Goal: Answer question/provide support: Share knowledge or assist other users

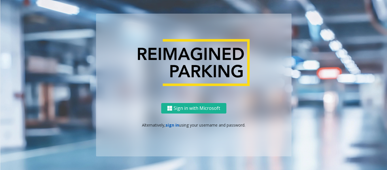
click at [173, 123] on link "sign in" at bounding box center [172, 124] width 14 height 5
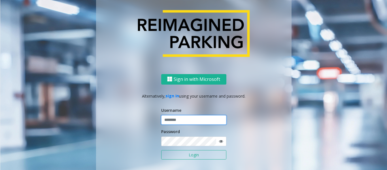
type input "*********"
click at [180, 154] on button "Login" at bounding box center [193, 155] width 65 height 10
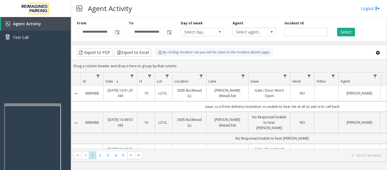
click at [52, 104] on div at bounding box center [32, 104] width 57 height 2
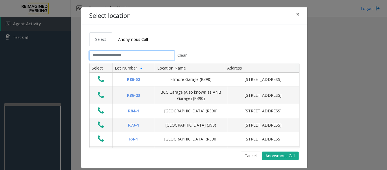
click at [161, 57] on input "text" at bounding box center [131, 55] width 85 height 10
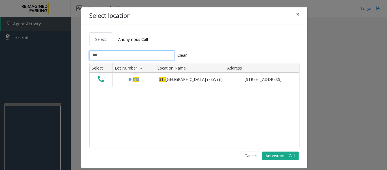
type input "***"
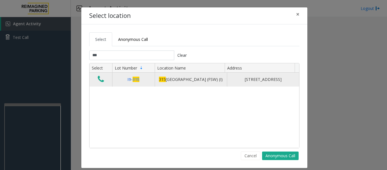
click at [100, 80] on icon "Data table" at bounding box center [101, 79] width 6 height 8
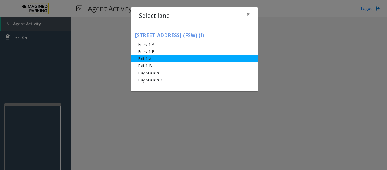
click at [148, 62] on li "Exit 1 A" at bounding box center [194, 58] width 127 height 7
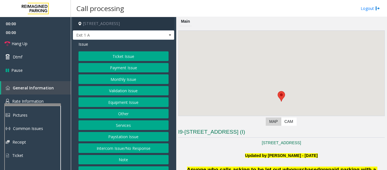
click at [139, 58] on button "Ticket Issue" at bounding box center [123, 56] width 90 height 10
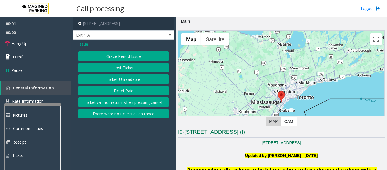
click at [130, 88] on button "Ticket Paid" at bounding box center [123, 91] width 90 height 10
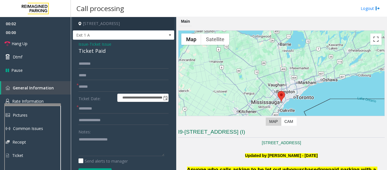
click at [91, 51] on div "Ticket Paid" at bounding box center [123, 51] width 90 height 8
copy div "Ticket Paid"
click at [82, 143] on textarea at bounding box center [121, 144] width 86 height 21
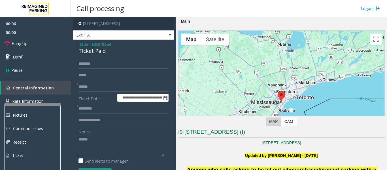
paste textarea "**********"
type textarea "**********"
click at [89, 86] on input "text" at bounding box center [123, 87] width 90 height 10
type input "*******"
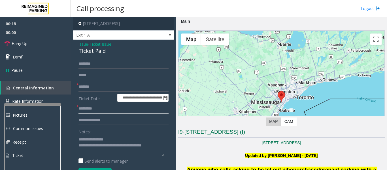
click at [93, 109] on input "text" at bounding box center [123, 109] width 90 height 10
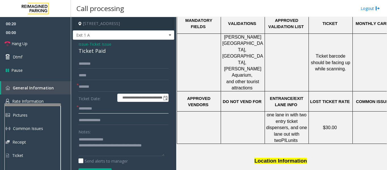
scroll to position [255, 104]
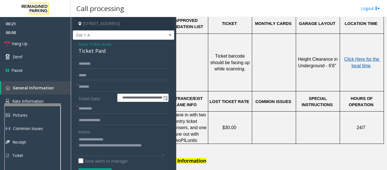
click at [355, 57] on span "Click Here for the local time" at bounding box center [362, 62] width 36 height 11
click at [98, 108] on input "text" at bounding box center [123, 109] width 90 height 10
type input "*****"
click at [96, 117] on input "text" at bounding box center [123, 120] width 90 height 10
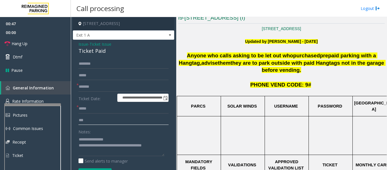
scroll to position [113, 0]
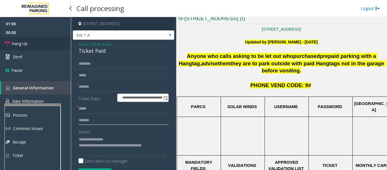
type input "*******"
click at [19, 39] on link "Hang Up" at bounding box center [35, 43] width 71 height 13
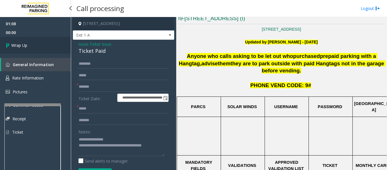
click at [25, 46] on span "Wrap Up" at bounding box center [19, 45] width 16 height 6
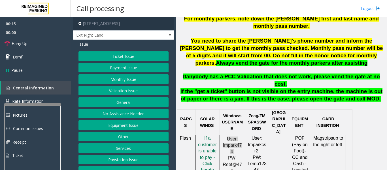
scroll to position [283, 0]
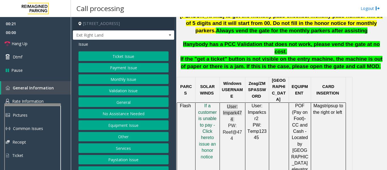
click at [204, 103] on span "f a customer is unable to pay - Click her" at bounding box center [207, 121] width 19 height 37
click at [140, 67] on button "Payment Issue" at bounding box center [123, 68] width 90 height 10
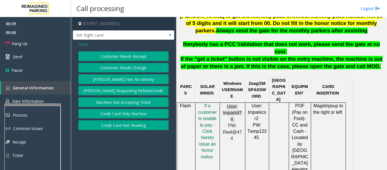
click at [134, 111] on button "Credit Card Only Machine" at bounding box center [123, 114] width 90 height 10
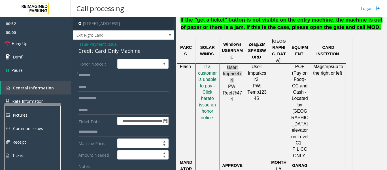
scroll to position [368, 0]
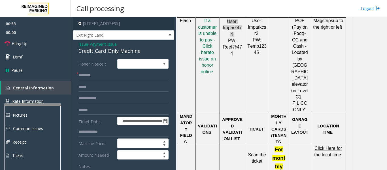
click at [322, 145] on span "Click Here for the local time" at bounding box center [328, 150] width 28 height 11
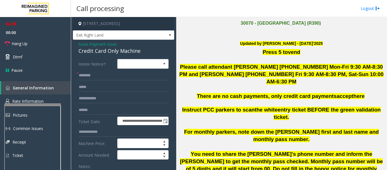
scroll to position [57, 0]
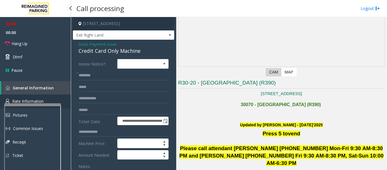
click at [32, 97] on link "Rate Information" at bounding box center [35, 101] width 71 height 14
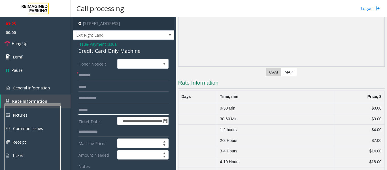
click at [88, 107] on input "text" at bounding box center [123, 110] width 90 height 10
click at [131, 51] on div "Credit Card Only Machine" at bounding box center [123, 51] width 90 height 8
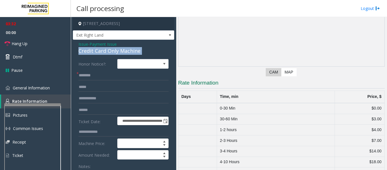
click at [131, 51] on div "Credit Card Only Machine" at bounding box center [123, 51] width 90 height 8
copy div "Credit Card Only Machine"
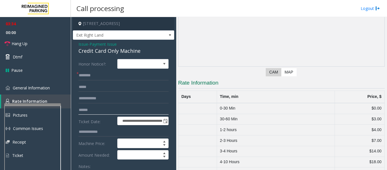
click at [107, 110] on input "text" at bounding box center [123, 110] width 90 height 10
type input "********"
click at [84, 44] on span "Issue" at bounding box center [83, 44] width 10 height 6
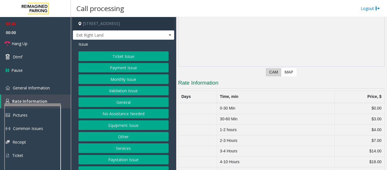
click at [110, 52] on button "Ticket Issue" at bounding box center [123, 56] width 90 height 10
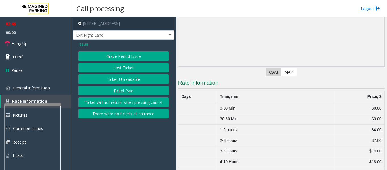
click at [112, 76] on button "Ticket Unreadable" at bounding box center [123, 79] width 90 height 10
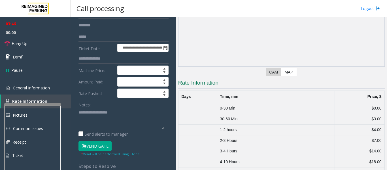
scroll to position [113, 0]
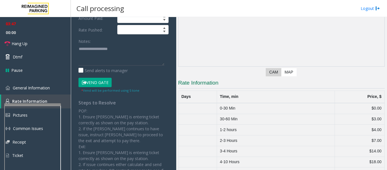
click at [95, 83] on button "Vend Gate" at bounding box center [94, 83] width 33 height 10
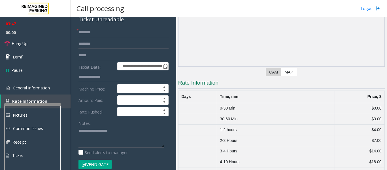
scroll to position [0, 0]
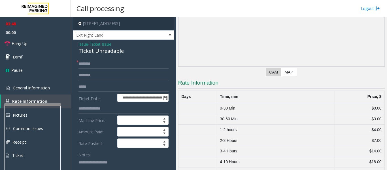
click at [81, 42] on span "Issue" at bounding box center [83, 44] width 10 height 6
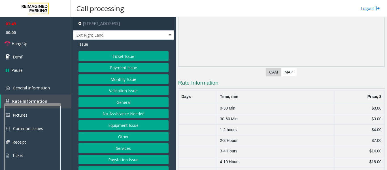
click at [117, 65] on button "Payment Issue" at bounding box center [123, 68] width 90 height 10
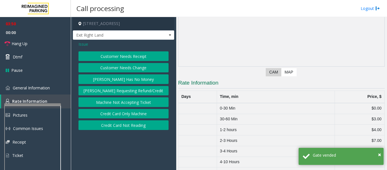
click at [115, 109] on button "Credit Card Only Machine" at bounding box center [123, 114] width 90 height 10
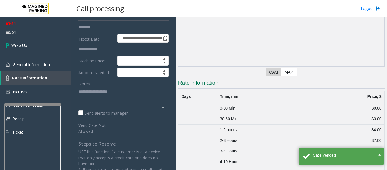
scroll to position [85, 0]
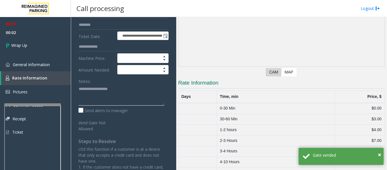
click at [97, 98] on textarea at bounding box center [121, 94] width 86 height 21
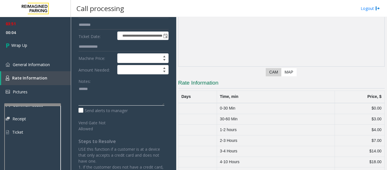
paste textarea "**********"
click at [111, 94] on textarea at bounding box center [121, 94] width 86 height 21
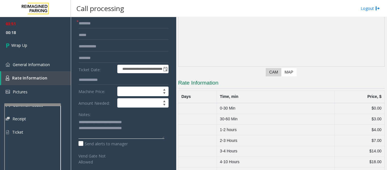
scroll to position [0, 0]
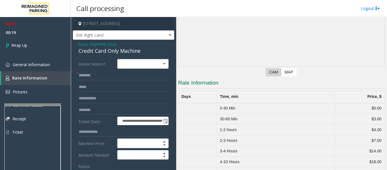
type textarea "**********"
click at [121, 74] on input "text" at bounding box center [123, 75] width 90 height 10
click at [110, 76] on input "text" at bounding box center [123, 75] width 90 height 10
type input "***"
click at [0, 42] on link "Wrap Up" at bounding box center [35, 45] width 71 height 17
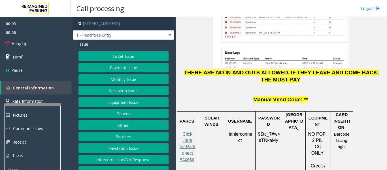
scroll to position [793, 0]
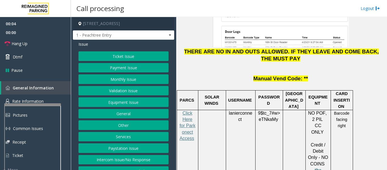
click at [189, 110] on p "Click Here for Parkonect Access" at bounding box center [187, 129] width 17 height 38
click at [185, 110] on span "Click Here for Parkonect Access" at bounding box center [187, 125] width 16 height 30
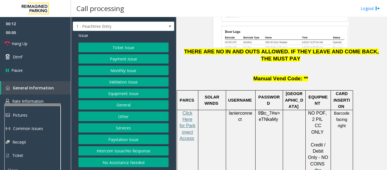
click at [115, 147] on button "Intercom Issue/No Response" at bounding box center [123, 151] width 90 height 10
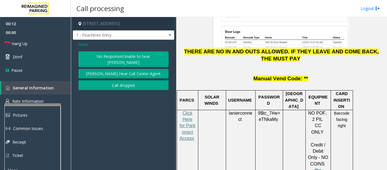
click at [116, 59] on button "No Response/Unable to hear [PERSON_NAME]" at bounding box center [123, 59] width 90 height 16
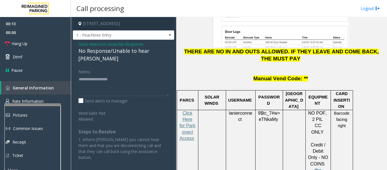
click at [119, 53] on div "No Response/Unable to hear [PERSON_NAME]" at bounding box center [123, 54] width 90 height 15
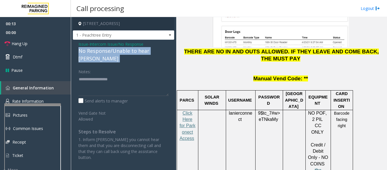
click at [119, 53] on div "No Response/Unable to hear [PERSON_NAME]" at bounding box center [123, 54] width 90 height 15
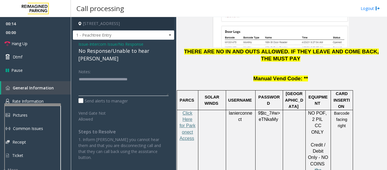
click at [148, 74] on textarea at bounding box center [123, 84] width 90 height 21
type textarea "**********"
click at [18, 43] on span "Hang Up" at bounding box center [20, 43] width 16 height 6
click at [275, 117] on span "eTNkaMy" at bounding box center [267, 119] width 19 height 5
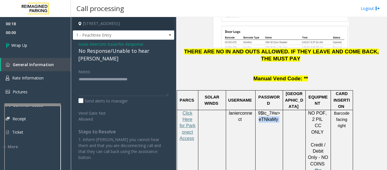
click at [275, 117] on span "eTNkaMy" at bounding box center [267, 119] width 19 height 5
click at [38, 47] on link "Wrap Up" at bounding box center [35, 45] width 71 height 17
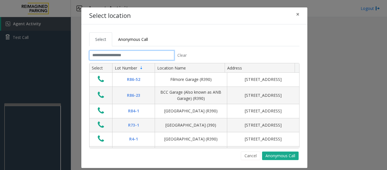
click at [124, 55] on input "text" at bounding box center [131, 55] width 85 height 10
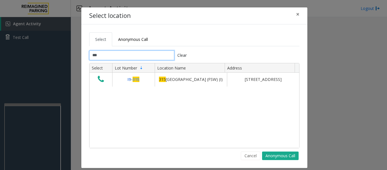
type input "***"
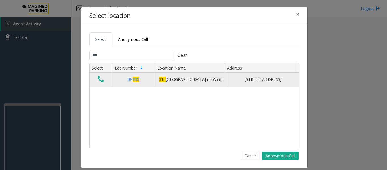
click at [99, 82] on icon "Data table" at bounding box center [101, 79] width 6 height 8
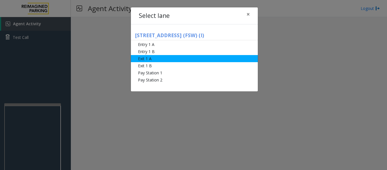
click at [162, 59] on li "Exit 1 A" at bounding box center [194, 58] width 127 height 7
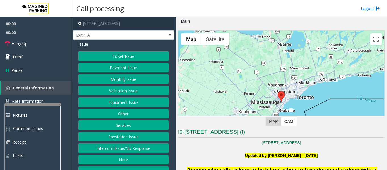
click at [150, 58] on button "Ticket Issue" at bounding box center [123, 56] width 90 height 10
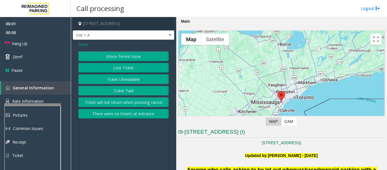
click at [134, 91] on button "Ticket Paid" at bounding box center [123, 91] width 90 height 10
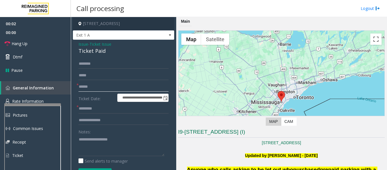
drag, startPoint x: 125, startPoint y: 85, endPoint x: 159, endPoint y: 82, distance: 34.3
click at [125, 85] on input "text" at bounding box center [123, 87] width 90 height 10
type input "*******"
click at [123, 140] on textarea at bounding box center [121, 144] width 86 height 21
click at [85, 52] on div "Ticket Paid" at bounding box center [123, 51] width 90 height 8
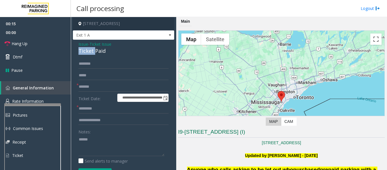
click at [85, 52] on div "Ticket Paid" at bounding box center [123, 51] width 90 height 8
copy div "Ticket Paid"
click at [109, 135] on textarea at bounding box center [121, 144] width 86 height 21
paste textarea "**********"
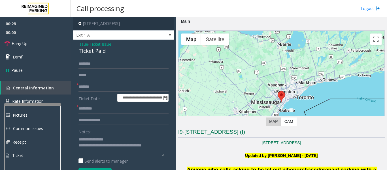
type textarea "**********"
click at [98, 107] on input "text" at bounding box center [123, 109] width 90 height 10
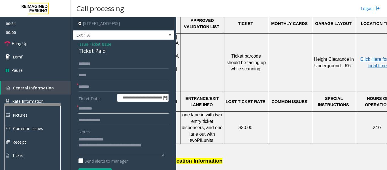
scroll to position [255, 104]
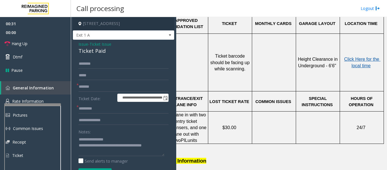
click at [359, 57] on span "Click Here for the local time" at bounding box center [362, 62] width 36 height 11
click at [92, 112] on input "text" at bounding box center [123, 109] width 90 height 10
click at [100, 110] on input "text" at bounding box center [123, 109] width 90 height 10
type input "*****"
click at [86, 117] on input "text" at bounding box center [123, 120] width 90 height 10
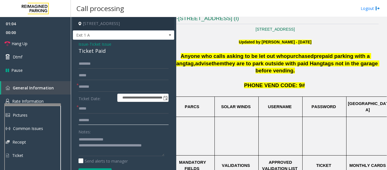
scroll to position [113, 0]
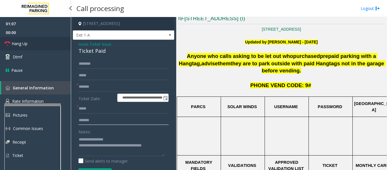
type input "*******"
click at [28, 44] on link "Hang Up" at bounding box center [35, 43] width 71 height 13
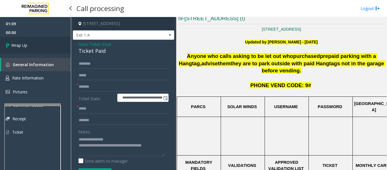
click at [37, 44] on link "Wrap Up" at bounding box center [35, 45] width 71 height 17
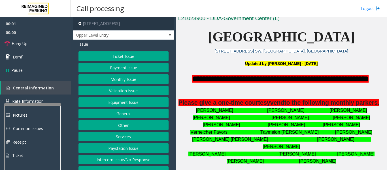
scroll to position [9, 0]
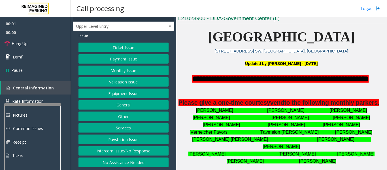
click at [124, 148] on button "Intercom Issue/No Response" at bounding box center [123, 151] width 90 height 10
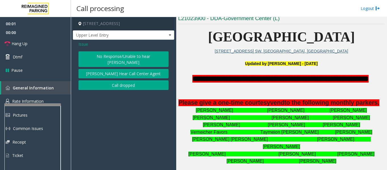
scroll to position [0, 0]
click at [117, 53] on button "No Response/Unable to hear [PERSON_NAME]" at bounding box center [123, 59] width 90 height 16
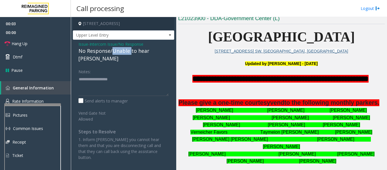
click at [117, 53] on div "No Response/Unable to hear [PERSON_NAME]" at bounding box center [123, 54] width 90 height 15
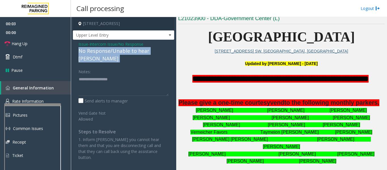
click at [117, 53] on div "No Response/Unable to hear [PERSON_NAME]" at bounding box center [123, 54] width 90 height 15
drag, startPoint x: 117, startPoint y: 53, endPoint x: 135, endPoint y: 52, distance: 17.7
click at [120, 53] on div "No Response/Unable to hear [PERSON_NAME]" at bounding box center [123, 54] width 90 height 15
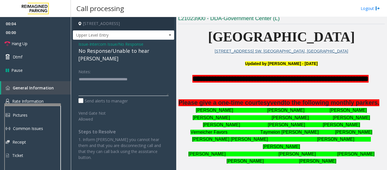
click at [158, 75] on textarea at bounding box center [123, 84] width 90 height 21
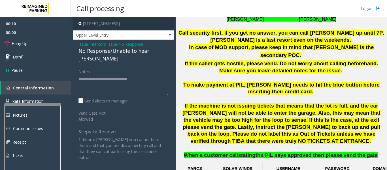
scroll to position [311, 0]
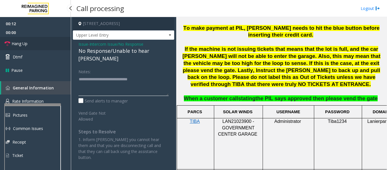
type textarea "**********"
click at [3, 42] on link "Hang Up" at bounding box center [35, 43] width 71 height 13
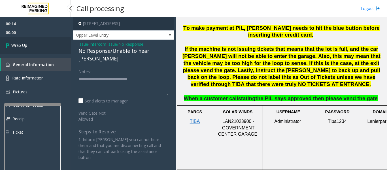
click at [16, 44] on span "Wrap Up" at bounding box center [19, 45] width 16 height 6
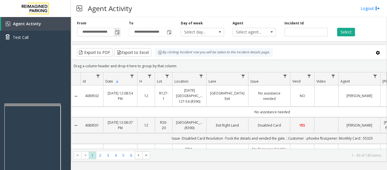
click at [116, 31] on span "Toggle popup" at bounding box center [117, 32] width 5 height 5
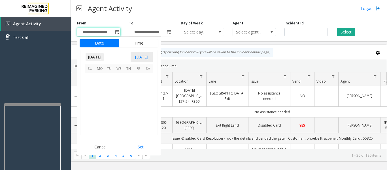
scroll to position [101586, 0]
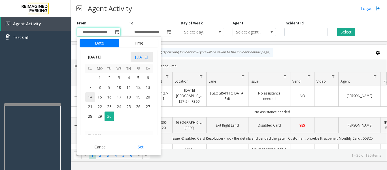
click at [91, 97] on span "14" at bounding box center [90, 97] width 10 height 10
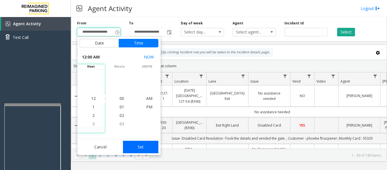
click at [151, 145] on button "Set" at bounding box center [141, 146] width 36 height 12
type input "**********"
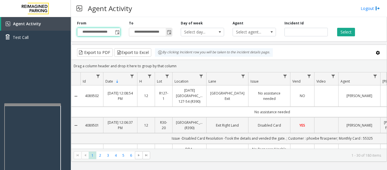
click at [168, 32] on span "Toggle popup" at bounding box center [169, 32] width 5 height 5
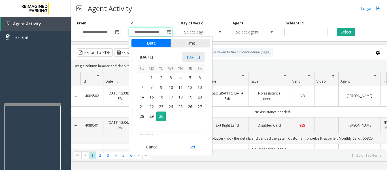
scroll to position [8, 0]
click at [158, 117] on span "30" at bounding box center [161, 116] width 10 height 10
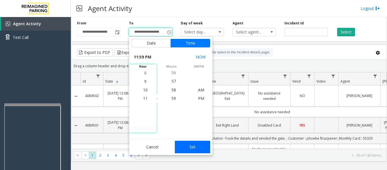
click at [188, 142] on button "Set" at bounding box center [193, 146] width 36 height 12
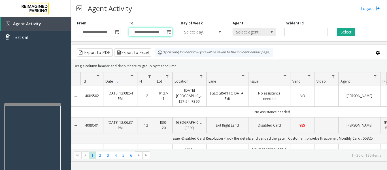
click at [250, 34] on span "Select agent..." at bounding box center [250, 32] width 34 height 8
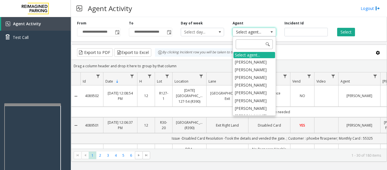
click at [254, 44] on input at bounding box center [253, 44] width 37 height 10
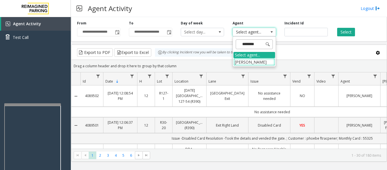
type input "*********"
click at [245, 62] on li "[PERSON_NAME]" at bounding box center [254, 62] width 42 height 8
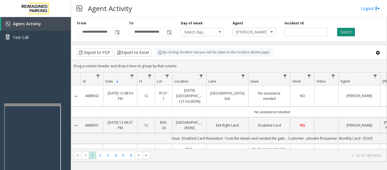
click at [346, 29] on button "Select" at bounding box center [346, 32] width 18 height 8
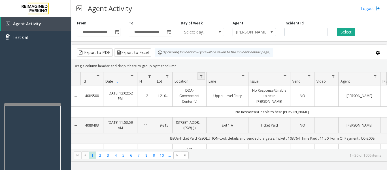
click at [202, 73] on link "Data table" at bounding box center [201, 76] width 8 height 8
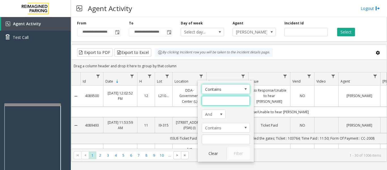
drag, startPoint x: 209, startPoint y: 100, endPoint x: 383, endPoint y: 144, distance: 179.2
click at [209, 100] on input "Location Filter" at bounding box center [226, 101] width 48 height 10
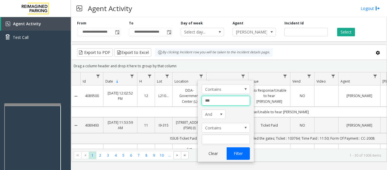
type input "***"
click at [242, 150] on button "Filter" at bounding box center [237, 153] width 23 height 12
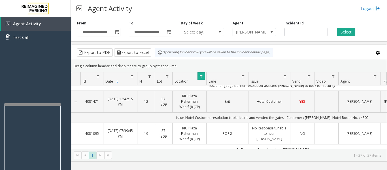
scroll to position [538, 0]
click at [39, 23] on span "Agent Activity" at bounding box center [27, 23] width 28 height 5
click at [117, 33] on span "Toggle popup" at bounding box center [117, 32] width 5 height 5
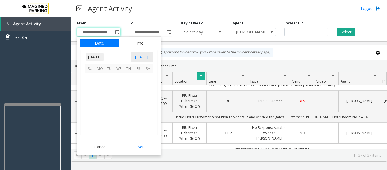
scroll to position [101586, 0]
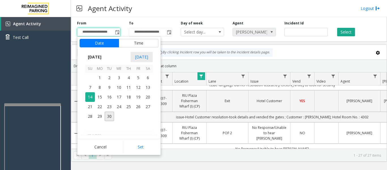
click at [266, 32] on span "[PERSON_NAME]" at bounding box center [250, 32] width 34 height 8
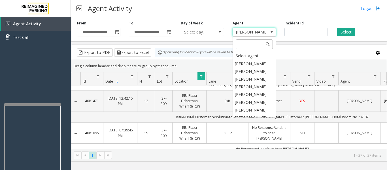
scroll to position [2704, 0]
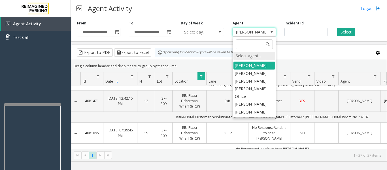
click at [258, 53] on div "Select agent..." at bounding box center [254, 56] width 42 height 8
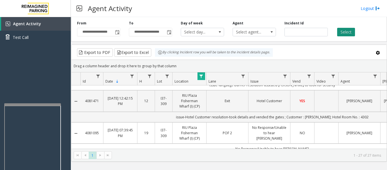
click at [347, 31] on button "Select" at bounding box center [346, 32] width 18 height 8
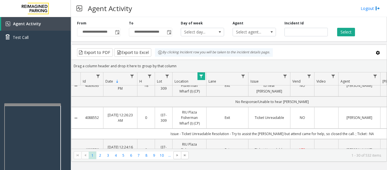
scroll to position [0, 0]
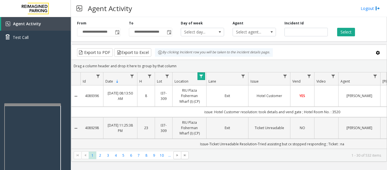
click at [197, 76] on link "Data table" at bounding box center [201, 76] width 8 height 8
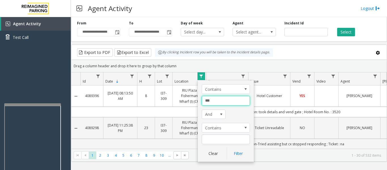
drag, startPoint x: 220, startPoint y: 102, endPoint x: 196, endPoint y: 102, distance: 24.1
click at [196, 102] on app-root "**********" at bounding box center [193, 85] width 387 height 170
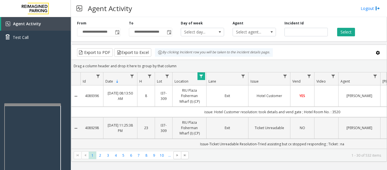
click at [203, 77] on span "Data table" at bounding box center [201, 76] width 5 height 5
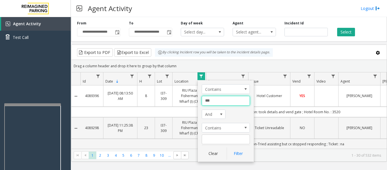
drag, startPoint x: 214, startPoint y: 101, endPoint x: 201, endPoint y: 102, distance: 13.1
click at [200, 102] on div "Contains *** And Contains Clear Filter" at bounding box center [226, 120] width 56 height 81
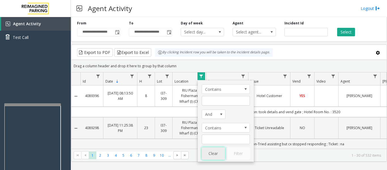
click at [218, 153] on button "Clear" at bounding box center [213, 153] width 23 height 12
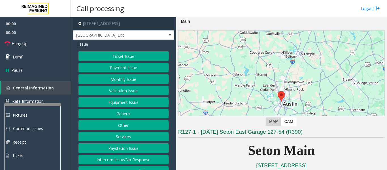
click at [112, 103] on button "Equipment Issue" at bounding box center [123, 102] width 90 height 10
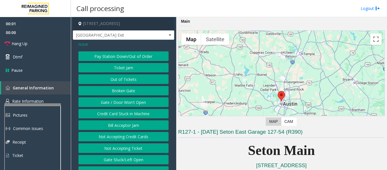
click at [114, 100] on button "Gate / Door Won't Open" at bounding box center [123, 102] width 90 height 10
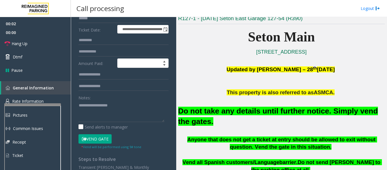
scroll to position [85, 0]
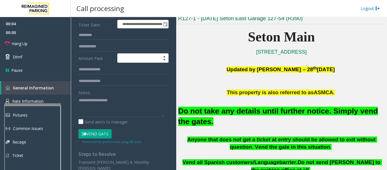
click at [97, 134] on button "Vend Gate" at bounding box center [94, 134] width 33 height 10
click at [214, 110] on font "Do not take any details until further notice. Simply vend the gates." at bounding box center [278, 115] width 200 height 19
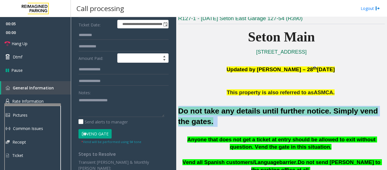
click at [214, 110] on font "Do not take any details until further notice. Simply vend the gates." at bounding box center [278, 115] width 200 height 19
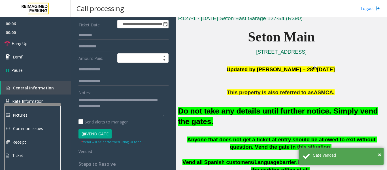
drag, startPoint x: 115, startPoint y: 107, endPoint x: 123, endPoint y: 107, distance: 7.7
click at [116, 107] on textarea at bounding box center [121, 105] width 86 height 21
click at [129, 107] on textarea at bounding box center [121, 105] width 86 height 21
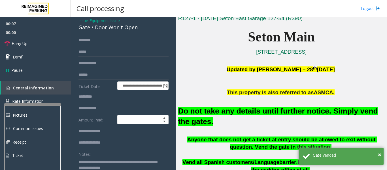
scroll to position [0, 0]
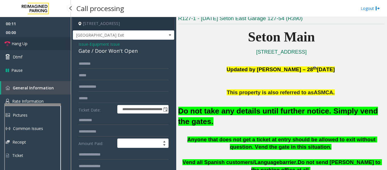
type textarea "**********"
click at [23, 44] on span "Hang Up" at bounding box center [20, 43] width 16 height 6
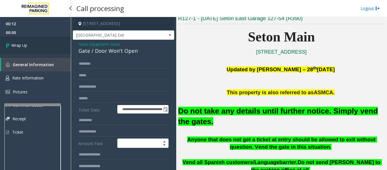
click at [23, 44] on span "Wrap Up" at bounding box center [19, 45] width 16 height 6
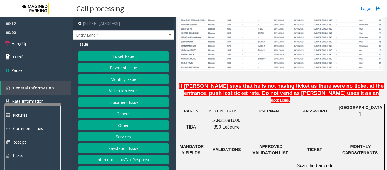
scroll to position [9, 0]
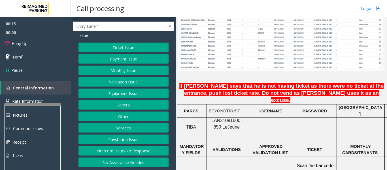
click at [135, 95] on button "Equipment Issue" at bounding box center [123, 93] width 90 height 10
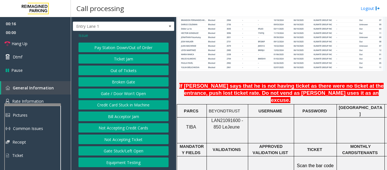
click at [136, 164] on button "Equipment Testing" at bounding box center [123, 162] width 90 height 10
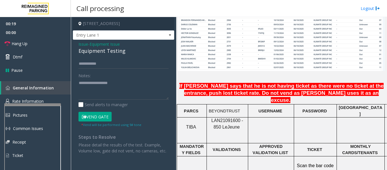
click at [97, 116] on button "Vend Gate" at bounding box center [94, 117] width 33 height 10
click at [117, 53] on div "Equipment Testing" at bounding box center [123, 51] width 90 height 8
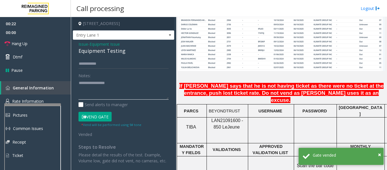
click at [148, 84] on textarea at bounding box center [123, 88] width 90 height 21
click at [145, 84] on textarea at bounding box center [123, 88] width 90 height 21
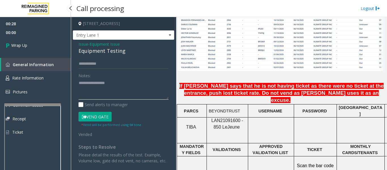
type textarea "**********"
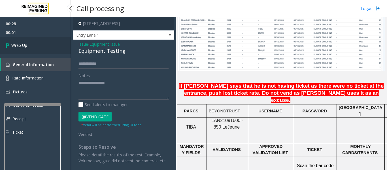
click at [13, 43] on span "Wrap Up" at bounding box center [19, 45] width 16 height 6
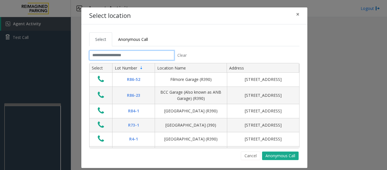
click at [114, 55] on input "text" at bounding box center [131, 55] width 85 height 10
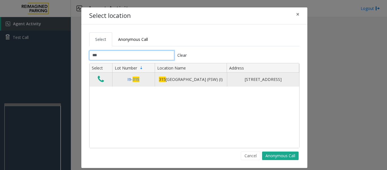
type input "***"
click at [101, 83] on icon "Data table" at bounding box center [101, 79] width 6 height 8
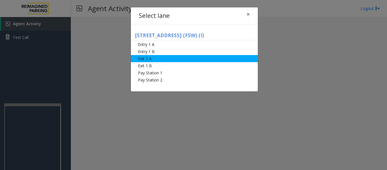
click at [165, 61] on li "Exit 1 A" at bounding box center [194, 58] width 127 height 7
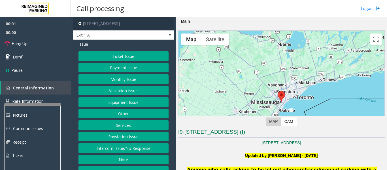
click at [128, 55] on button "Ticket Issue" at bounding box center [123, 56] width 90 height 10
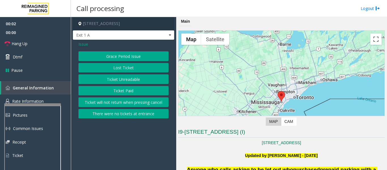
click at [129, 90] on button "Ticket Paid" at bounding box center [123, 91] width 90 height 10
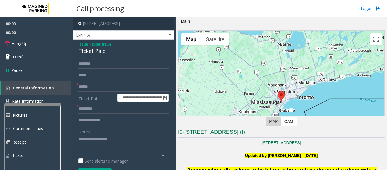
click at [102, 53] on div "Ticket Paid" at bounding box center [123, 51] width 90 height 8
copy div "Ticket Paid"
click at [101, 141] on textarea at bounding box center [121, 144] width 86 height 21
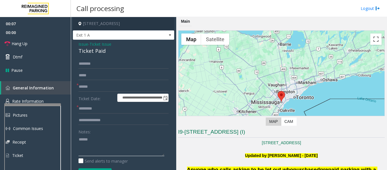
paste textarea "**********"
type textarea "**********"
click at [113, 89] on input "text" at bounding box center [123, 87] width 90 height 10
type input "*******"
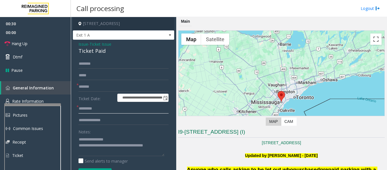
click at [90, 108] on input "text" at bounding box center [123, 109] width 90 height 10
type input "**"
click at [84, 119] on input "text" at bounding box center [123, 120] width 90 height 10
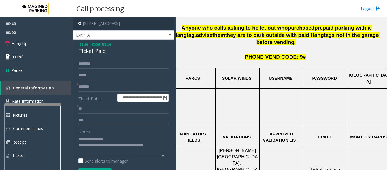
scroll to position [142, 0]
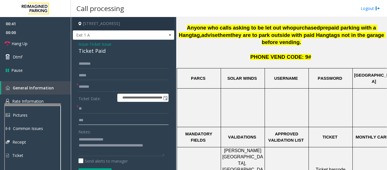
click at [98, 123] on input "***" at bounding box center [123, 120] width 90 height 10
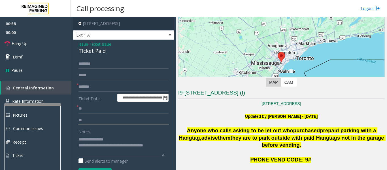
scroll to position [0, 0]
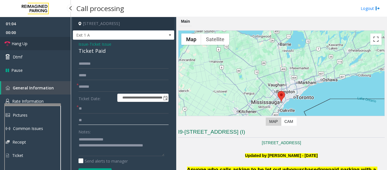
type input "**"
click at [36, 46] on link "Hang Up" at bounding box center [35, 43] width 71 height 13
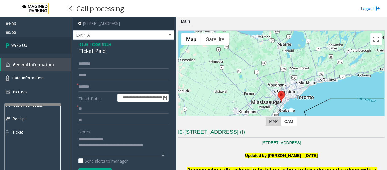
click at [1, 43] on link "Wrap Up" at bounding box center [35, 45] width 71 height 17
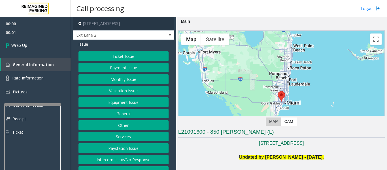
click at [86, 161] on button "Intercom Issue/No Response" at bounding box center [123, 160] width 90 height 10
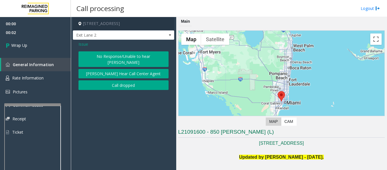
click at [103, 80] on button "Call dropped" at bounding box center [123, 85] width 90 height 10
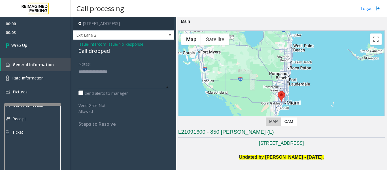
click at [95, 50] on div "Call dropped" at bounding box center [123, 51] width 90 height 8
type textarea "**********"
click at [56, 51] on link "Wrap Up" at bounding box center [35, 45] width 71 height 17
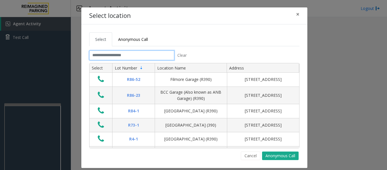
click at [161, 53] on input "text" at bounding box center [131, 55] width 85 height 10
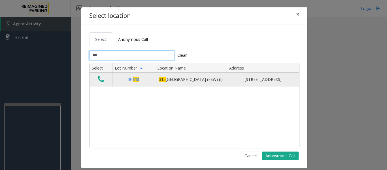
type input "***"
click at [98, 82] on icon "Data table" at bounding box center [101, 79] width 6 height 8
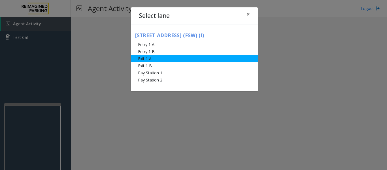
click at [140, 61] on li "Exit 1 A" at bounding box center [194, 58] width 127 height 7
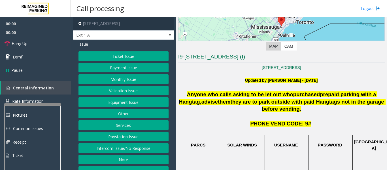
scroll to position [113, 0]
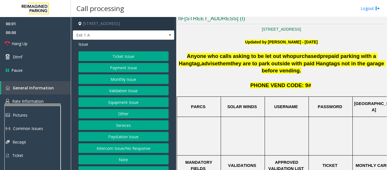
click at [113, 57] on button "Ticket Issue" at bounding box center [123, 56] width 90 height 10
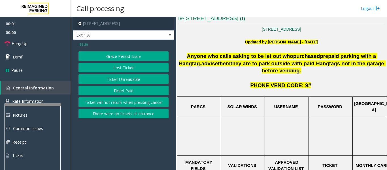
click at [114, 77] on button "Ticket Unreadable" at bounding box center [123, 79] width 90 height 10
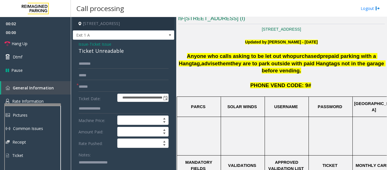
click at [91, 52] on div "Ticket Unreadable" at bounding box center [123, 51] width 90 height 8
copy div "Ticket Unreadable"
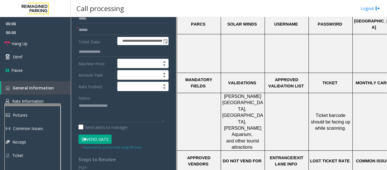
scroll to position [198, 0]
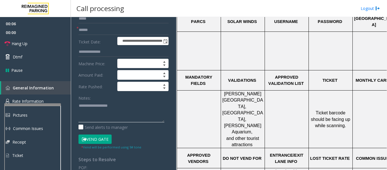
click at [112, 113] on textarea at bounding box center [121, 111] width 86 height 21
paste textarea "**********"
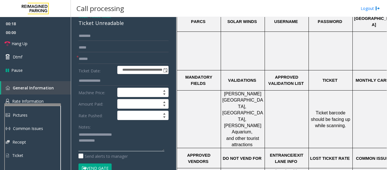
scroll to position [0, 0]
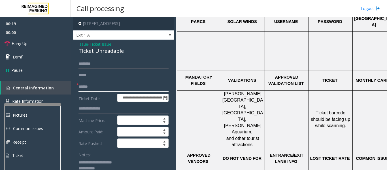
click at [109, 84] on input "text" at bounding box center [123, 87] width 90 height 10
type textarea "**********"
click at [123, 65] on input "text" at bounding box center [123, 64] width 90 height 10
type input "******"
drag, startPoint x: 89, startPoint y: 88, endPoint x: 140, endPoint y: 89, distance: 51.2
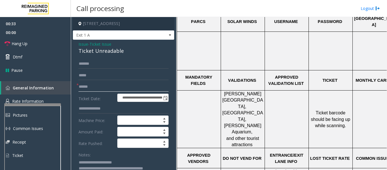
click at [89, 88] on input "text" at bounding box center [123, 87] width 90 height 10
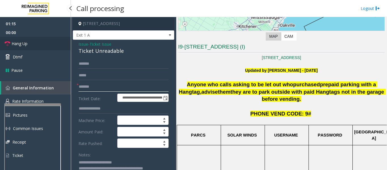
type input "*******"
click at [11, 45] on link "Hang Up" at bounding box center [35, 43] width 71 height 13
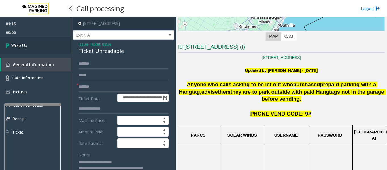
click at [29, 46] on link "Wrap Up" at bounding box center [35, 45] width 71 height 17
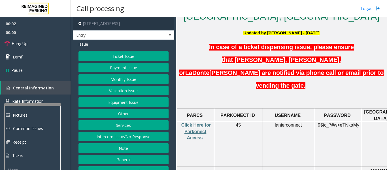
scroll to position [170, 0]
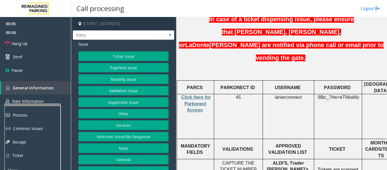
click at [121, 104] on button "Equipment Issue" at bounding box center [123, 102] width 90 height 10
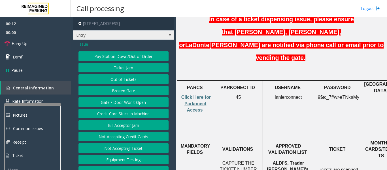
click at [144, 36] on span "Entry" at bounding box center [113, 35] width 81 height 9
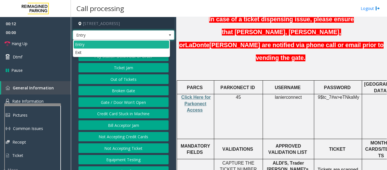
click at [144, 36] on span "Entry" at bounding box center [113, 35] width 81 height 9
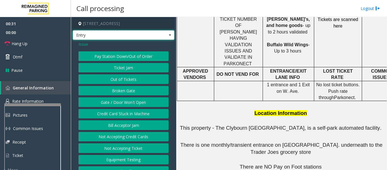
scroll to position [387, 0]
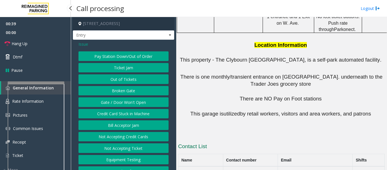
click at [46, 80] on app-root "00:39 00:00 Hang Up Dtmf Pause General Information Rate Information Pictures Co…" at bounding box center [193, 85] width 387 height 170
drag, startPoint x: 247, startPoint y: 136, endPoint x: 215, endPoint y: 134, distance: 32.1
copy button "[PHONE_NUMBER]"
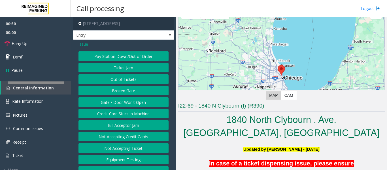
scroll to position [57, 0]
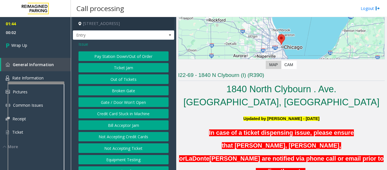
click at [113, 103] on button "Gate / Door Won't Open" at bounding box center [123, 102] width 90 height 10
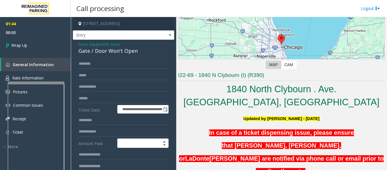
click at [109, 53] on div "Gate / Door Won't Open" at bounding box center [123, 51] width 90 height 8
copy div "Gate / Door Won't Open"
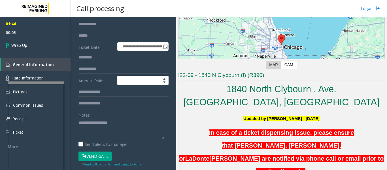
scroll to position [113, 0]
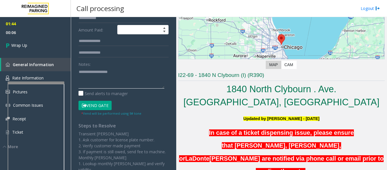
click at [117, 83] on textarea at bounding box center [121, 77] width 86 height 21
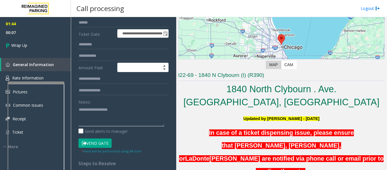
scroll to position [0, 0]
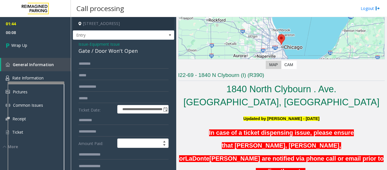
click at [83, 46] on span "Issue" at bounding box center [83, 44] width 10 height 6
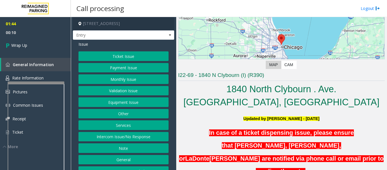
click at [122, 101] on button "Equipment Issue" at bounding box center [123, 102] width 90 height 10
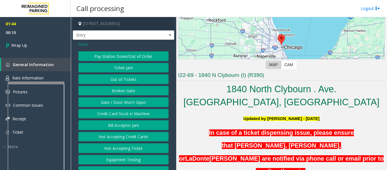
click at [123, 74] on button "Out of Tickets" at bounding box center [123, 79] width 90 height 10
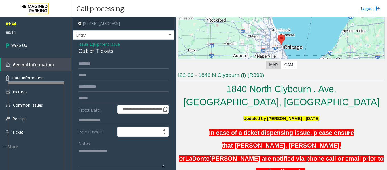
click at [97, 48] on div "Out of Tickets" at bounding box center [123, 51] width 90 height 8
copy div "Out of Tickets"
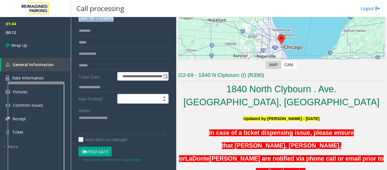
scroll to position [85, 0]
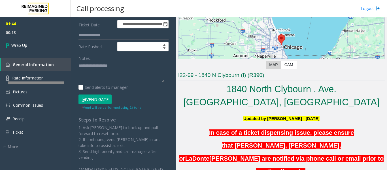
click at [97, 82] on textarea at bounding box center [121, 71] width 86 height 21
paste textarea "**********"
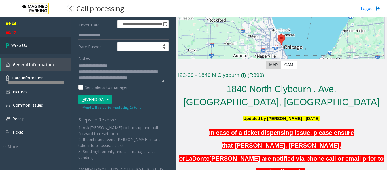
type textarea "**********"
click at [40, 49] on link "Wrap Up" at bounding box center [35, 45] width 71 height 17
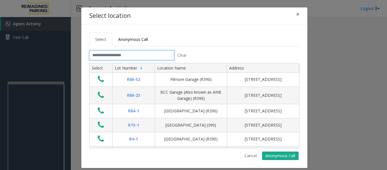
click at [153, 52] on input "text" at bounding box center [131, 55] width 85 height 10
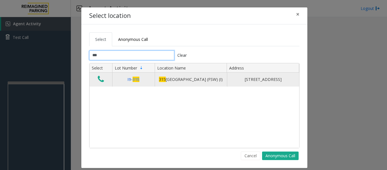
type input "***"
click at [99, 79] on icon "Data table" at bounding box center [101, 79] width 6 height 8
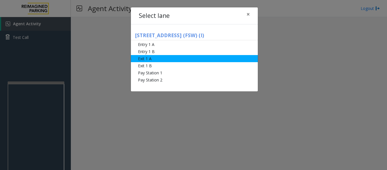
click at [147, 59] on li "Exit 1 A" at bounding box center [194, 58] width 127 height 7
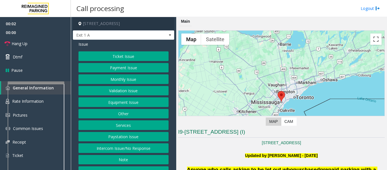
scroll to position [142, 0]
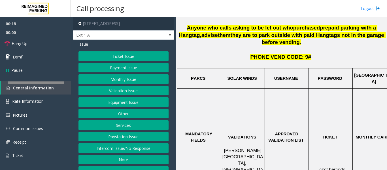
click at [137, 53] on button "Ticket Issue" at bounding box center [123, 56] width 90 height 10
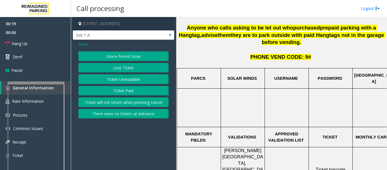
click at [125, 78] on button "Ticket Unreadable" at bounding box center [123, 79] width 90 height 10
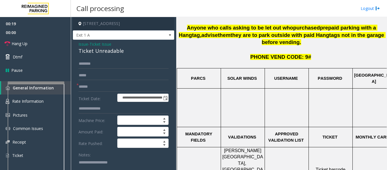
click at [95, 52] on div "Ticket Unreadable" at bounding box center [123, 51] width 90 height 8
copy div "Ticket Unreadable"
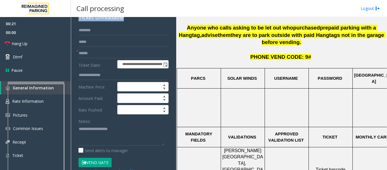
scroll to position [113, 0]
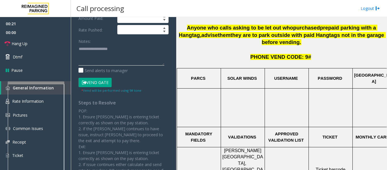
click at [93, 57] on textarea at bounding box center [121, 54] width 86 height 21
paste textarea "**********"
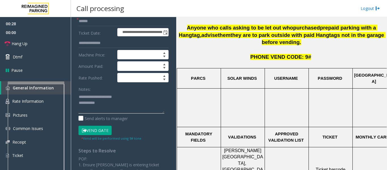
scroll to position [28, 0]
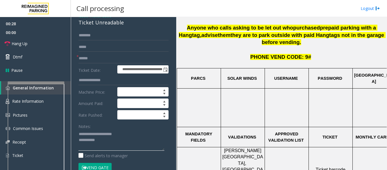
type textarea "**********"
click at [91, 59] on input "text" at bounding box center [123, 58] width 90 height 10
type input "*******"
click at [102, 35] on input "text" at bounding box center [123, 36] width 90 height 10
type textarea "**********"
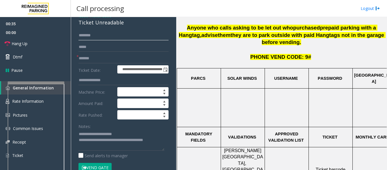
click at [98, 39] on input "text" at bounding box center [123, 36] width 90 height 10
type input "****"
click at [161, 140] on textarea at bounding box center [121, 139] width 86 height 21
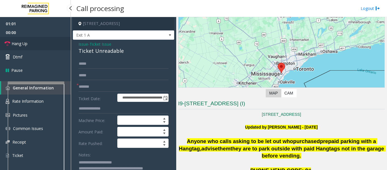
click at [35, 44] on link "Hang Up" at bounding box center [35, 43] width 71 height 13
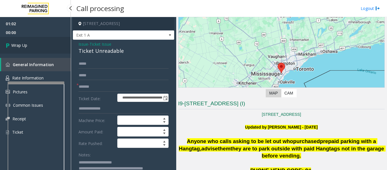
click at [20, 51] on link "Wrap Up" at bounding box center [35, 45] width 71 height 17
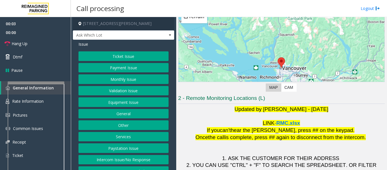
scroll to position [88, 0]
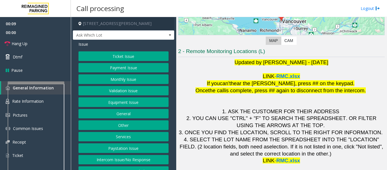
click at [107, 89] on button "Validation Issue" at bounding box center [123, 91] width 90 height 10
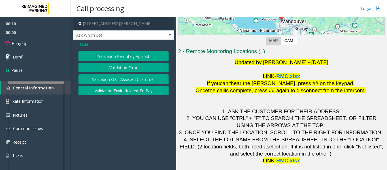
click at [128, 69] on button "Validation Error" at bounding box center [123, 68] width 90 height 10
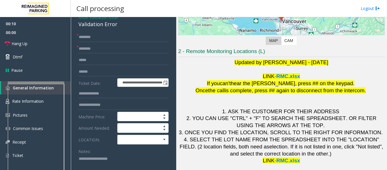
scroll to position [57, 0]
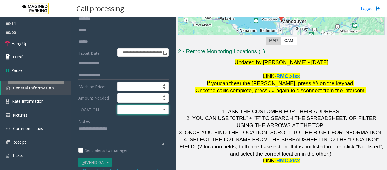
click at [151, 108] on span at bounding box center [137, 109] width 40 height 9
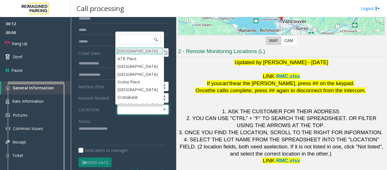
click at [144, 51] on Village "[GEOGRAPHIC_DATA]" at bounding box center [139, 51] width 47 height 8
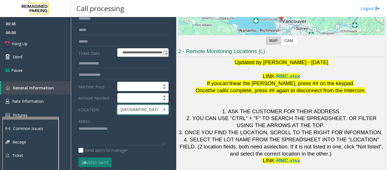
click at [38, 119] on div at bounding box center [30, 117] width 57 height 2
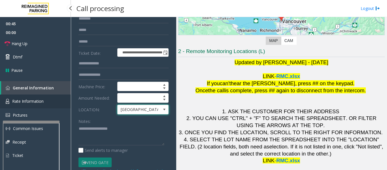
click at [44, 103] on link "Rate Information" at bounding box center [35, 101] width 71 height 14
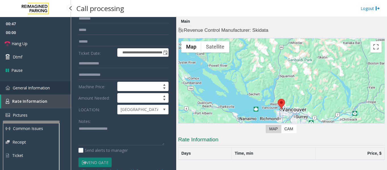
click at [14, 89] on span "General Information" at bounding box center [31, 87] width 37 height 5
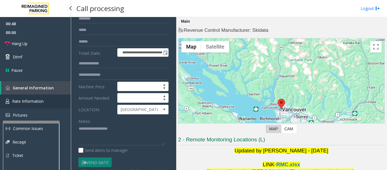
click at [5, 98] on link "Rate Information" at bounding box center [35, 101] width 71 height 14
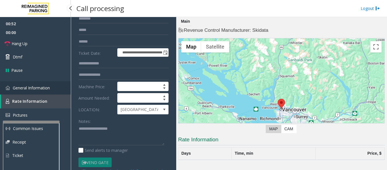
click at [28, 90] on span "General Information" at bounding box center [31, 87] width 37 height 5
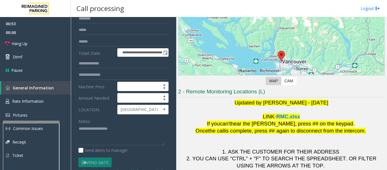
scroll to position [85, 0]
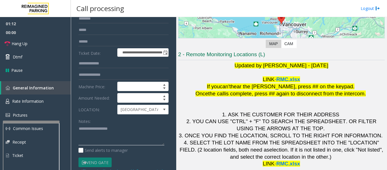
click at [115, 130] on textarea at bounding box center [121, 134] width 86 height 21
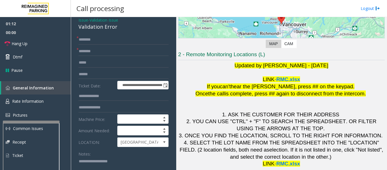
scroll to position [0, 0]
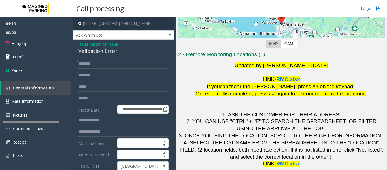
click at [112, 50] on div "Validation Error" at bounding box center [123, 51] width 90 height 8
copy div "Validation Error"
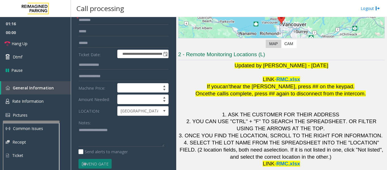
scroll to position [57, 0]
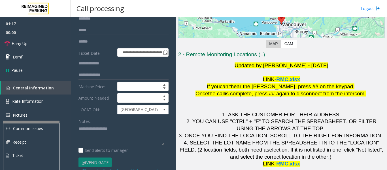
click at [93, 127] on textarea at bounding box center [121, 134] width 86 height 21
paste textarea "**********"
type textarea "**********"
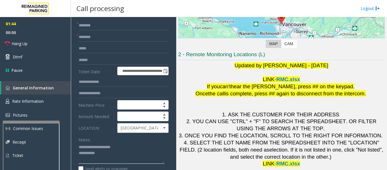
scroll to position [28, 0]
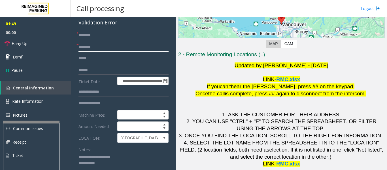
click at [116, 47] on input "text" at bounding box center [123, 47] width 90 height 10
click at [95, 47] on input "text" at bounding box center [123, 47] width 90 height 10
click at [93, 47] on input "**********" at bounding box center [123, 47] width 90 height 10
type input "**********"
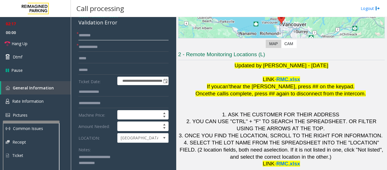
click at [98, 38] on input "text" at bounding box center [123, 36] width 90 height 10
click at [96, 33] on input "text" at bounding box center [123, 36] width 90 height 10
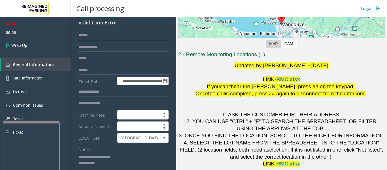
type input "******"
click at [118, 167] on textarea at bounding box center [121, 162] width 86 height 21
type textarea "**********"
click at [63, 50] on link "Wrap Up" at bounding box center [35, 45] width 71 height 17
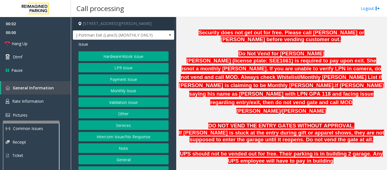
scroll to position [340, 0]
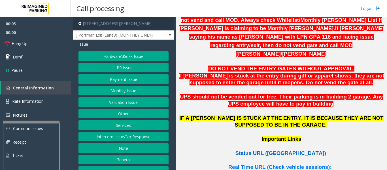
click at [280, 150] on span "Status URL ([GEOGRAPHIC_DATA])" at bounding box center [280, 153] width 91 height 6
click at [13, 43] on span "Hang Up" at bounding box center [20, 43] width 16 height 6
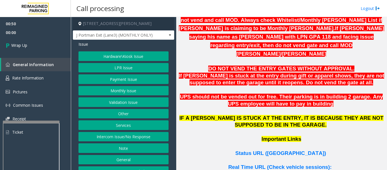
click at [142, 53] on button "Hardware\Kiosk Issue" at bounding box center [123, 56] width 90 height 10
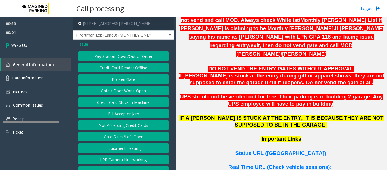
click at [136, 92] on button "Gate / Door Won't Open" at bounding box center [123, 91] width 90 height 10
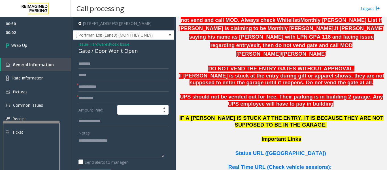
click at [108, 48] on div "Gate / Door Won't Open" at bounding box center [123, 51] width 90 height 8
click at [101, 85] on input "text" at bounding box center [123, 87] width 90 height 10
type input "**"
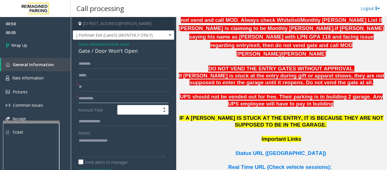
click at [100, 95] on input "text" at bounding box center [123, 98] width 90 height 10
type input "**"
click at [103, 140] on textarea at bounding box center [121, 146] width 86 height 21
paste textarea "**********"
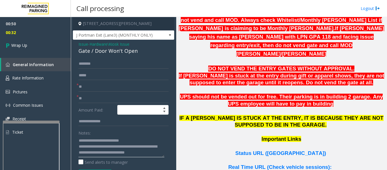
scroll to position [4, 0]
type textarea "**********"
click at [23, 51] on link "Wrap Up" at bounding box center [35, 45] width 71 height 17
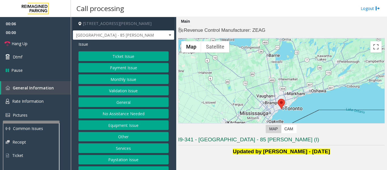
click at [130, 55] on button "Ticket Issue" at bounding box center [123, 56] width 90 height 10
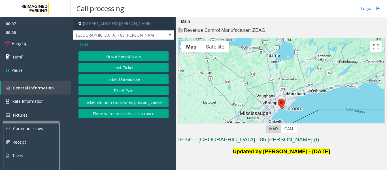
click at [138, 116] on button "There were no tickets at entrance" at bounding box center [123, 114] width 90 height 10
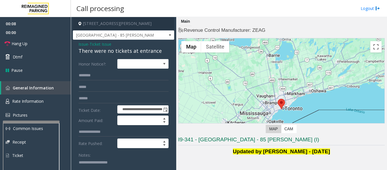
click at [80, 50] on div "There were no tickets at entrance" at bounding box center [123, 51] width 90 height 8
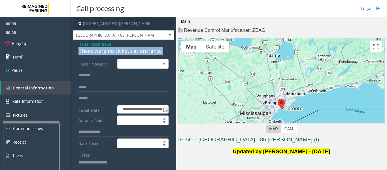
click at [80, 50] on div "There were no tickets at entrance" at bounding box center [123, 51] width 90 height 8
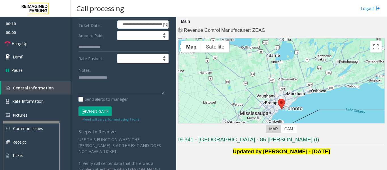
scroll to position [85, 0]
click at [98, 79] on textarea at bounding box center [121, 83] width 86 height 21
paste textarea "**********"
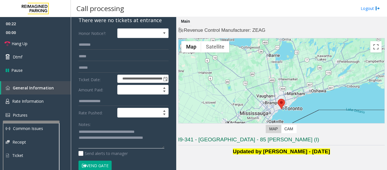
scroll to position [0, 0]
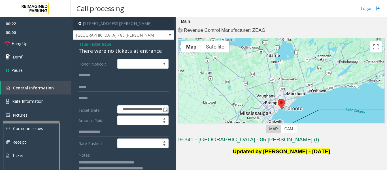
type textarea "**********"
click at [114, 76] on input "text" at bounding box center [123, 75] width 90 height 10
click at [86, 74] on input "******" at bounding box center [123, 75] width 90 height 10
click at [115, 76] on input "******" at bounding box center [123, 75] width 90 height 10
type input "******"
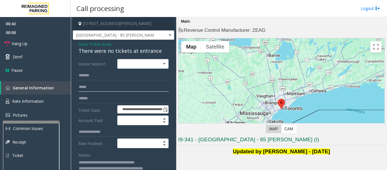
click at [90, 88] on input "text" at bounding box center [123, 87] width 90 height 10
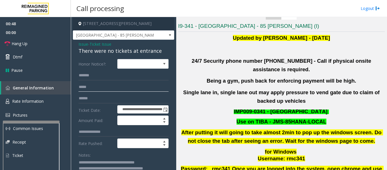
scroll to position [255, 0]
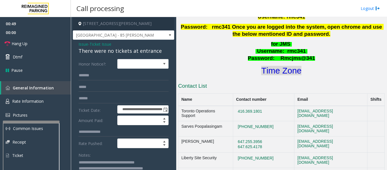
click at [290, 66] on font "Time Zone" at bounding box center [281, 70] width 40 height 9
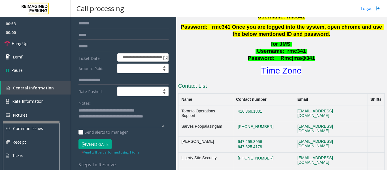
scroll to position [57, 0]
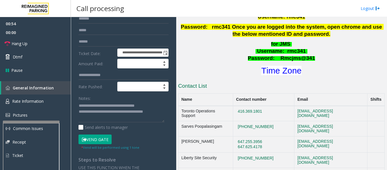
click at [104, 140] on button "Vend Gate" at bounding box center [94, 139] width 33 height 10
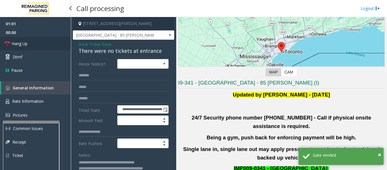
click at [38, 41] on link "Hang Up" at bounding box center [35, 43] width 71 height 13
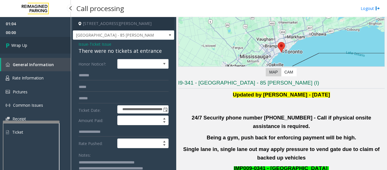
click at [17, 44] on span "Wrap Up" at bounding box center [19, 45] width 16 height 6
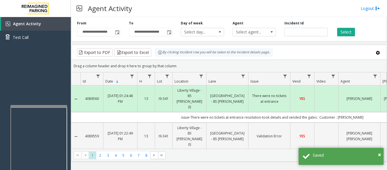
click at [50, 105] on div at bounding box center [38, 106] width 57 height 2
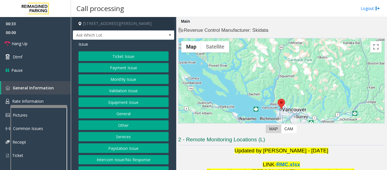
click at [147, 56] on button "Ticket Issue" at bounding box center [123, 56] width 90 height 10
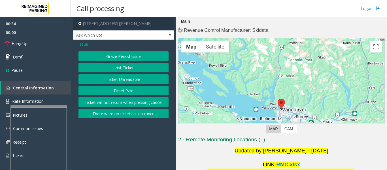
click at [131, 80] on button "Ticket Unreadable" at bounding box center [123, 79] width 90 height 10
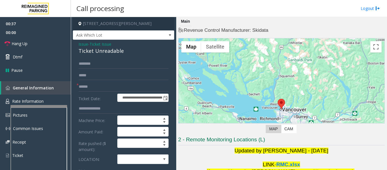
click at [92, 49] on div "Ticket Unreadable" at bounding box center [123, 51] width 90 height 8
click at [93, 49] on div "Ticket Unreadable" at bounding box center [123, 51] width 90 height 8
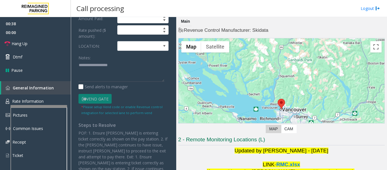
scroll to position [113, 0]
click at [95, 72] on textarea at bounding box center [121, 70] width 86 height 21
paste textarea "**********"
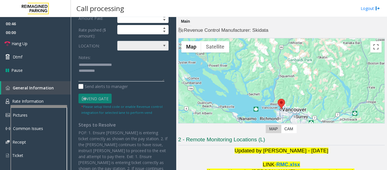
type textarea "**********"
click at [128, 48] on span at bounding box center [137, 45] width 40 height 9
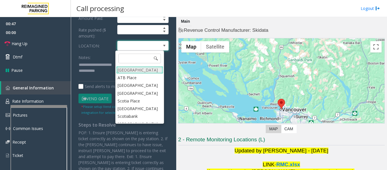
click at [131, 68] on Village "[GEOGRAPHIC_DATA]" at bounding box center [139, 70] width 47 height 8
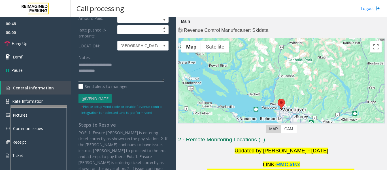
click at [128, 75] on textarea at bounding box center [121, 70] width 86 height 21
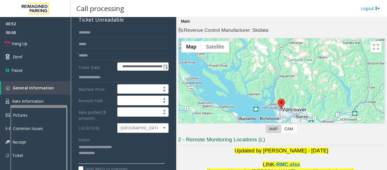
scroll to position [28, 0]
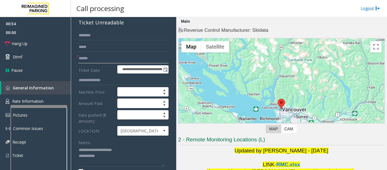
click at [138, 57] on input "text" at bounding box center [123, 58] width 90 height 10
type input "**"
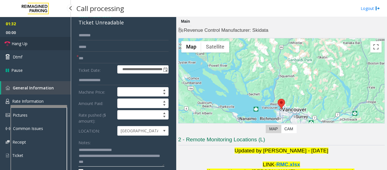
type textarea "**********"
click at [35, 45] on link "Hang Up" at bounding box center [35, 43] width 71 height 13
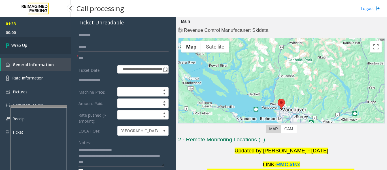
click at [9, 52] on link "Wrap Up" at bounding box center [35, 45] width 71 height 17
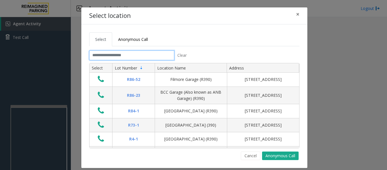
click at [165, 57] on input "text" at bounding box center [131, 55] width 85 height 10
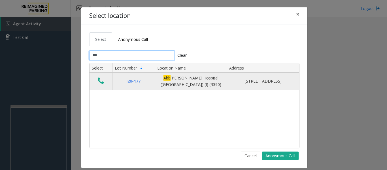
type input "***"
click at [102, 81] on button "Data table" at bounding box center [101, 80] width 10 height 9
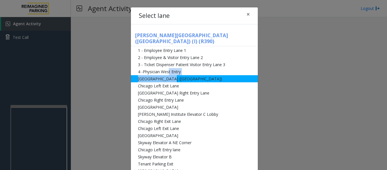
drag, startPoint x: 166, startPoint y: 68, endPoint x: 165, endPoint y: 72, distance: 4.6
click at [165, 72] on ul "1 - Employee Entry Lane 1 2 - Employee & Visitor Entry Lane 2 3 - Ticket Dispen…" at bounding box center [194, 110] width 127 height 127
click at [174, 75] on li "[GEOGRAPHIC_DATA] ([GEOGRAPHIC_DATA])" at bounding box center [194, 78] width 127 height 7
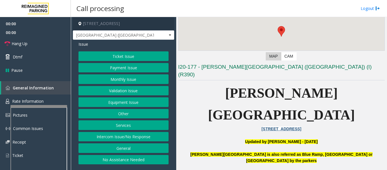
scroll to position [113, 0]
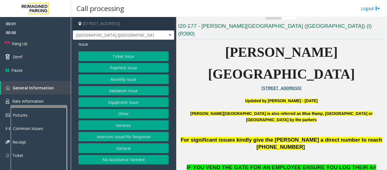
click at [137, 157] on button "No Assistance Needed" at bounding box center [123, 160] width 90 height 10
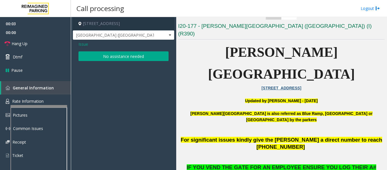
click at [138, 57] on button "No assistance needed" at bounding box center [123, 56] width 90 height 10
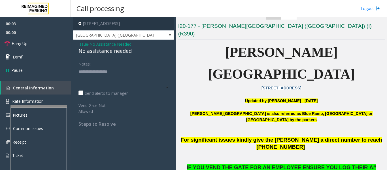
click at [125, 53] on div "No assistance needed" at bounding box center [123, 51] width 90 height 8
click at [128, 77] on textarea at bounding box center [123, 77] width 90 height 21
type textarea "**********"
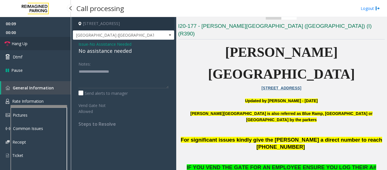
click at [7, 45] on icon at bounding box center [8, 44] width 6 height 6
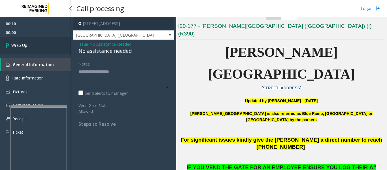
click at [25, 44] on span "Wrap Up" at bounding box center [19, 45] width 16 height 6
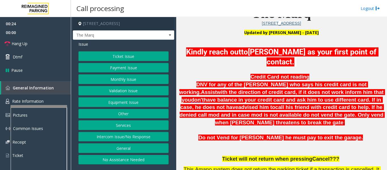
scroll to position [2, 0]
click at [134, 141] on button "Intercom Issue/No Response" at bounding box center [123, 137] width 90 height 10
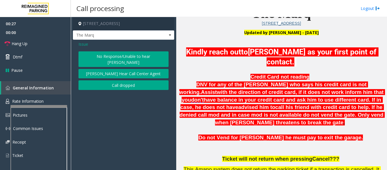
click at [130, 55] on div "Issue No Response/Unable to hear parker Parker Cannot Hear Call Center Agent Ca…" at bounding box center [123, 66] width 101 height 53
click at [130, 57] on button "No Response/Unable to hear [PERSON_NAME]" at bounding box center [123, 59] width 90 height 16
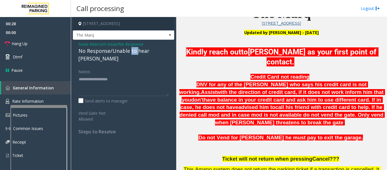
click at [130, 57] on div "No Response/Unable to hear [PERSON_NAME]" at bounding box center [123, 54] width 90 height 15
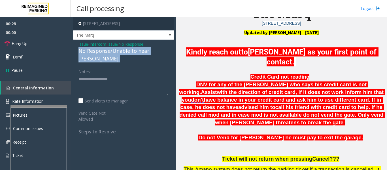
click at [130, 57] on div "No Response/Unable to hear [PERSON_NAME]" at bounding box center [123, 54] width 90 height 15
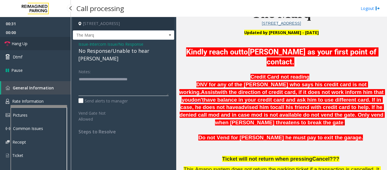
type textarea "**********"
click at [22, 45] on span "Hang Up" at bounding box center [20, 43] width 16 height 6
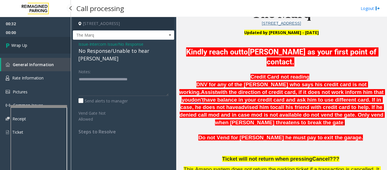
click at [31, 42] on link "Wrap Up" at bounding box center [35, 45] width 71 height 17
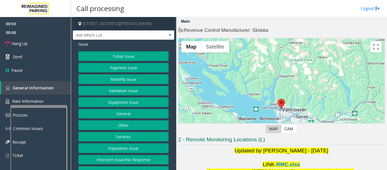
click at [127, 59] on button "Ticket Issue" at bounding box center [123, 56] width 90 height 10
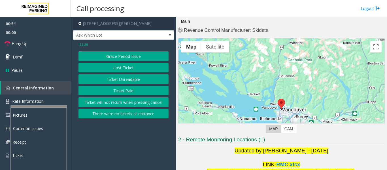
click at [129, 78] on button "Ticket Unreadable" at bounding box center [123, 79] width 90 height 10
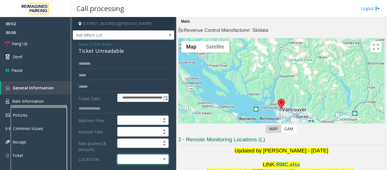
click at [123, 156] on span at bounding box center [137, 158] width 40 height 9
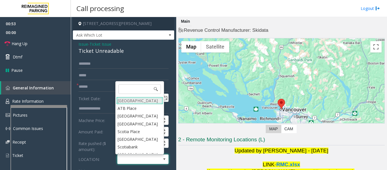
click at [136, 101] on Village "[GEOGRAPHIC_DATA]" at bounding box center [139, 101] width 47 height 8
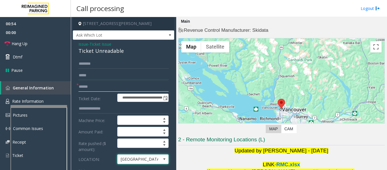
click at [130, 87] on input "text" at bounding box center [123, 87] width 90 height 10
type input "***"
drag, startPoint x: 125, startPoint y: 84, endPoint x: 72, endPoint y: 90, distance: 52.7
click at [72, 90] on app-call-processing-form "**********" at bounding box center [123, 93] width 105 height 153
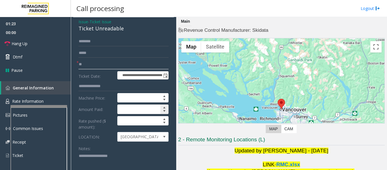
scroll to position [57, 0]
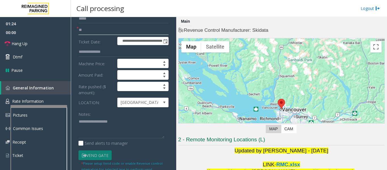
type input "**"
click at [109, 125] on textarea at bounding box center [121, 127] width 86 height 21
click at [45, 41] on link "Hang Up" at bounding box center [35, 43] width 71 height 13
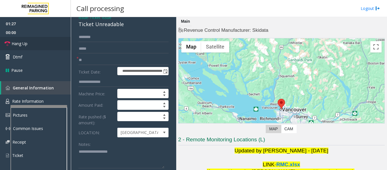
scroll to position [0, 0]
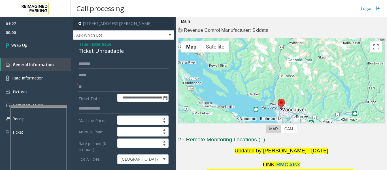
click at [106, 51] on div "Ticket Unreadable" at bounding box center [123, 51] width 90 height 8
copy div "Ticket Unreadable"
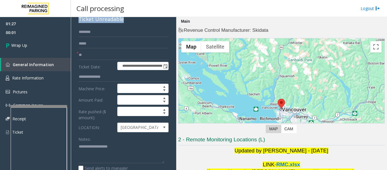
scroll to position [85, 0]
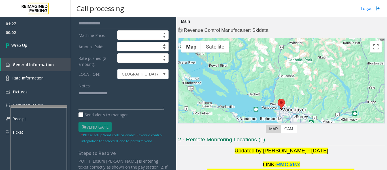
click at [102, 97] on textarea at bounding box center [121, 99] width 86 height 21
paste textarea "**********"
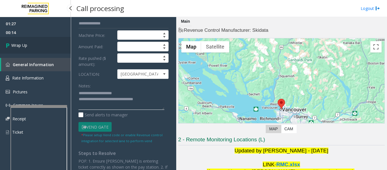
type textarea "**********"
click at [37, 51] on link "Wrap Up" at bounding box center [35, 45] width 71 height 17
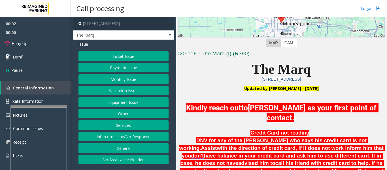
scroll to position [142, 0]
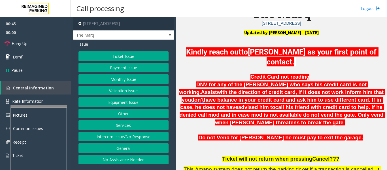
click at [157, 138] on button "Intercom Issue/No Response" at bounding box center [123, 137] width 90 height 10
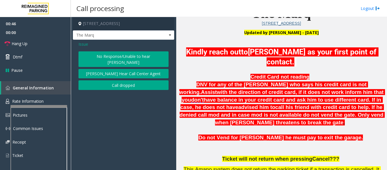
click at [140, 61] on button "No Response/Unable to hear [PERSON_NAME]" at bounding box center [123, 59] width 90 height 16
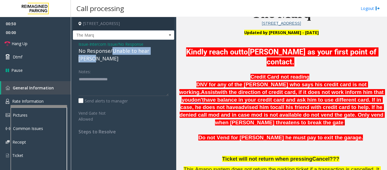
drag, startPoint x: 112, startPoint y: 56, endPoint x: 166, endPoint y: 56, distance: 54.1
click at [166, 56] on div "No Response/Unable to hear [PERSON_NAME]" at bounding box center [123, 54] width 90 height 15
click at [151, 78] on textarea at bounding box center [123, 84] width 90 height 21
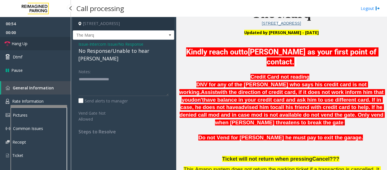
click at [9, 42] on icon at bounding box center [8, 44] width 6 height 6
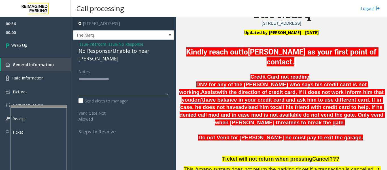
click at [136, 76] on textarea at bounding box center [123, 84] width 90 height 21
click at [122, 74] on textarea at bounding box center [123, 84] width 90 height 21
paste textarea "**********"
type textarea "**********"
click at [18, 47] on span "Wrap Up" at bounding box center [19, 45] width 16 height 6
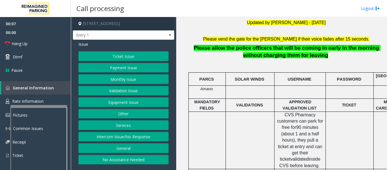
scroll to position [142, 0]
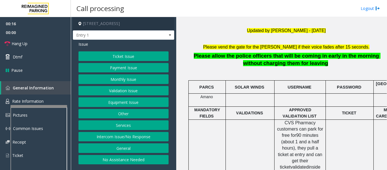
click at [129, 138] on button "Intercom Issue/No Response" at bounding box center [123, 137] width 90 height 10
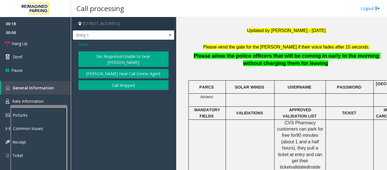
click at [97, 55] on button "No Response/Unable to hear [PERSON_NAME]" at bounding box center [123, 59] width 90 height 16
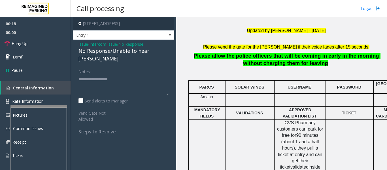
click at [100, 52] on div "No Response/Unable to hear [PERSON_NAME]" at bounding box center [123, 54] width 90 height 15
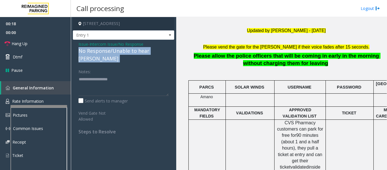
click at [100, 52] on div "No Response/Unable to hear [PERSON_NAME]" at bounding box center [123, 54] width 90 height 15
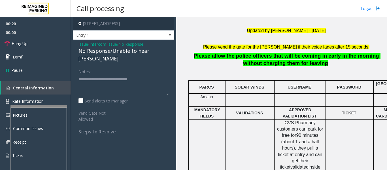
click at [155, 75] on textarea at bounding box center [123, 84] width 90 height 21
type textarea "**********"
click at [3, 44] on link "Hang Up" at bounding box center [35, 43] width 71 height 13
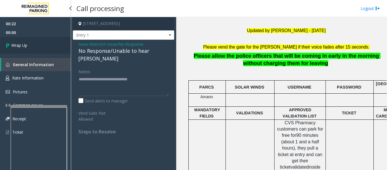
click at [0, 52] on link "Wrap Up" at bounding box center [35, 45] width 71 height 17
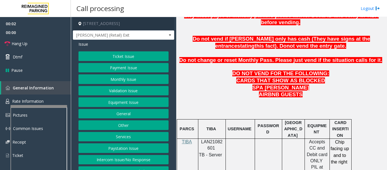
scroll to position [283, 0]
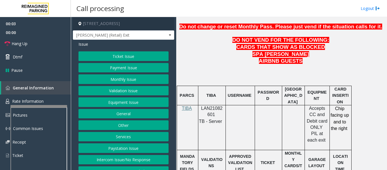
click at [217, 106] on span "LAN21082601" at bounding box center [212, 111] width 22 height 11
copy p "LAN21082601"
click at [214, 106] on span "LAN21082601" at bounding box center [212, 111] width 22 height 11
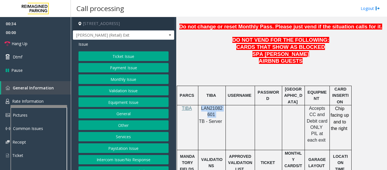
click at [107, 72] on button "Payment Issue" at bounding box center [123, 68] width 90 height 10
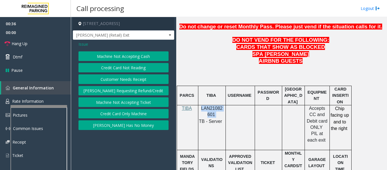
click at [144, 79] on button "Customer Needs Receipt" at bounding box center [123, 79] width 90 height 10
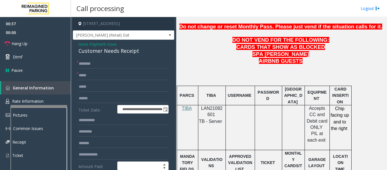
click at [102, 55] on div "Customer Needs Receipt" at bounding box center [123, 51] width 90 height 8
copy div "Customer Needs Receipt"
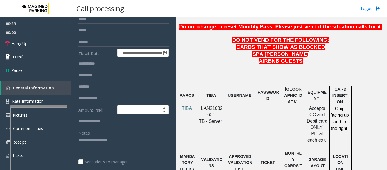
scroll to position [57, 0]
click at [112, 147] on textarea at bounding box center [121, 145] width 86 height 21
paste textarea "**********"
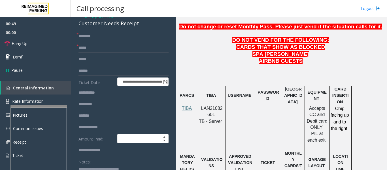
scroll to position [0, 0]
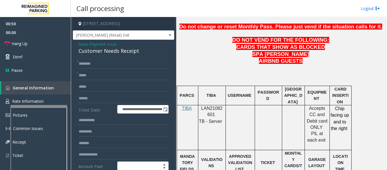
type textarea "**********"
click at [114, 80] on input "text" at bounding box center [123, 75] width 90 height 10
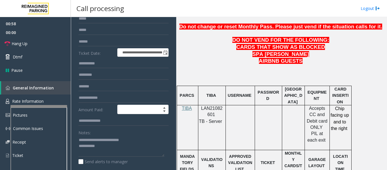
scroll to position [28, 0]
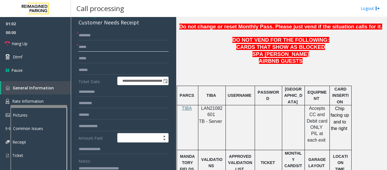
click at [107, 47] on input "text" at bounding box center [123, 47] width 90 height 10
type input "**"
click at [108, 40] on input "text" at bounding box center [123, 36] width 90 height 10
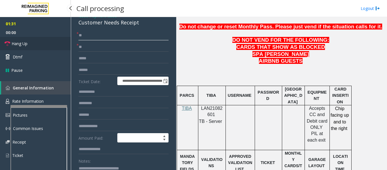
type input "**"
click at [33, 48] on link "Hang Up" at bounding box center [35, 43] width 71 height 13
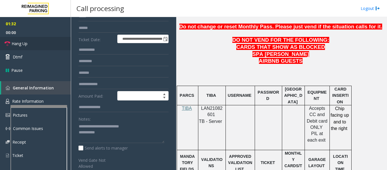
scroll to position [113, 0]
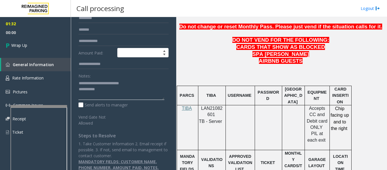
click at [122, 100] on textarea at bounding box center [121, 89] width 86 height 21
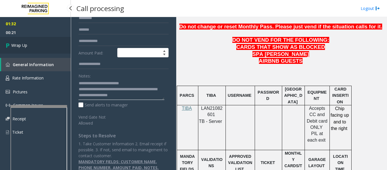
type textarea "**********"
click at [30, 40] on link "Wrap Up" at bounding box center [35, 45] width 71 height 17
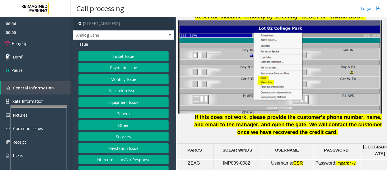
scroll to position [764, 0]
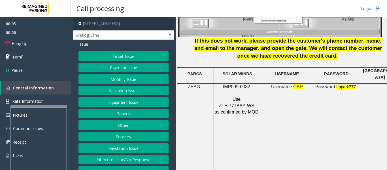
click at [235, 84] on span "IMP009-0082" at bounding box center [236, 86] width 27 height 5
copy p "IMP009-0082"
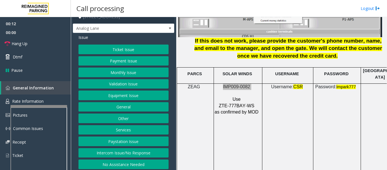
scroll to position [9, 0]
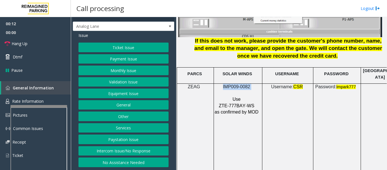
click at [107, 150] on button "Intercom Issue/No Response" at bounding box center [123, 151] width 90 height 10
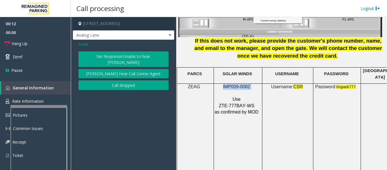
scroll to position [0, 0]
click at [121, 57] on button "No Response/Unable to hear [PERSON_NAME]" at bounding box center [123, 59] width 90 height 16
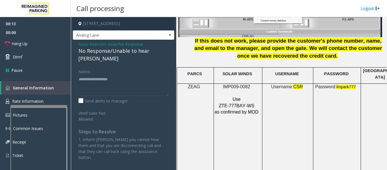
click at [122, 55] on div "Issue - Intercom Issue/No Response No Response/Unable to hear parker Notes: Sen…" at bounding box center [123, 103] width 101 height 126
click at [127, 50] on div "No Response/Unable to hear [PERSON_NAME]" at bounding box center [123, 54] width 90 height 15
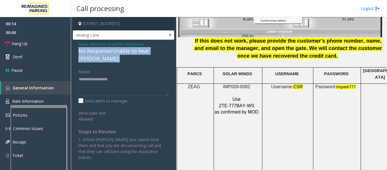
click at [127, 50] on div "No Response/Unable to hear [PERSON_NAME]" at bounding box center [123, 54] width 90 height 15
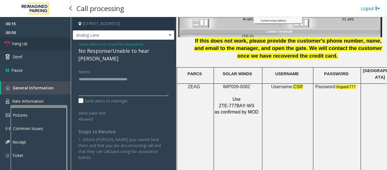
type textarea "**********"
click at [3, 44] on link "Hang Up" at bounding box center [35, 43] width 71 height 13
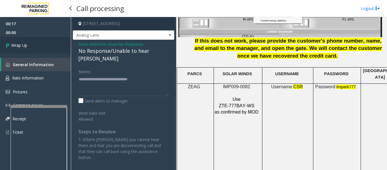
click at [6, 42] on icon at bounding box center [9, 44] width 6 height 9
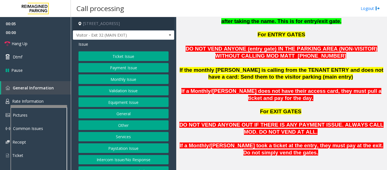
scroll to position [481, 0]
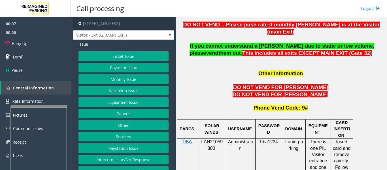
click at [129, 158] on button "Intercom Issue/No Response" at bounding box center [123, 160] width 90 height 10
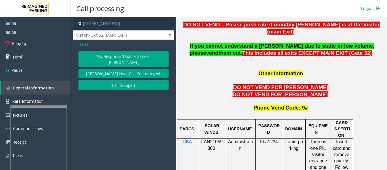
click at [128, 57] on button "No Response/Unable to hear [PERSON_NAME]" at bounding box center [123, 59] width 90 height 16
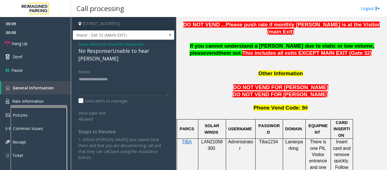
click at [129, 52] on div "No Response/Unable to hear [PERSON_NAME]" at bounding box center [123, 54] width 90 height 15
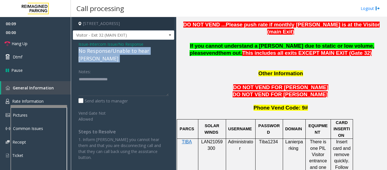
click at [129, 52] on div "No Response/Unable to hear [PERSON_NAME]" at bounding box center [123, 54] width 90 height 15
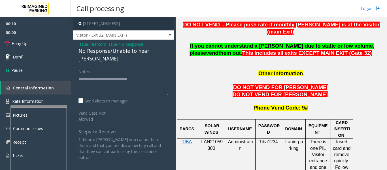
click at [155, 75] on textarea at bounding box center [123, 84] width 90 height 21
type textarea "**********"
click at [11, 42] on link "Hang Up" at bounding box center [35, 43] width 71 height 13
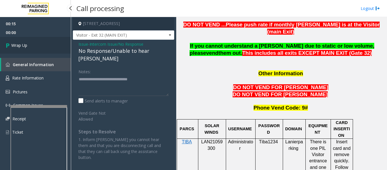
click at [13, 53] on link "Wrap Up" at bounding box center [35, 45] width 71 height 17
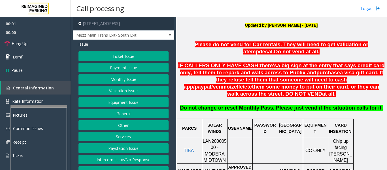
scroll to position [226, 0]
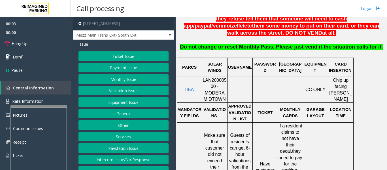
click at [219, 78] on span "LAN20000500 - MODERA MIDTOWN" at bounding box center [214, 90] width 24 height 24
copy span "LAN20000500"
click at [143, 57] on button "Ticket Issue" at bounding box center [123, 56] width 90 height 10
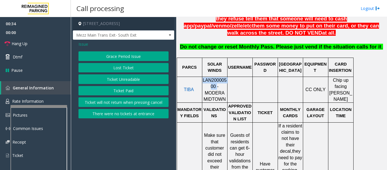
click at [141, 81] on button "Ticket Unreadable" at bounding box center [123, 79] width 90 height 10
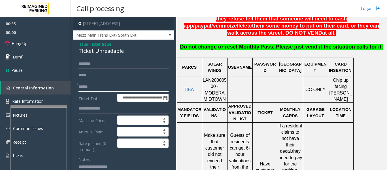
click at [117, 87] on input "text" at bounding box center [123, 87] width 90 height 10
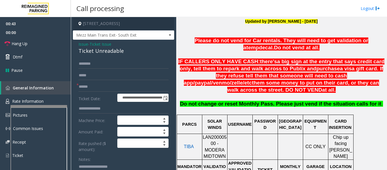
scroll to position [170, 0]
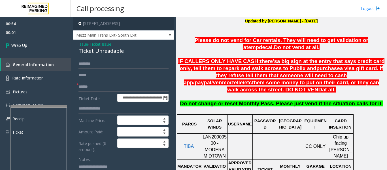
click at [84, 42] on span "Issue" at bounding box center [83, 44] width 10 height 6
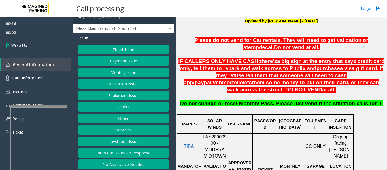
scroll to position [9, 0]
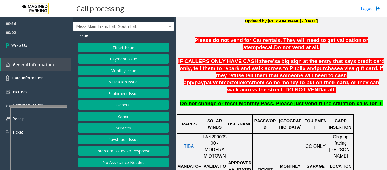
click at [126, 157] on button "No Assistance Needed" at bounding box center [123, 162] width 90 height 10
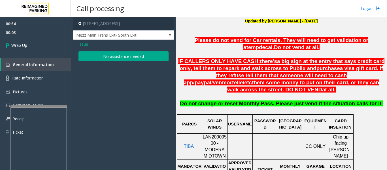
click at [112, 59] on button "No assistance needed" at bounding box center [123, 56] width 90 height 10
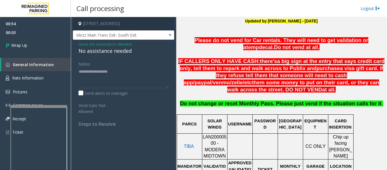
click at [108, 52] on div "No assistance needed" at bounding box center [123, 51] width 90 height 8
type textarea "**********"
click at [27, 32] on span "00:05" at bounding box center [35, 32] width 71 height 9
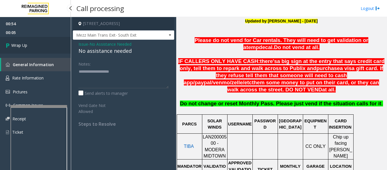
click at [27, 42] on link "Wrap Up" at bounding box center [35, 45] width 71 height 17
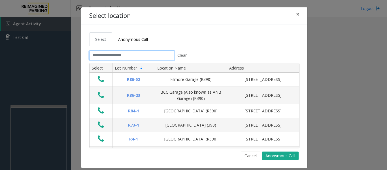
click at [123, 58] on input "text" at bounding box center [131, 55] width 85 height 10
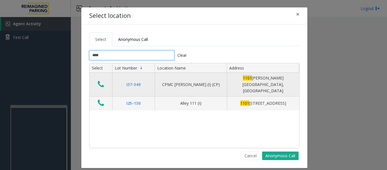
type input "****"
click at [98, 80] on icon "Data table" at bounding box center [101, 84] width 6 height 8
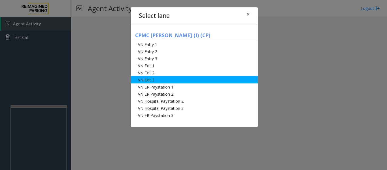
click at [157, 80] on li "VN Exit 3" at bounding box center [194, 79] width 127 height 7
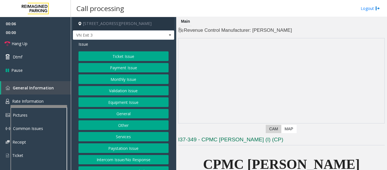
click at [145, 55] on button "Ticket Issue" at bounding box center [123, 56] width 90 height 10
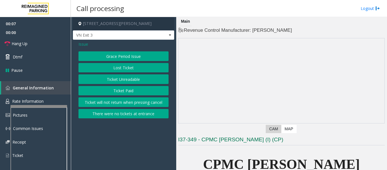
click at [119, 89] on button "Ticket Paid" at bounding box center [123, 91] width 90 height 10
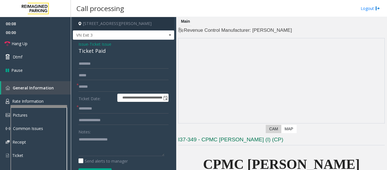
click at [99, 53] on div "Ticket Paid" at bounding box center [123, 51] width 90 height 8
copy div "Ticket Paid"
click at [94, 87] on input "text" at bounding box center [123, 87] width 90 height 10
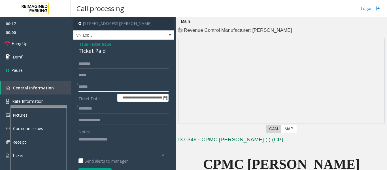
type input "******"
click at [93, 52] on div "Ticket Paid" at bounding box center [123, 51] width 90 height 8
copy div "Ticket Paid"
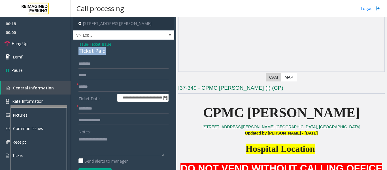
scroll to position [113, 0]
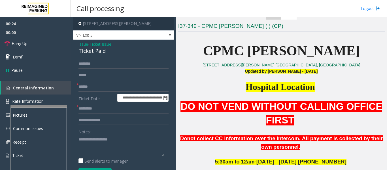
click at [104, 139] on textarea at bounding box center [121, 144] width 86 height 21
paste textarea "**********"
type textarea "**********"
click at [116, 114] on form "**********" at bounding box center [123, 121] width 90 height 124
click at [116, 109] on input "text" at bounding box center [123, 109] width 90 height 10
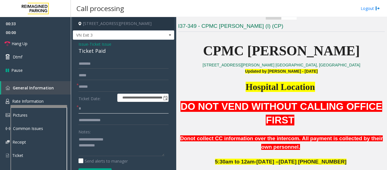
type input "**"
drag, startPoint x: 102, startPoint y: 109, endPoint x: 66, endPoint y: 110, distance: 36.2
click at [54, 2] on app-root "**********" at bounding box center [193, 85] width 387 height 170
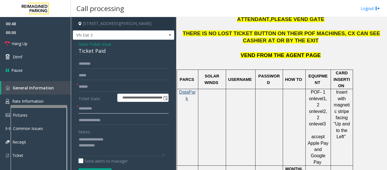
scroll to position [481, 0]
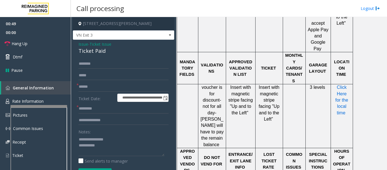
click at [339, 85] on span "Click Here for the local time" at bounding box center [342, 100] width 14 height 30
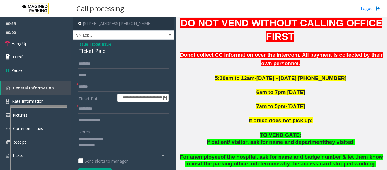
scroll to position [198, 0]
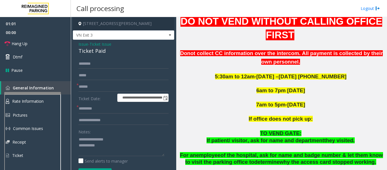
click at [40, 93] on div at bounding box center [32, 93] width 57 height 2
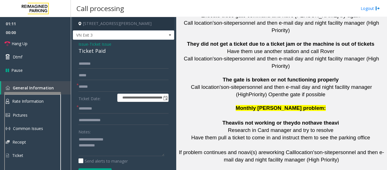
scroll to position [1391, 0]
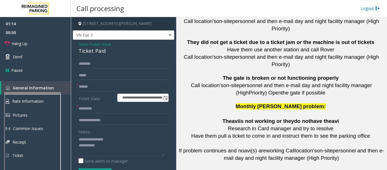
drag, startPoint x: 257, startPoint y: 78, endPoint x: 238, endPoint y: 81, distance: 18.9
drag, startPoint x: 232, startPoint y: 71, endPoint x: 249, endPoint y: 80, distance: 18.9
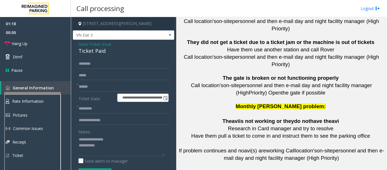
drag, startPoint x: 232, startPoint y: 70, endPoint x: 251, endPoint y: 83, distance: 22.5
copy button "415 600 8031"
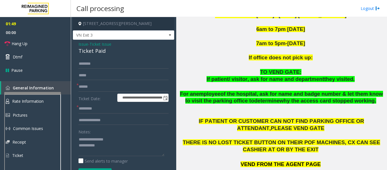
scroll to position [89, 0]
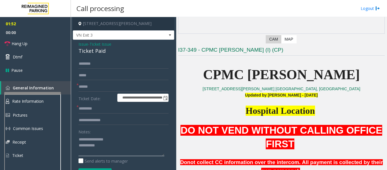
click at [126, 148] on textarea at bounding box center [121, 144] width 86 height 21
click at [96, 110] on input "text" at bounding box center [123, 109] width 90 height 10
type input "**"
click at [111, 151] on textarea at bounding box center [121, 144] width 86 height 21
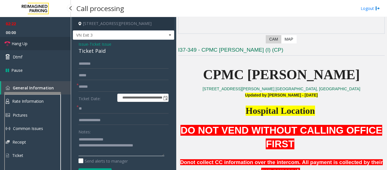
type textarea "**********"
click at [21, 44] on span "Hang Up" at bounding box center [20, 43] width 16 height 6
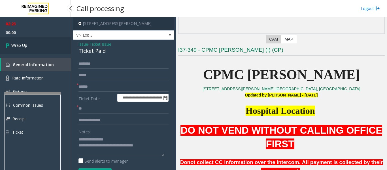
click at [21, 44] on span "Wrap Up" at bounding box center [19, 45] width 16 height 6
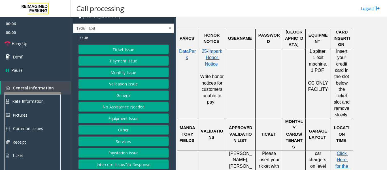
scroll to position [9, 0]
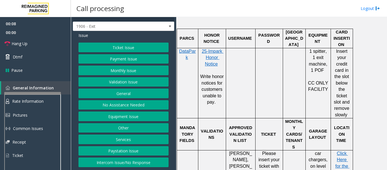
click at [125, 160] on button "Intercom Issue/No Response" at bounding box center [123, 162] width 90 height 10
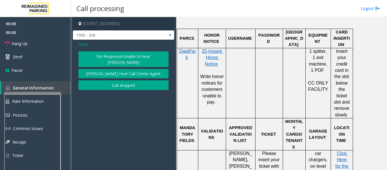
scroll to position [0, 0]
click at [134, 58] on button "No Response/Unable to hear [PERSON_NAME]" at bounding box center [123, 59] width 90 height 16
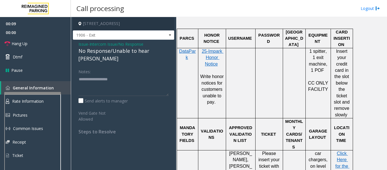
click at [134, 50] on div "No Response/Unable to hear [PERSON_NAME]" at bounding box center [123, 54] width 90 height 15
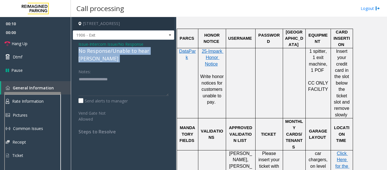
click at [134, 50] on div "No Response/Unable to hear [PERSON_NAME]" at bounding box center [123, 54] width 90 height 15
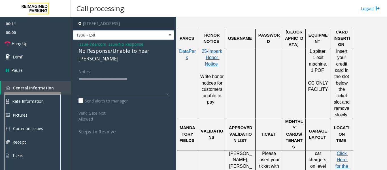
click at [159, 78] on textarea at bounding box center [123, 84] width 90 height 21
type textarea "**********"
click at [14, 44] on span "Hang Up" at bounding box center [20, 43] width 16 height 6
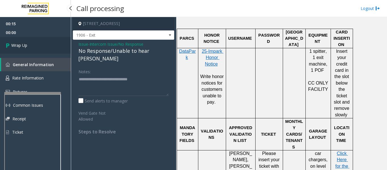
click at [30, 41] on link "Wrap Up" at bounding box center [35, 45] width 71 height 17
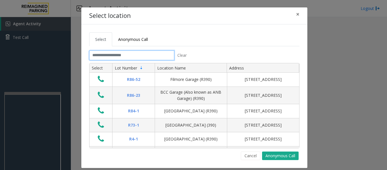
click at [104, 58] on input "text" at bounding box center [131, 55] width 85 height 10
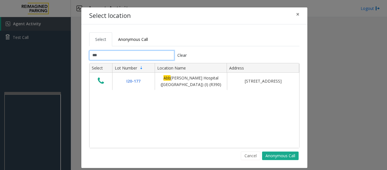
type input "***"
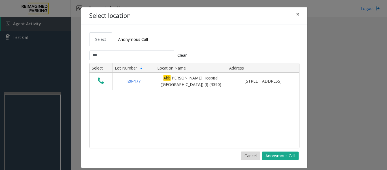
click at [244, 157] on button "Cancel" at bounding box center [251, 155] width 20 height 8
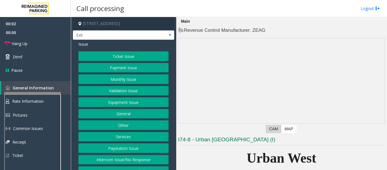
click at [155, 102] on button "Equipment Issue" at bounding box center [123, 102] width 90 height 10
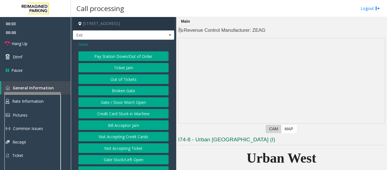
click at [147, 103] on button "Gate / Door Won't Open" at bounding box center [123, 102] width 90 height 10
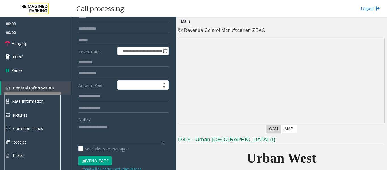
scroll to position [142, 0]
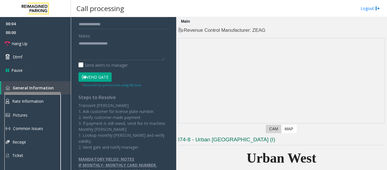
click at [99, 76] on button "Vend Gate" at bounding box center [94, 77] width 33 height 10
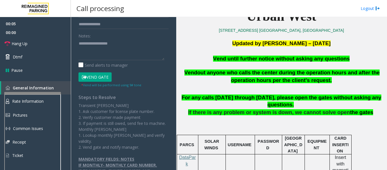
click at [272, 61] on span "Vend until further notice without asking any questions" at bounding box center [281, 58] width 136 height 6
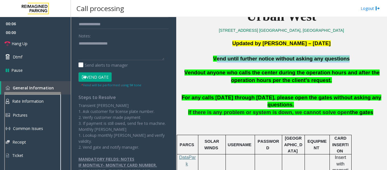
click at [272, 61] on span "Vend until further notice without asking any questions" at bounding box center [281, 58] width 136 height 6
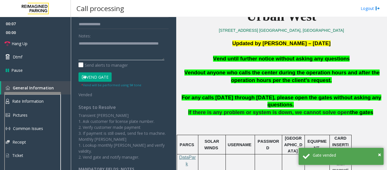
click at [139, 51] on textarea at bounding box center [121, 49] width 86 height 21
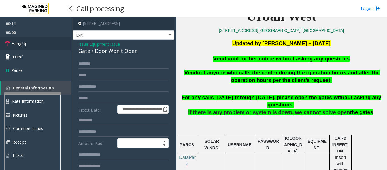
type textarea "**********"
click at [25, 42] on span "Hang Up" at bounding box center [20, 43] width 16 height 6
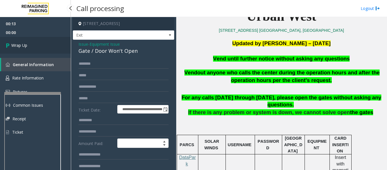
click at [37, 46] on link "Wrap Up" at bounding box center [35, 45] width 71 height 17
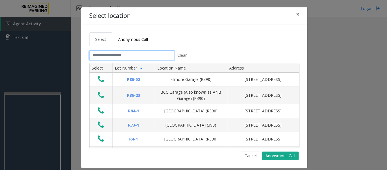
drag, startPoint x: 115, startPoint y: 55, endPoint x: 119, endPoint y: 52, distance: 5.6
click at [118, 53] on input "text" at bounding box center [131, 55] width 85 height 10
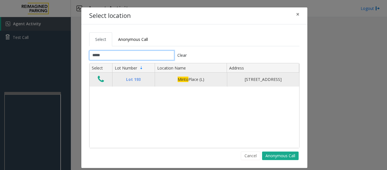
type input "*****"
click at [100, 83] on icon "Data table" at bounding box center [101, 79] width 6 height 8
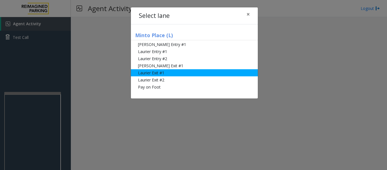
click at [163, 73] on li "Laurier Exit #1" at bounding box center [194, 72] width 127 height 7
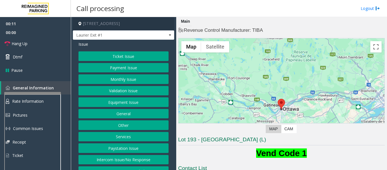
click at [135, 104] on button "Equipment Issue" at bounding box center [123, 102] width 90 height 10
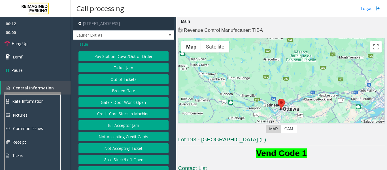
click at [142, 59] on button "Pay Station Down/Out of Order" at bounding box center [123, 56] width 90 height 10
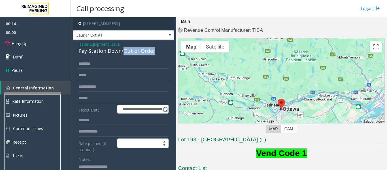
drag, startPoint x: 123, startPoint y: 51, endPoint x: 155, endPoint y: 52, distance: 32.0
click at [155, 52] on div "Pay Station Down/Out of Order" at bounding box center [123, 51] width 90 height 8
copy div "Out of Order"
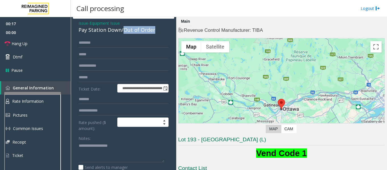
scroll to position [57, 0]
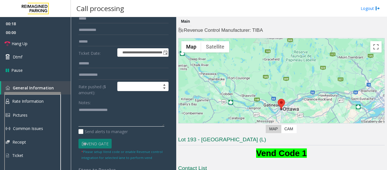
click at [133, 122] on textarea at bounding box center [121, 115] width 86 height 21
paste textarea "**********"
type textarea "**********"
click at [106, 41] on input "text" at bounding box center [123, 42] width 90 height 10
click at [85, 42] on input "*****" at bounding box center [123, 42] width 90 height 10
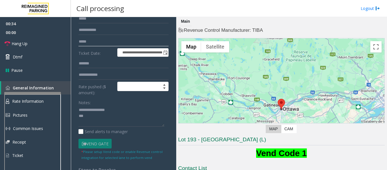
click at [87, 42] on input "*****" at bounding box center [123, 42] width 90 height 10
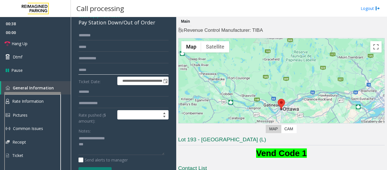
type input "*****"
click at [110, 33] on input "text" at bounding box center [123, 36] width 90 height 10
type input "*"
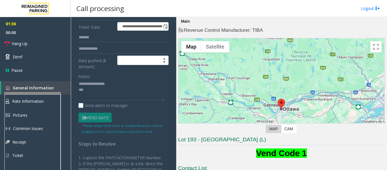
scroll to position [85, 0]
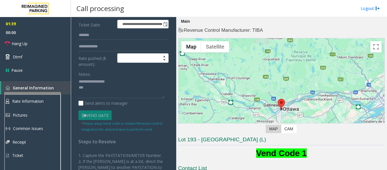
type input "****"
click at [108, 90] on textarea at bounding box center [121, 87] width 86 height 21
click at [20, 42] on span "Hang Up" at bounding box center [20, 43] width 16 height 6
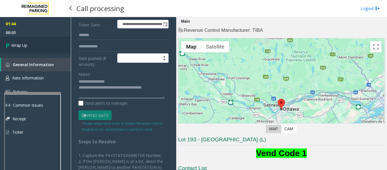
type textarea "**********"
click at [37, 50] on link "Wrap Up" at bounding box center [35, 45] width 71 height 17
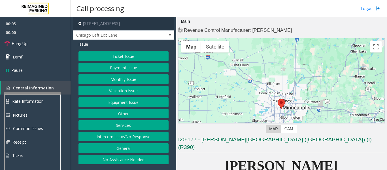
scroll to position [113, 0]
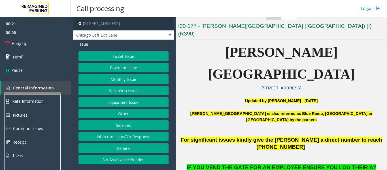
click at [147, 57] on button "Ticket Issue" at bounding box center [123, 56] width 90 height 10
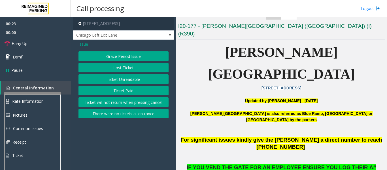
click at [129, 76] on button "Ticket Unreadable" at bounding box center [123, 79] width 90 height 10
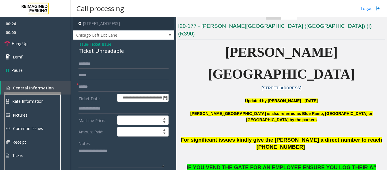
click at [103, 52] on div "Ticket Unreadable" at bounding box center [123, 51] width 90 height 8
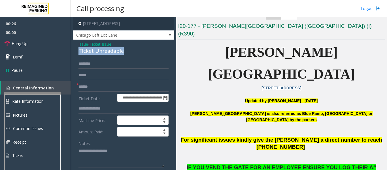
click at [103, 52] on div "Ticket Unreadable" at bounding box center [123, 51] width 90 height 8
copy div "Ticket Unreadable"
click at [84, 156] on textarea at bounding box center [121, 156] width 86 height 21
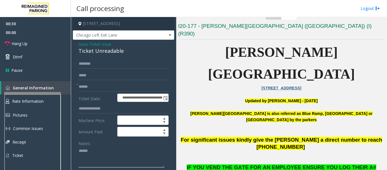
paste textarea "**********"
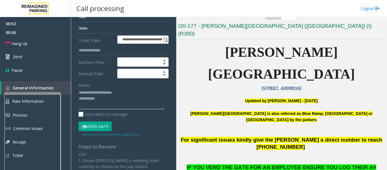
scroll to position [28, 0]
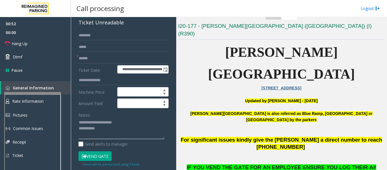
type textarea "**********"
click at [112, 60] on input "text" at bounding box center [123, 58] width 90 height 10
drag, startPoint x: 87, startPoint y: 58, endPoint x: 93, endPoint y: 59, distance: 6.0
click at [87, 58] on input "********" at bounding box center [123, 58] width 90 height 10
click at [108, 59] on input "*********" at bounding box center [123, 58] width 90 height 10
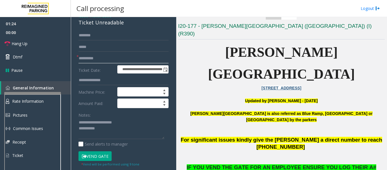
type input "**********"
click at [114, 31] on input "text" at bounding box center [123, 36] width 90 height 10
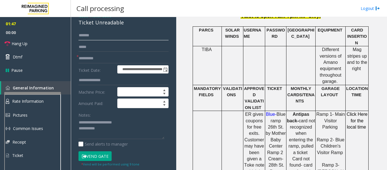
scroll to position [368, 0]
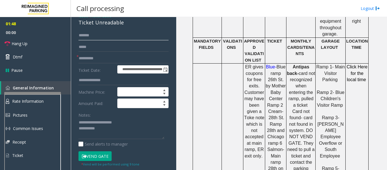
type input "*******"
click at [133, 132] on textarea at bounding box center [121, 128] width 86 height 21
click at [163, 129] on textarea at bounding box center [121, 128] width 86 height 21
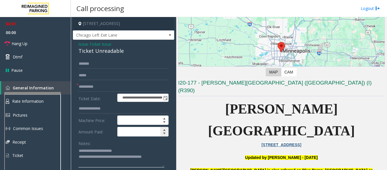
scroll to position [57, 0]
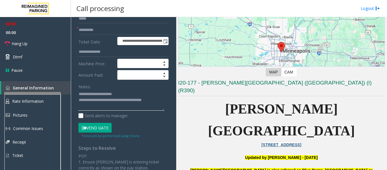
type textarea "**********"
click at [104, 129] on button "Vend Gate" at bounding box center [94, 128] width 33 height 10
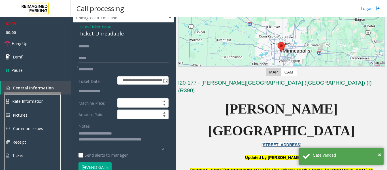
scroll to position [0, 0]
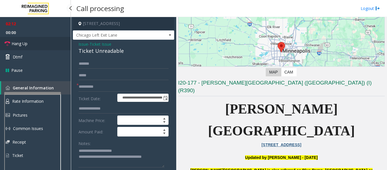
click at [23, 44] on span "Hang Up" at bounding box center [20, 43] width 16 height 6
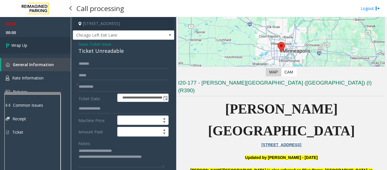
click at [41, 44] on link "Wrap Up" at bounding box center [35, 45] width 71 height 17
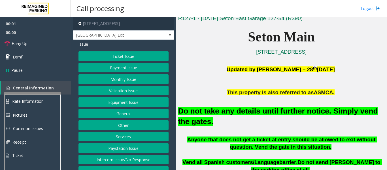
scroll to position [255, 0]
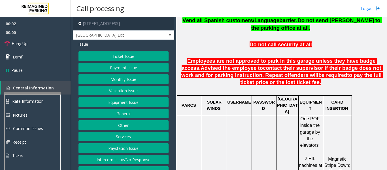
click at [121, 159] on button "Intercom Issue/No Response" at bounding box center [123, 160] width 90 height 10
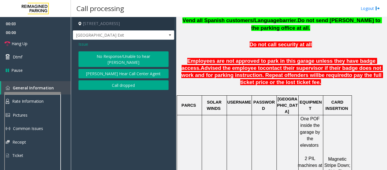
click at [83, 43] on span "Issue" at bounding box center [83, 44] width 10 height 6
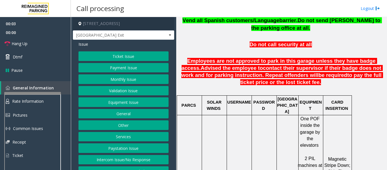
click at [114, 104] on button "Equipment Issue" at bounding box center [123, 102] width 90 height 10
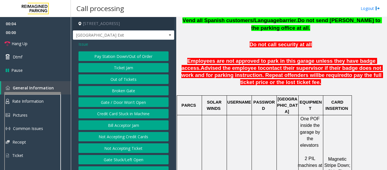
click at [114, 104] on button "Gate / Door Won't Open" at bounding box center [123, 102] width 90 height 10
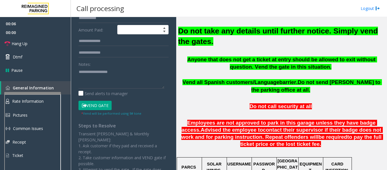
scroll to position [142, 0]
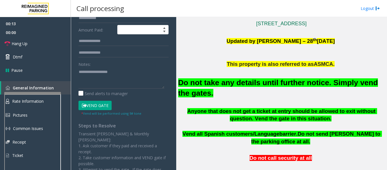
click at [106, 105] on button "Vend Gate" at bounding box center [94, 105] width 33 height 10
click at [230, 86] on font "Do not take any details until further notice. Simply vend the gates." at bounding box center [278, 87] width 200 height 19
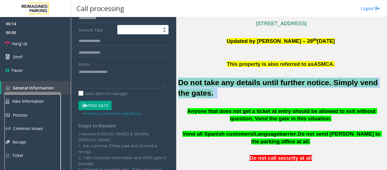
click at [230, 86] on font "Do not take any details until further notice. Simply vend the gates." at bounding box center [278, 87] width 200 height 19
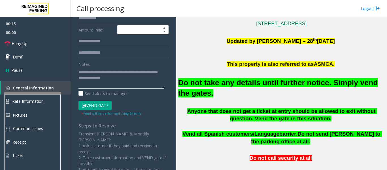
click at [128, 81] on textarea at bounding box center [121, 77] width 86 height 21
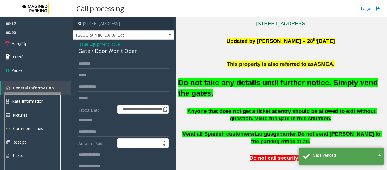
scroll to position [28, 0]
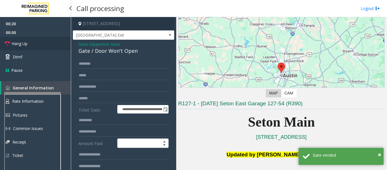
type textarea "**********"
click at [8, 45] on icon at bounding box center [8, 44] width 6 height 6
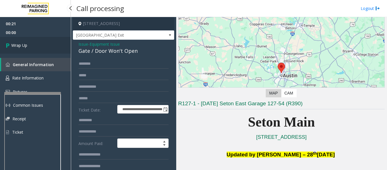
click at [12, 48] on span "Wrap Up" at bounding box center [19, 45] width 16 height 6
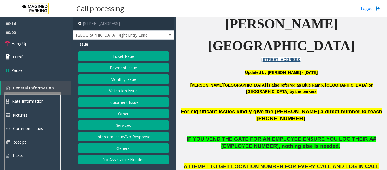
scroll to position [226, 0]
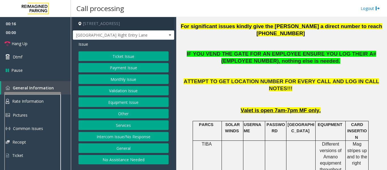
click at [105, 70] on button "Payment Issue" at bounding box center [123, 68] width 90 height 10
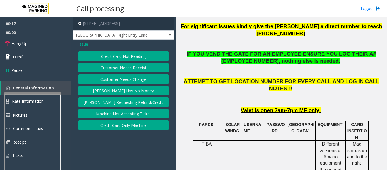
click at [116, 53] on button "Credit Card Not Reading" at bounding box center [123, 56] width 90 height 10
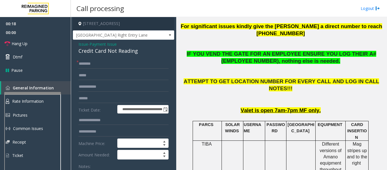
click at [116, 53] on div "Credit Card Not Reading" at bounding box center [123, 51] width 90 height 8
click at [113, 65] on input "text" at bounding box center [123, 64] width 90 height 10
click at [81, 44] on span "Issue" at bounding box center [83, 44] width 10 height 6
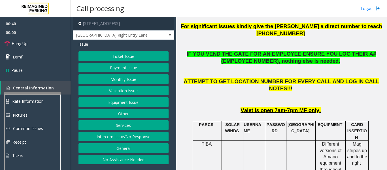
click at [121, 68] on button "Payment Issue" at bounding box center [123, 68] width 90 height 10
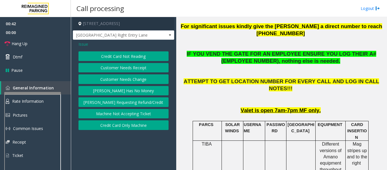
click at [129, 54] on button "Credit Card Not Reading" at bounding box center [123, 56] width 90 height 10
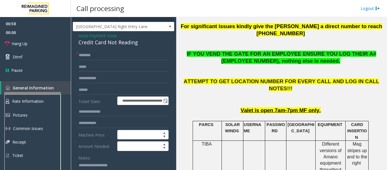
scroll to position [0, 0]
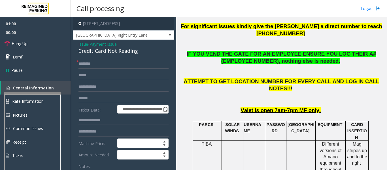
click at [86, 45] on span "Issue" at bounding box center [83, 44] width 10 height 6
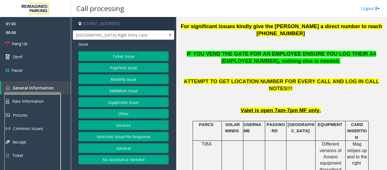
click at [128, 68] on button "Payment Issue" at bounding box center [123, 68] width 90 height 10
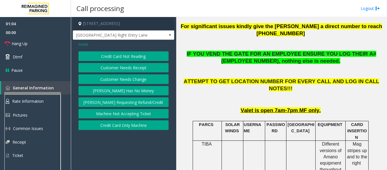
click at [129, 59] on button "Credit Card Not Reading" at bounding box center [123, 56] width 90 height 10
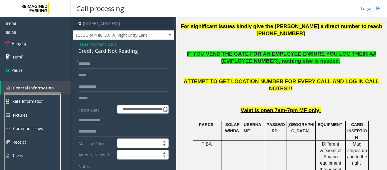
click at [80, 45] on span "Issue" at bounding box center [83, 44] width 10 height 6
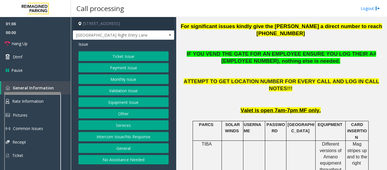
click at [108, 140] on button "Intercom Issue/No Response" at bounding box center [123, 137] width 90 height 10
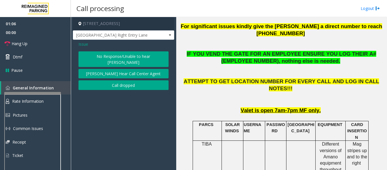
click at [114, 69] on button "[PERSON_NAME] Hear Call Center Agent" at bounding box center [123, 74] width 90 height 10
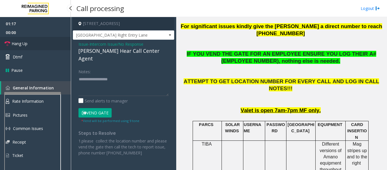
click at [42, 41] on link "Hang Up" at bounding box center [35, 43] width 71 height 13
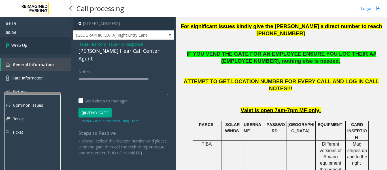
type textarea "**********"
click at [29, 45] on link "Wrap Up" at bounding box center [35, 45] width 71 height 17
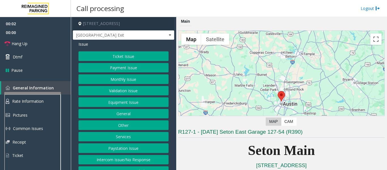
click at [91, 102] on button "Equipment Issue" at bounding box center [123, 102] width 90 height 10
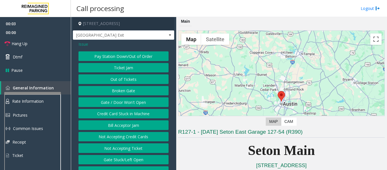
click at [95, 98] on button "Gate / Door Won't Open" at bounding box center [123, 102] width 90 height 10
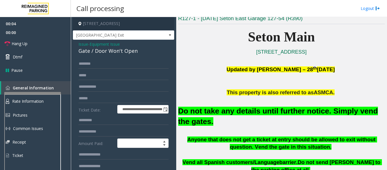
scroll to position [57, 0]
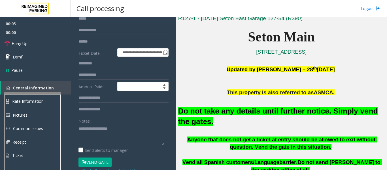
click at [95, 162] on button "Vend Gate" at bounding box center [94, 162] width 33 height 10
click at [197, 114] on font "Do not take any details until further notice. Simply vend the gates." at bounding box center [278, 115] width 200 height 19
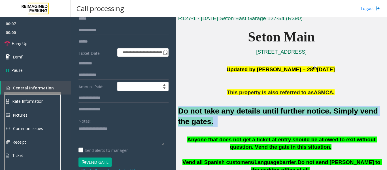
click at [197, 114] on font "Do not take any details until further notice. Simply vend the gates." at bounding box center [278, 115] width 200 height 19
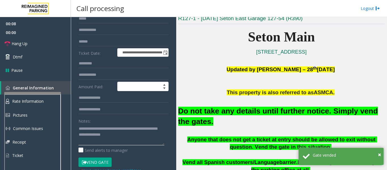
click at [129, 134] on textarea at bounding box center [121, 134] width 86 height 21
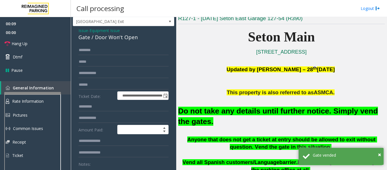
scroll to position [0, 0]
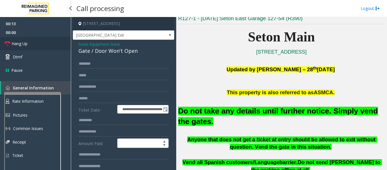
type textarea "**********"
click at [41, 44] on link "Hang Up" at bounding box center [35, 43] width 71 height 13
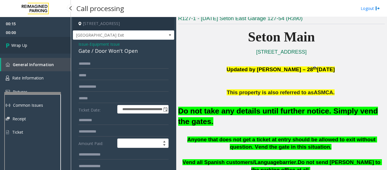
click at [7, 46] on icon at bounding box center [9, 44] width 6 height 9
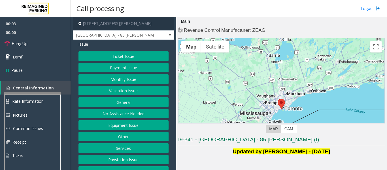
click at [127, 90] on button "Validation Issue" at bounding box center [123, 91] width 90 height 10
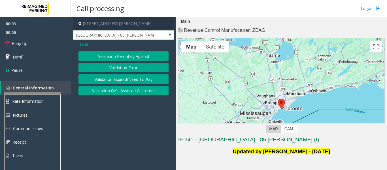
click at [123, 63] on button "Validation Error" at bounding box center [123, 68] width 90 height 10
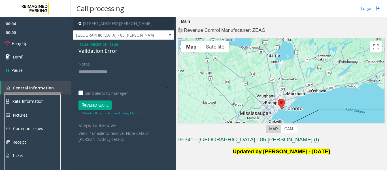
click at [78, 52] on div "Issue - Validation Issue Validation Error Notes: Send alerts to manager Vend Ga…" at bounding box center [123, 94] width 101 height 108
click at [103, 83] on textarea at bounding box center [123, 77] width 90 height 21
paste textarea "**********"
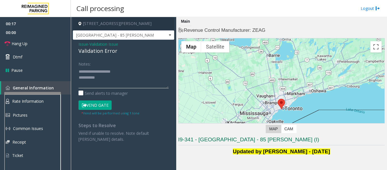
click at [114, 77] on textarea at bounding box center [123, 77] width 90 height 21
paste textarea "**********"
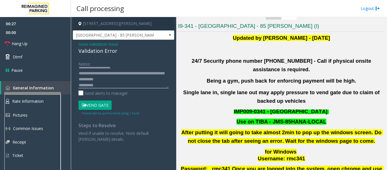
scroll to position [226, 0]
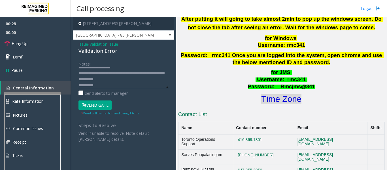
click at [273, 94] on font "Time Zone" at bounding box center [281, 98] width 40 height 9
click at [121, 87] on textarea at bounding box center [123, 77] width 90 height 21
click at [127, 70] on textarea at bounding box center [123, 77] width 90 height 21
click at [127, 67] on div "Notes:" at bounding box center [123, 73] width 90 height 29
click at [120, 67] on textarea at bounding box center [123, 77] width 90 height 21
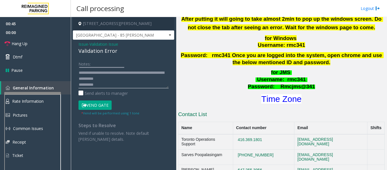
scroll to position [6, 0]
click at [112, 82] on textarea at bounding box center [123, 77] width 90 height 21
click at [134, 77] on textarea at bounding box center [123, 77] width 90 height 21
click at [125, 79] on textarea at bounding box center [123, 77] width 90 height 21
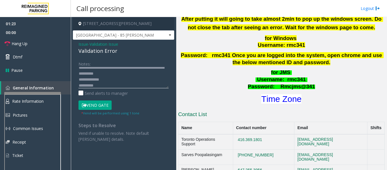
scroll to position [12, 0]
drag, startPoint x: 113, startPoint y: 83, endPoint x: 126, endPoint y: 82, distance: 12.7
click at [114, 83] on textarea at bounding box center [123, 77] width 90 height 21
click at [147, 71] on textarea at bounding box center [123, 77] width 90 height 21
drag, startPoint x: 104, startPoint y: 78, endPoint x: 85, endPoint y: 157, distance: 80.9
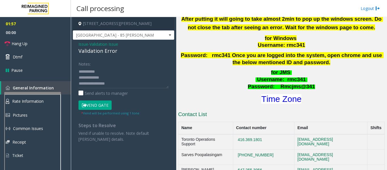
click at [85, 157] on app-call-processing-form "85 Hanna Avenue, Toronto, ON Liberty Village - 85 Hanna Issue - Validation Issu…" at bounding box center [123, 93] width 105 height 153
click at [134, 75] on textarea at bounding box center [123, 77] width 90 height 21
click at [136, 69] on textarea at bounding box center [123, 77] width 90 height 21
drag, startPoint x: 100, startPoint y: 104, endPoint x: 112, endPoint y: 96, distance: 14.3
click at [101, 103] on button "Vend Gate" at bounding box center [94, 105] width 33 height 10
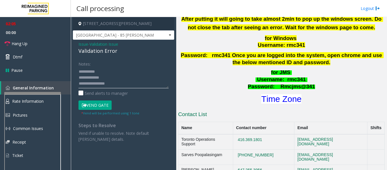
click at [132, 73] on textarea at bounding box center [123, 77] width 90 height 21
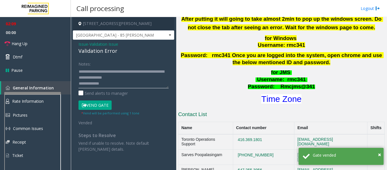
scroll to position [0, 0]
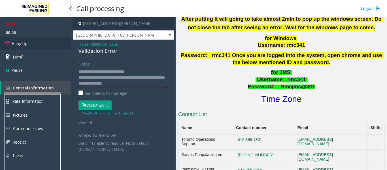
type textarea "**********"
click at [10, 43] on link "Hang Up" at bounding box center [35, 43] width 71 height 13
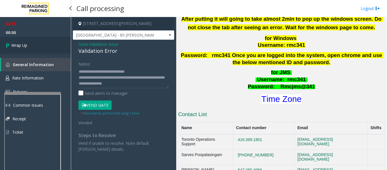
click at [14, 45] on span "Wrap Up" at bounding box center [19, 45] width 16 height 6
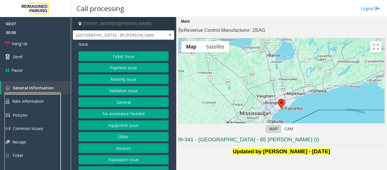
click at [98, 88] on button "Validation Issue" at bounding box center [123, 91] width 90 height 10
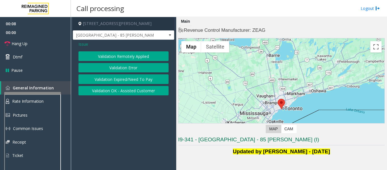
click at [115, 72] on button "Validation Error" at bounding box center [123, 68] width 90 height 10
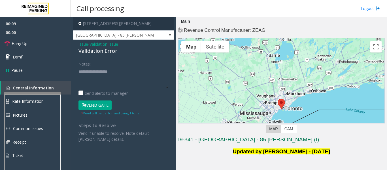
click at [83, 45] on span "Issue" at bounding box center [83, 44] width 10 height 6
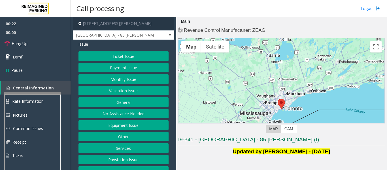
click at [127, 70] on button "Payment Issue" at bounding box center [123, 68] width 90 height 10
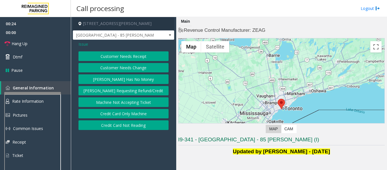
click at [120, 127] on button "Credit Card Not Reading" at bounding box center [123, 125] width 90 height 10
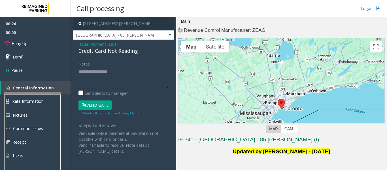
click at [102, 52] on div "Credit Card Not Reading" at bounding box center [123, 51] width 90 height 8
click at [103, 70] on textarea at bounding box center [123, 77] width 90 height 21
paste textarea "**********"
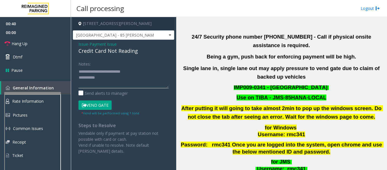
scroll to position [85, 0]
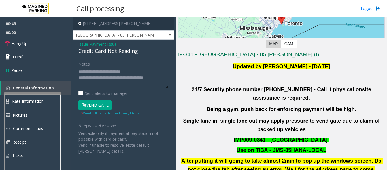
click at [164, 78] on textarea at bounding box center [123, 77] width 90 height 21
type textarea "**********"
click at [107, 105] on button "Vend Gate" at bounding box center [94, 105] width 33 height 10
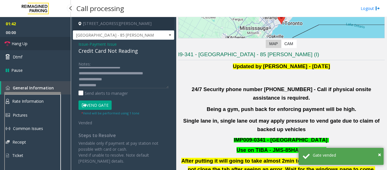
click at [39, 43] on link "Hang Up" at bounding box center [35, 43] width 71 height 13
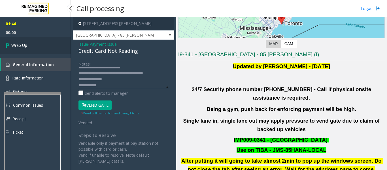
click at [23, 44] on span "Wrap Up" at bounding box center [19, 45] width 16 height 6
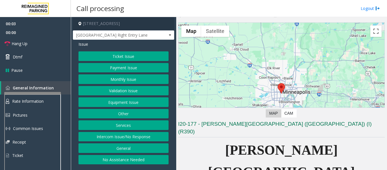
scroll to position [113, 0]
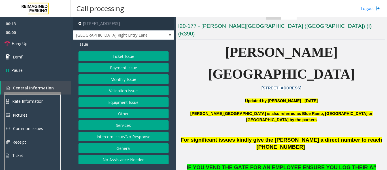
click at [130, 80] on button "Monthly Issue" at bounding box center [123, 79] width 90 height 10
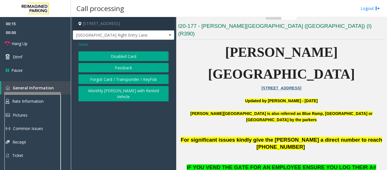
click at [111, 58] on button "Disabled Card" at bounding box center [123, 56] width 90 height 10
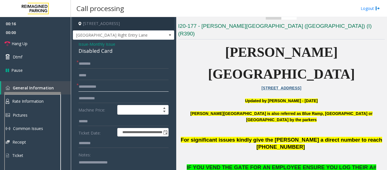
click at [98, 83] on input "text" at bounding box center [123, 87] width 90 height 10
click at [93, 88] on input "**********" at bounding box center [123, 87] width 90 height 10
drag, startPoint x: 103, startPoint y: 87, endPoint x: 106, endPoint y: 86, distance: 3.5
click at [103, 87] on input "**********" at bounding box center [123, 87] width 90 height 10
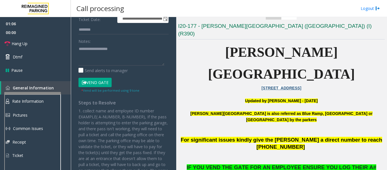
type input "**********"
drag, startPoint x: 98, startPoint y: 82, endPoint x: 106, endPoint y: 81, distance: 7.7
click at [102, 81] on button "Vend Gate" at bounding box center [94, 83] width 33 height 10
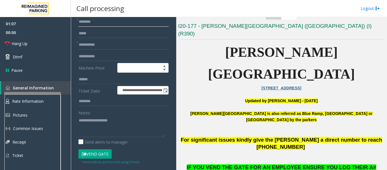
click at [91, 25] on input "text" at bounding box center [123, 22] width 90 height 10
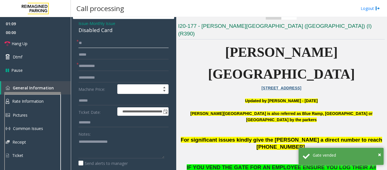
scroll to position [0, 0]
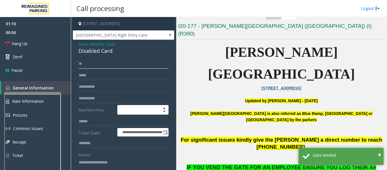
type input "**"
click at [93, 52] on div "Disabled Card" at bounding box center [123, 51] width 90 height 8
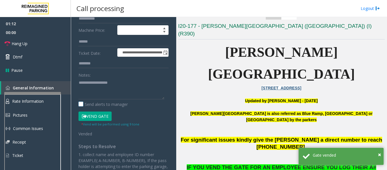
scroll to position [85, 0]
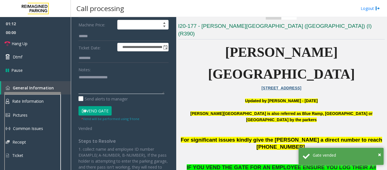
click at [105, 86] on textarea at bounding box center [121, 82] width 86 height 21
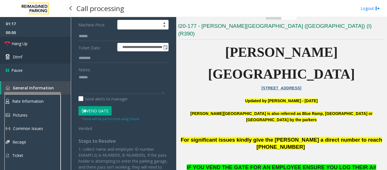
drag, startPoint x: 55, startPoint y: 44, endPoint x: 62, endPoint y: 56, distance: 13.8
click at [55, 44] on link "Hang Up" at bounding box center [35, 43] width 71 height 13
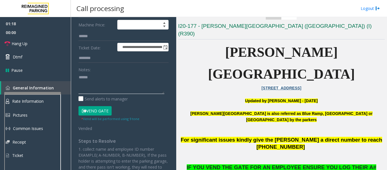
click at [97, 79] on textarea at bounding box center [121, 82] width 86 height 21
paste textarea "**********"
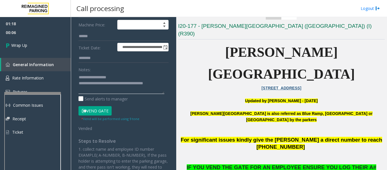
scroll to position [0, 0]
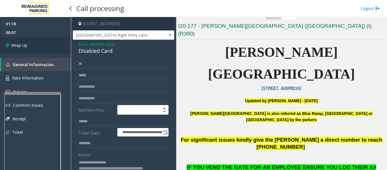
type textarea "**********"
click at [34, 51] on link "Wrap Up" at bounding box center [35, 45] width 71 height 17
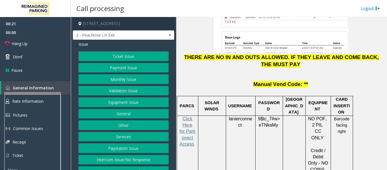
scroll to position [793, 0]
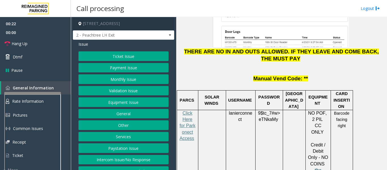
click at [120, 72] on button "Payment Issue" at bounding box center [123, 68] width 90 height 10
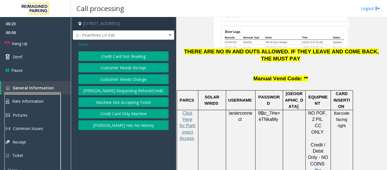
click at [123, 54] on button "Credit Card Not Reading" at bounding box center [123, 56] width 90 height 10
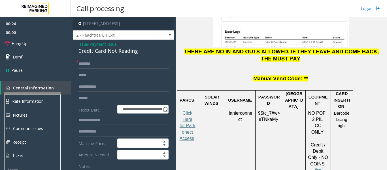
click at [93, 53] on div "Credit Card Not Reading" at bounding box center [123, 51] width 90 height 8
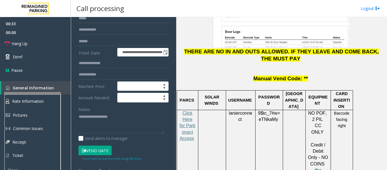
scroll to position [142, 0]
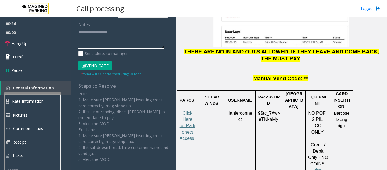
click at [137, 46] on textarea at bounding box center [121, 37] width 86 height 21
paste textarea "**********"
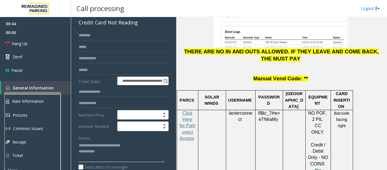
scroll to position [0, 0]
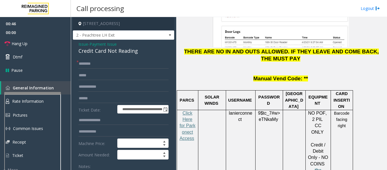
type textarea "**********"
click at [119, 68] on input "text" at bounding box center [123, 64] width 90 height 10
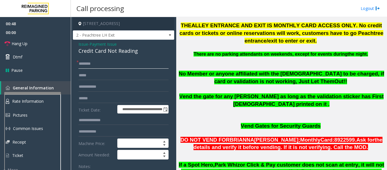
scroll to position [142, 0]
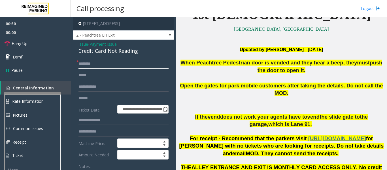
click at [96, 67] on input "text" at bounding box center [123, 64] width 90 height 10
click at [90, 100] on input "text" at bounding box center [123, 98] width 90 height 10
type input "**********"
click at [102, 68] on input "text" at bounding box center [123, 64] width 90 height 10
type input "*******"
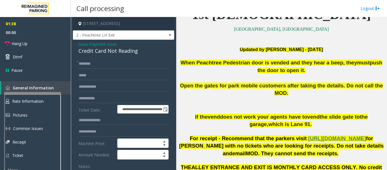
drag, startPoint x: 83, startPoint y: 69, endPoint x: 166, endPoint y: 64, distance: 82.8
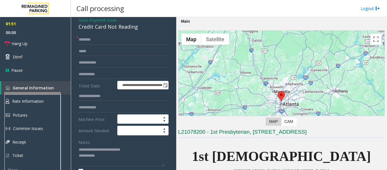
scroll to position [57, 0]
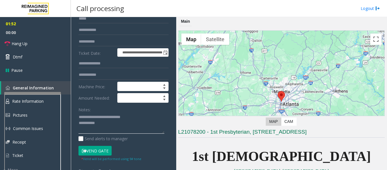
click at [108, 132] on textarea at bounding box center [121, 122] width 86 height 21
type textarea "**********"
click at [38, 40] on link "Hang Up" at bounding box center [35, 43] width 71 height 13
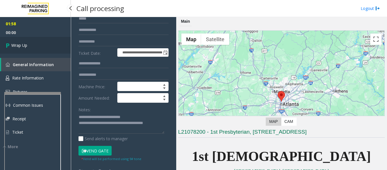
click at [16, 42] on span "Wrap Up" at bounding box center [19, 45] width 16 height 6
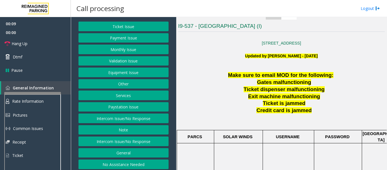
scroll to position [32, 0]
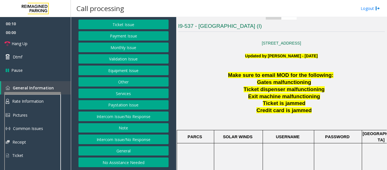
click at [132, 121] on div "Ticket Issue Payment Issue Monthly Issue Validation Issue Equipment Issue Other…" at bounding box center [123, 93] width 90 height 147
click at [135, 115] on button "Intercom Issue/No Response" at bounding box center [123, 116] width 90 height 10
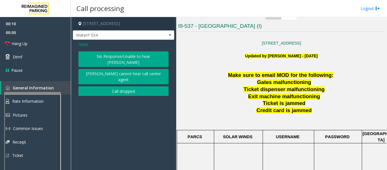
scroll to position [0, 0]
click at [124, 55] on button "No Response/Unable to hear [PERSON_NAME]" at bounding box center [123, 59] width 90 height 16
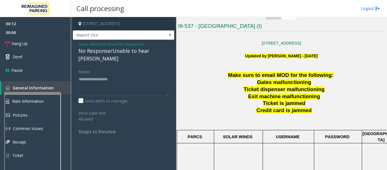
click at [121, 49] on div "No Response/Unable to hear [PERSON_NAME]" at bounding box center [123, 54] width 90 height 15
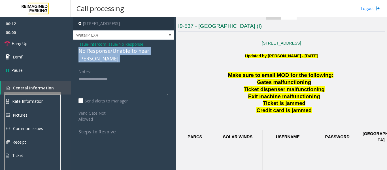
click at [121, 49] on div "No Response/Unable to hear [PERSON_NAME]" at bounding box center [123, 54] width 90 height 15
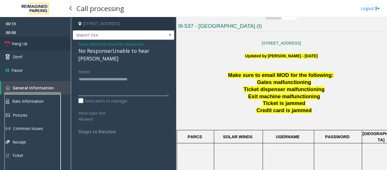
type textarea "**********"
click at [33, 42] on link "Hang Up" at bounding box center [35, 43] width 71 height 13
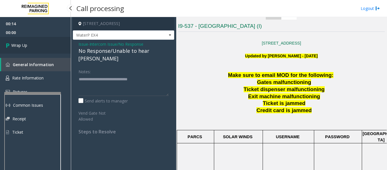
click at [31, 50] on link "Wrap Up" at bounding box center [35, 45] width 71 height 17
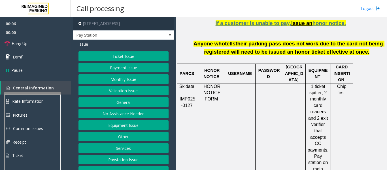
scroll to position [9, 0]
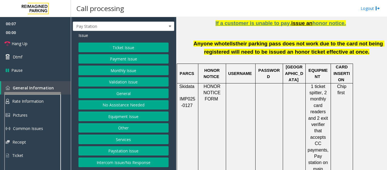
click at [114, 165] on button "Intercom Issue/No Response" at bounding box center [123, 162] width 90 height 10
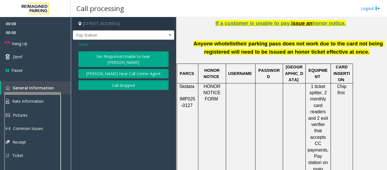
click at [108, 55] on button "No Response/Unable to hear [PERSON_NAME]" at bounding box center [123, 59] width 90 height 16
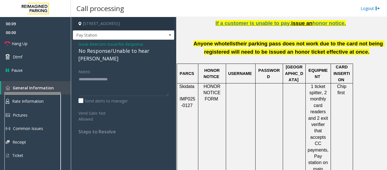
click at [110, 52] on div "No Response/Unable to hear [PERSON_NAME]" at bounding box center [123, 54] width 90 height 15
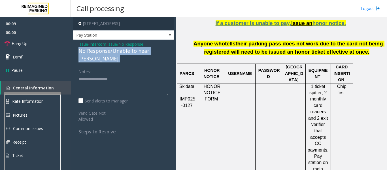
click at [110, 52] on div "No Response/Unable to hear [PERSON_NAME]" at bounding box center [123, 54] width 90 height 15
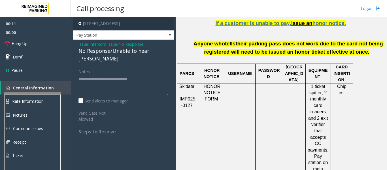
click at [159, 74] on textarea at bounding box center [123, 84] width 90 height 21
type textarea "**********"
click at [6, 41] on icon at bounding box center [8, 44] width 6 height 6
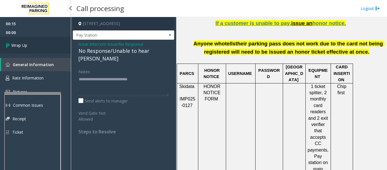
click at [36, 39] on link "Wrap Up" at bounding box center [35, 45] width 71 height 17
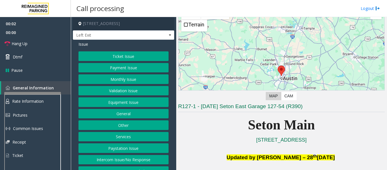
scroll to position [113, 0]
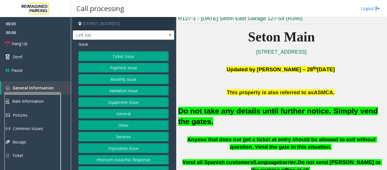
click at [107, 105] on button "Equipment Issue" at bounding box center [123, 102] width 90 height 10
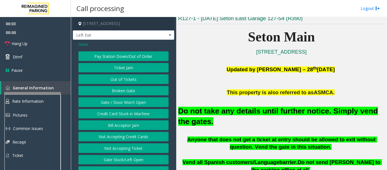
click at [108, 103] on button "Gate / Door Won't Open" at bounding box center [123, 102] width 90 height 10
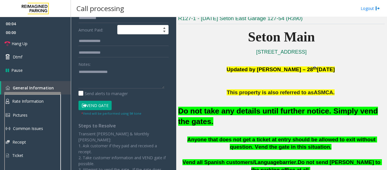
click at [102, 104] on button "Vend Gate" at bounding box center [94, 105] width 33 height 10
click at [218, 112] on font "Do not take any details until further notice. Simply vend the gates." at bounding box center [278, 115] width 200 height 19
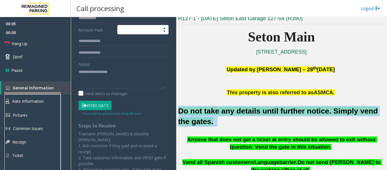
click at [218, 112] on font "Do not take any details until further notice. Simply vend the gates." at bounding box center [278, 115] width 200 height 19
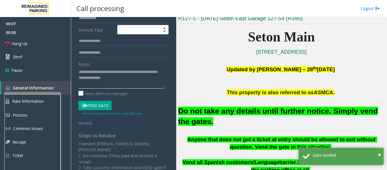
click at [125, 79] on textarea at bounding box center [121, 77] width 86 height 21
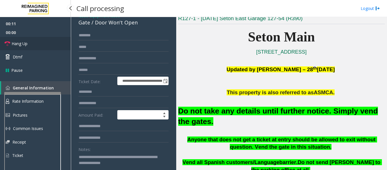
type textarea "**********"
click at [4, 45] on link "Hang Up" at bounding box center [35, 43] width 71 height 13
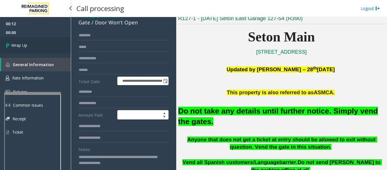
click at [16, 51] on link "Wrap Up" at bounding box center [35, 45] width 71 height 17
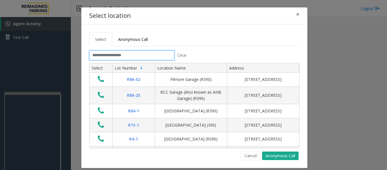
click at [107, 53] on input "text" at bounding box center [131, 55] width 85 height 10
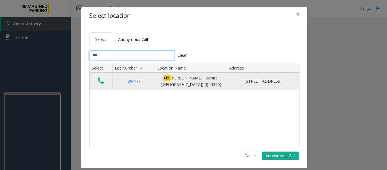
type input "***"
click at [98, 79] on icon "Data table" at bounding box center [101, 81] width 6 height 8
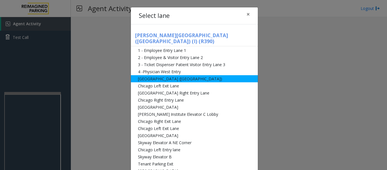
click at [176, 75] on li "[GEOGRAPHIC_DATA] ([GEOGRAPHIC_DATA])" at bounding box center [194, 78] width 127 height 7
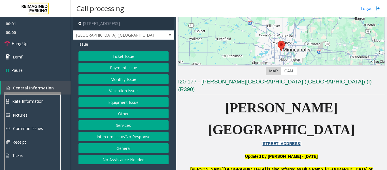
scroll to position [113, 0]
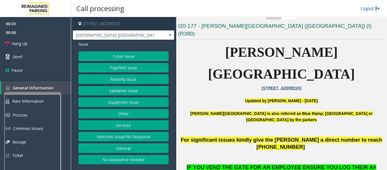
click at [142, 100] on button "Equipment Issue" at bounding box center [123, 102] width 90 height 10
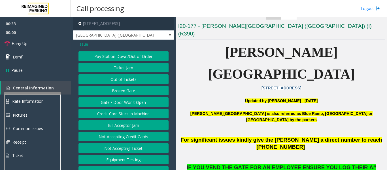
click at [136, 102] on button "Gate / Door Won't Open" at bounding box center [123, 102] width 90 height 10
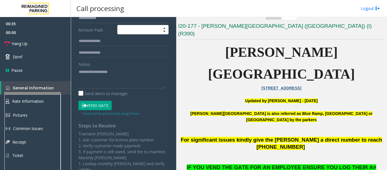
click at [91, 103] on button "Vend Gate" at bounding box center [94, 105] width 33 height 10
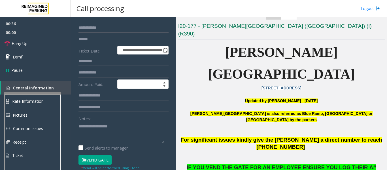
scroll to position [0, 0]
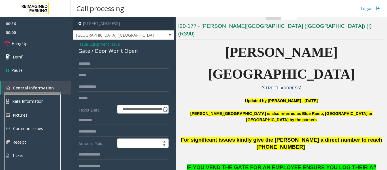
click at [104, 54] on div "Gate / Door Won't Open" at bounding box center [123, 51] width 90 height 8
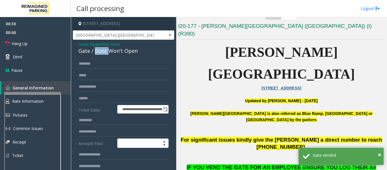
click at [104, 54] on div "Gate / Door Won't Open" at bounding box center [123, 51] width 90 height 8
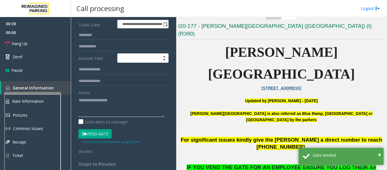
click at [104, 101] on textarea at bounding box center [121, 105] width 86 height 21
paste textarea "**********"
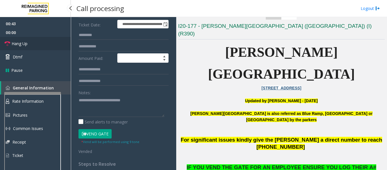
click at [53, 39] on link "Hang Up" at bounding box center [35, 43] width 71 height 13
click at [84, 113] on textarea at bounding box center [121, 105] width 86 height 21
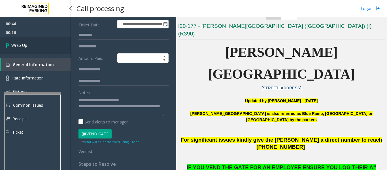
type textarea "**********"
click at [48, 53] on link "Wrap Up" at bounding box center [35, 45] width 71 height 17
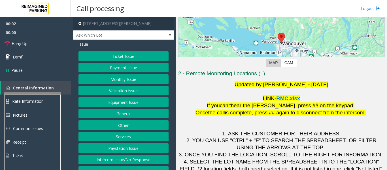
scroll to position [88, 0]
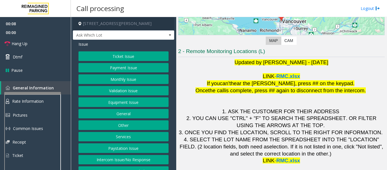
click at [88, 59] on button "Ticket Issue" at bounding box center [123, 56] width 90 height 10
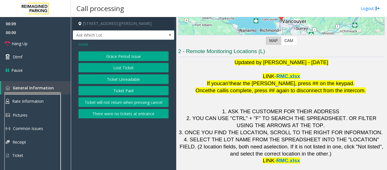
click at [102, 81] on button "Ticket Unreadable" at bounding box center [123, 79] width 90 height 10
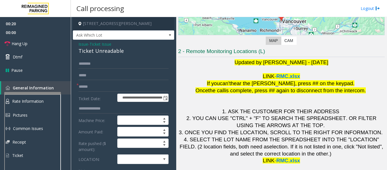
click at [115, 52] on div "Ticket Unreadable" at bounding box center [123, 51] width 90 height 8
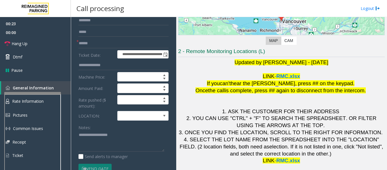
scroll to position [113, 0]
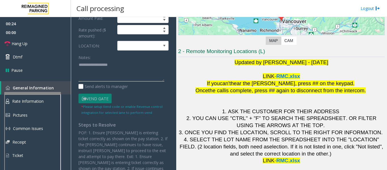
click at [120, 70] on textarea at bounding box center [121, 70] width 86 height 21
paste textarea "**********"
click at [138, 45] on span at bounding box center [137, 45] width 40 height 9
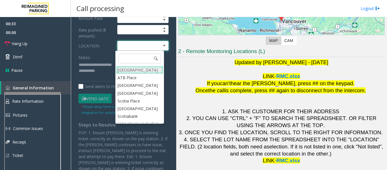
click at [130, 68] on Village "[GEOGRAPHIC_DATA]" at bounding box center [139, 70] width 47 height 8
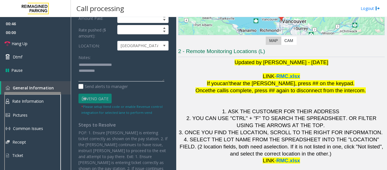
click at [125, 79] on textarea at bounding box center [121, 70] width 86 height 21
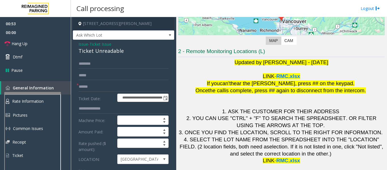
type textarea "**********"
click at [115, 83] on input "text" at bounding box center [123, 87] width 90 height 10
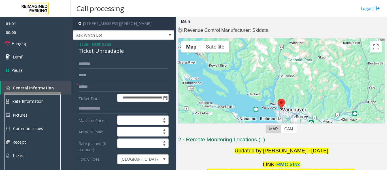
scroll to position [88, 0]
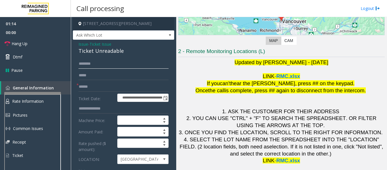
click at [91, 63] on input "text" at bounding box center [123, 64] width 90 height 10
type input "***"
click at [109, 87] on input "text" at bounding box center [123, 87] width 90 height 10
click at [86, 86] on input "******" at bounding box center [123, 87] width 90 height 10
type input "*******"
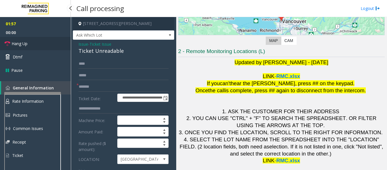
click at [17, 42] on span "Hang Up" at bounding box center [20, 43] width 16 height 6
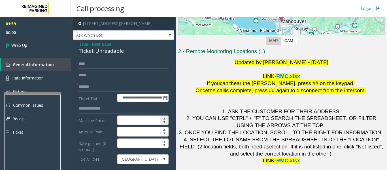
scroll to position [85, 0]
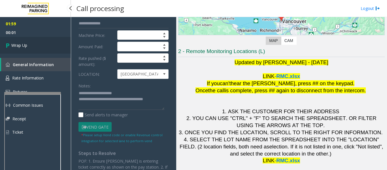
click at [46, 45] on link "Wrap Up" at bounding box center [35, 45] width 71 height 17
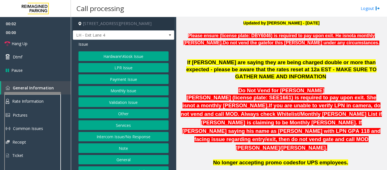
scroll to position [311, 0]
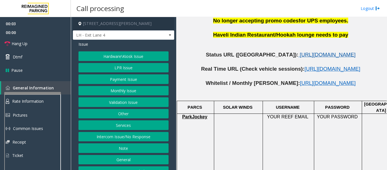
click at [299, 52] on span "https://www.parkjockey.com/en-us/manage/1633/status" at bounding box center [327, 55] width 56 height 6
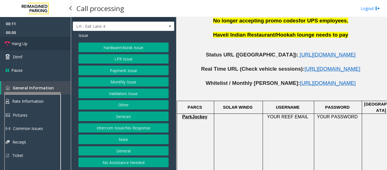
click at [41, 46] on link "Hang Up" at bounding box center [35, 43] width 71 height 13
click at [123, 161] on button "No Assistance Needed" at bounding box center [123, 162] width 90 height 10
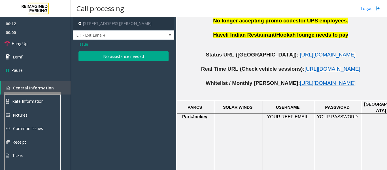
scroll to position [0, 0]
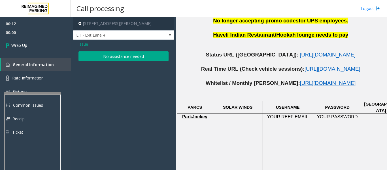
click at [132, 58] on button "No assistance needed" at bounding box center [123, 56] width 90 height 10
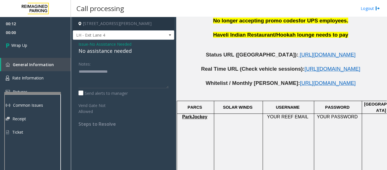
click at [116, 54] on div "No assistance needed" at bounding box center [123, 51] width 90 height 8
type textarea "**********"
click at [25, 43] on span "Wrap Up" at bounding box center [19, 45] width 16 height 6
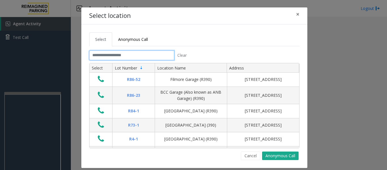
click at [131, 59] on input "text" at bounding box center [131, 55] width 85 height 10
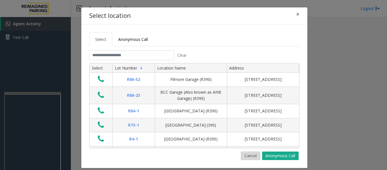
click at [244, 156] on button "Cancel" at bounding box center [251, 155] width 20 height 8
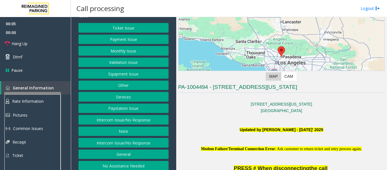
scroll to position [113, 0]
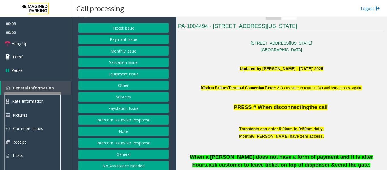
click at [121, 124] on button "Intercom Issue/No Response" at bounding box center [123, 120] width 90 height 10
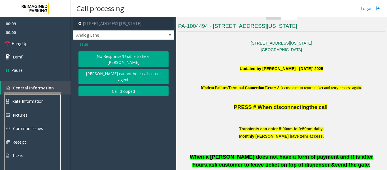
click at [123, 57] on button "No Response/Unable to hear [PERSON_NAME]" at bounding box center [123, 59] width 90 height 16
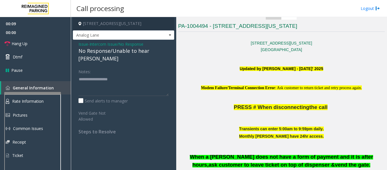
click at [120, 51] on div "No Response/Unable to hear [PERSON_NAME]" at bounding box center [123, 54] width 90 height 15
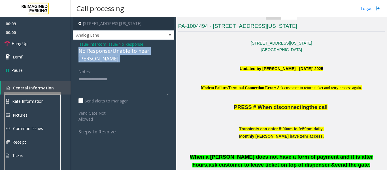
drag, startPoint x: 120, startPoint y: 51, endPoint x: 125, endPoint y: 51, distance: 5.1
click at [125, 51] on div "No Response/Unable to hear [PERSON_NAME]" at bounding box center [123, 54] width 90 height 15
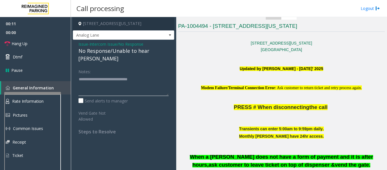
click at [166, 74] on textarea at bounding box center [123, 84] width 90 height 21
type textarea "**********"
click at [22, 48] on link "Hang Up" at bounding box center [35, 43] width 71 height 13
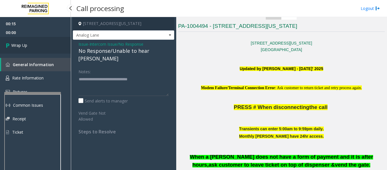
click at [6, 43] on icon at bounding box center [9, 44] width 6 height 9
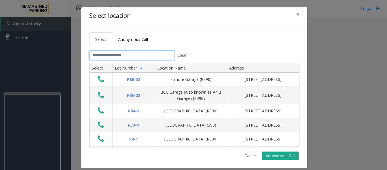
click at [130, 57] on input "text" at bounding box center [131, 55] width 85 height 10
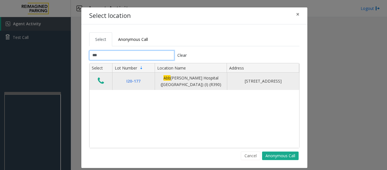
type input "***"
click at [100, 81] on icon "Data table" at bounding box center [101, 81] width 6 height 8
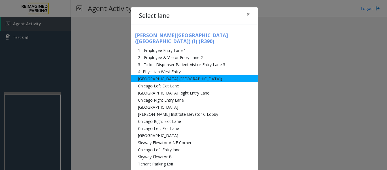
click at [185, 75] on li "[GEOGRAPHIC_DATA] ([GEOGRAPHIC_DATA])" at bounding box center [194, 78] width 127 height 7
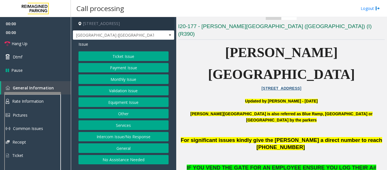
scroll to position [113, 0]
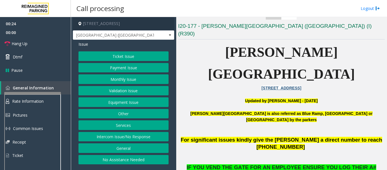
click at [109, 137] on button "Intercom Issue/No Response" at bounding box center [123, 137] width 90 height 10
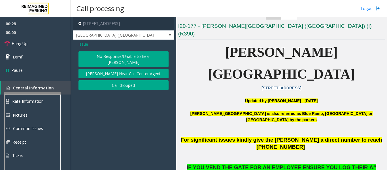
click at [155, 55] on button "No Response/Unable to hear [PERSON_NAME]" at bounding box center [123, 59] width 90 height 16
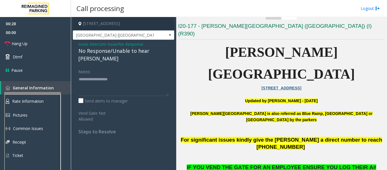
click at [119, 51] on div "No Response/Unable to hear [PERSON_NAME]" at bounding box center [123, 54] width 90 height 15
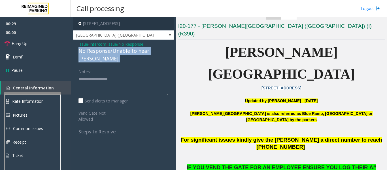
click at [119, 51] on div "No Response/Unable to hear [PERSON_NAME]" at bounding box center [123, 54] width 90 height 15
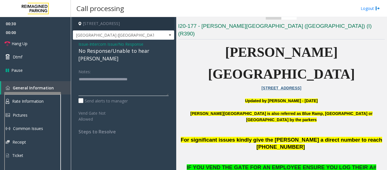
click at [154, 74] on textarea at bounding box center [123, 84] width 90 height 21
type textarea "**********"
click at [14, 43] on span "Hang Up" at bounding box center [20, 43] width 16 height 6
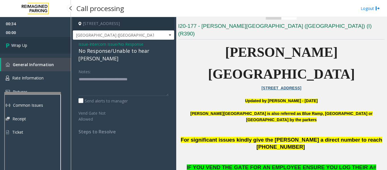
click at [16, 44] on span "Wrap Up" at bounding box center [19, 45] width 16 height 6
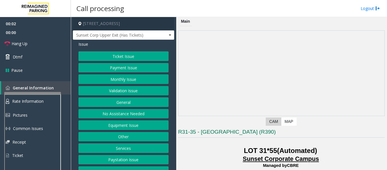
scroll to position [170, 0]
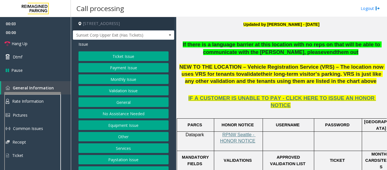
click at [108, 130] on button "Equipment Issue" at bounding box center [123, 125] width 90 height 10
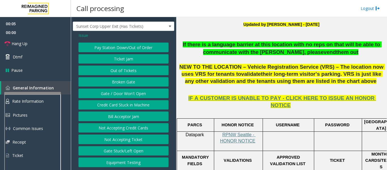
scroll to position [14, 0]
click at [116, 163] on button "Equipment Testing" at bounding box center [123, 162] width 90 height 10
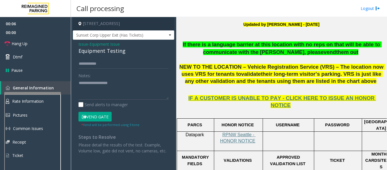
scroll to position [0, 0]
click at [98, 54] on div "Equipment Testing" at bounding box center [123, 51] width 90 height 8
type textarea "**********"
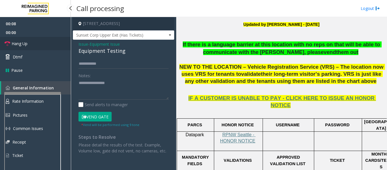
click at [44, 44] on link "Hang Up" at bounding box center [35, 43] width 71 height 13
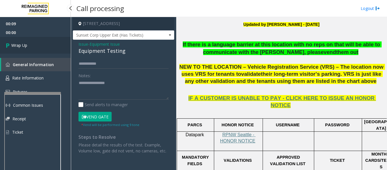
click at [12, 48] on link "Wrap Up" at bounding box center [35, 45] width 71 height 17
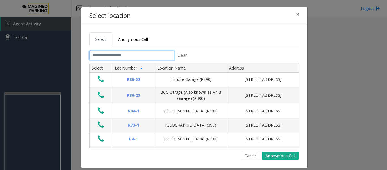
click at [166, 57] on input "text" at bounding box center [131, 55] width 85 height 10
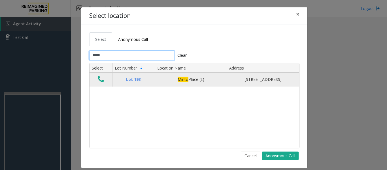
type input "*****"
click at [98, 80] on icon "Data table" at bounding box center [101, 79] width 6 height 8
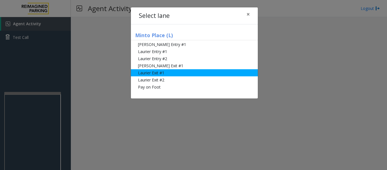
click at [145, 75] on li "Laurier Exit #1" at bounding box center [194, 72] width 127 height 7
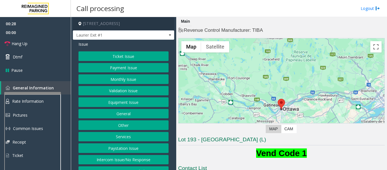
click at [139, 88] on button "Validation Issue" at bounding box center [123, 91] width 90 height 10
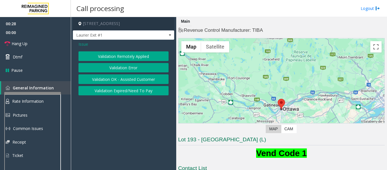
click at [130, 64] on button "Validation Error" at bounding box center [123, 68] width 90 height 10
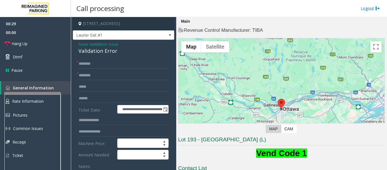
click at [99, 53] on div "Validation Error" at bounding box center [123, 51] width 90 height 8
copy div "Validation Error"
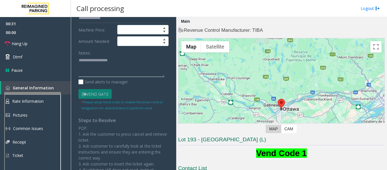
click at [101, 64] on textarea at bounding box center [121, 66] width 86 height 21
paste textarea "**********"
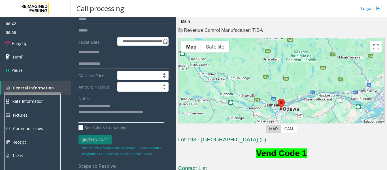
scroll to position [0, 0]
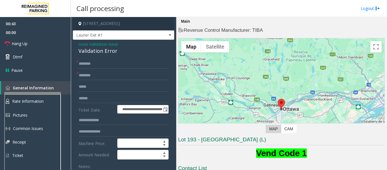
type textarea "**********"
click at [99, 73] on input "text" at bounding box center [123, 75] width 90 height 10
drag, startPoint x: 214, startPoint y: 139, endPoint x: 202, endPoint y: 138, distance: 11.6
click at [202, 138] on h3 "Lot 193 - Minto Place (L)" at bounding box center [281, 140] width 206 height 9
click at [110, 74] on input "*****" at bounding box center [123, 75] width 90 height 10
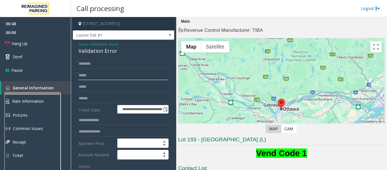
click at [110, 74] on input "*****" at bounding box center [123, 75] width 90 height 10
type input "*****"
click at [102, 61] on input "text" at bounding box center [123, 64] width 90 height 10
type input "*"
type input "****"
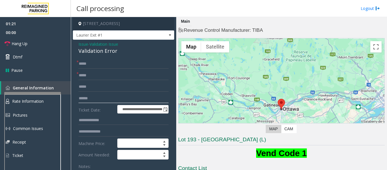
click at [89, 98] on input "text" at bounding box center [123, 98] width 90 height 10
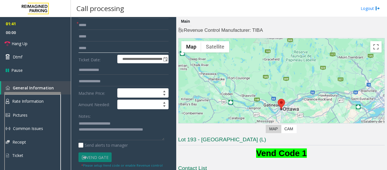
scroll to position [57, 0]
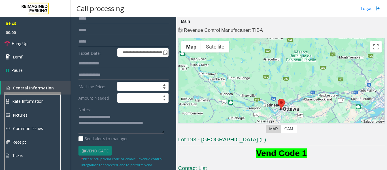
type input "*****"
click at [99, 64] on input "text" at bounding box center [123, 64] width 90 height 10
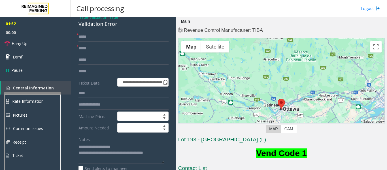
scroll to position [0, 0]
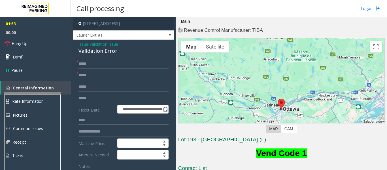
type input "****"
click at [112, 75] on input "*****" at bounding box center [123, 75] width 90 height 10
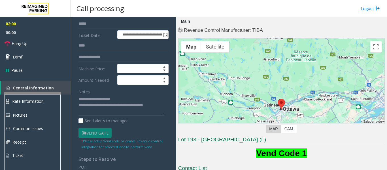
scroll to position [28, 0]
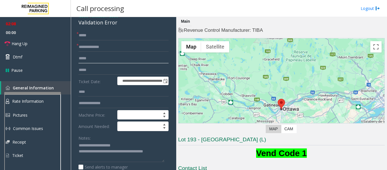
drag, startPoint x: 98, startPoint y: 46, endPoint x: 93, endPoint y: 57, distance: 11.5
click at [93, 57] on input "text" at bounding box center [123, 58] width 90 height 10
click at [46, 35] on span "00:00" at bounding box center [35, 32] width 71 height 9
click at [46, 39] on link "Hang Up" at bounding box center [35, 43] width 71 height 13
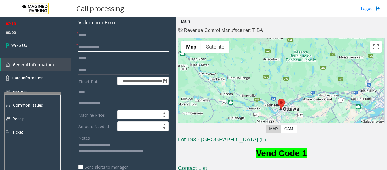
drag, startPoint x: 118, startPoint y: 47, endPoint x: 89, endPoint y: 49, distance: 29.0
click at [89, 49] on input "**********" at bounding box center [123, 47] width 90 height 10
type input "*****"
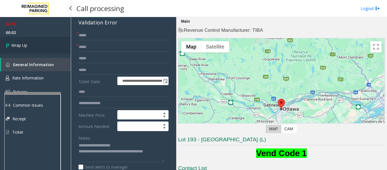
click at [4, 46] on link "Wrap Up" at bounding box center [35, 45] width 71 height 17
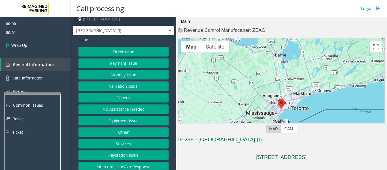
scroll to position [9, 0]
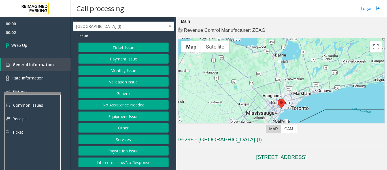
click at [117, 159] on button "Intercom Issue/No Response" at bounding box center [123, 162] width 90 height 10
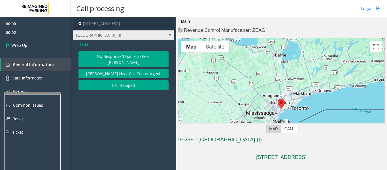
scroll to position [0, 0]
click at [117, 80] on button "Call dropped" at bounding box center [123, 85] width 90 height 10
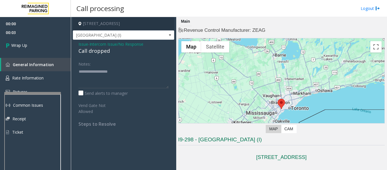
click at [102, 53] on div "Call dropped" at bounding box center [123, 51] width 90 height 8
type textarea "**********"
click at [13, 44] on span "Wrap Up" at bounding box center [19, 45] width 16 height 6
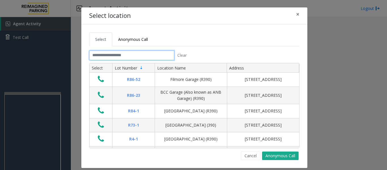
click at [129, 54] on input "text" at bounding box center [131, 55] width 85 height 10
click at [252, 151] on tab "Clear Select Lot Number Location Name Address R86-52 Filmore Garage (R390) 175 …" at bounding box center [194, 104] width 210 height 109
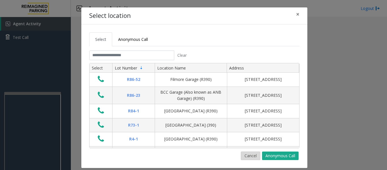
click at [245, 157] on button "Cancel" at bounding box center [251, 155] width 20 height 8
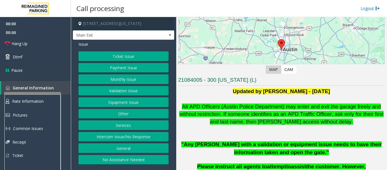
scroll to position [113, 0]
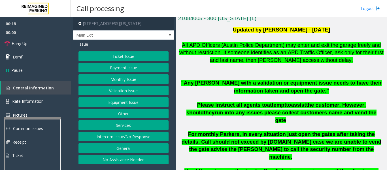
click at [33, 118] on div at bounding box center [32, 117] width 57 height 2
click at [38, 97] on link "Rate Information" at bounding box center [35, 101] width 71 height 14
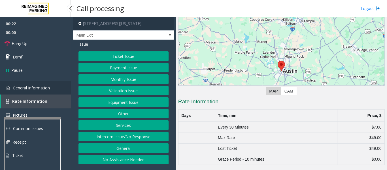
click at [43, 88] on span "General Information" at bounding box center [31, 87] width 37 height 5
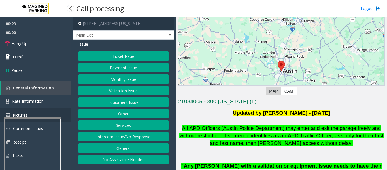
scroll to position [113, 0]
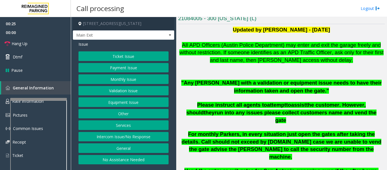
click at [46, 100] on div at bounding box center [38, 99] width 57 height 2
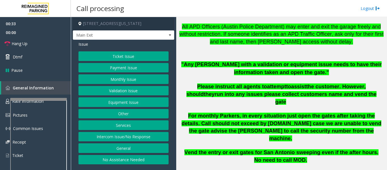
scroll to position [142, 0]
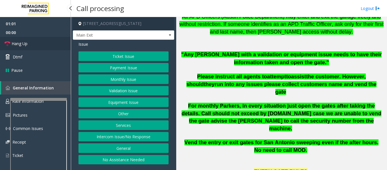
click at [28, 46] on link "Hang Up" at bounding box center [35, 43] width 71 height 13
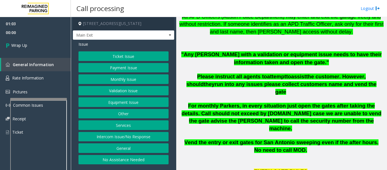
click at [128, 106] on button "Equipment Issue" at bounding box center [123, 102] width 90 height 10
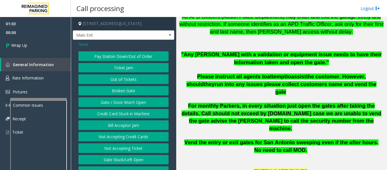
click at [129, 104] on button "Gate / Door Won't Open" at bounding box center [123, 102] width 90 height 10
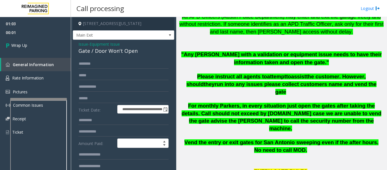
click at [113, 54] on div "Gate / Door Won't Open" at bounding box center [123, 51] width 90 height 8
copy div "Gate / Door Won't Open"
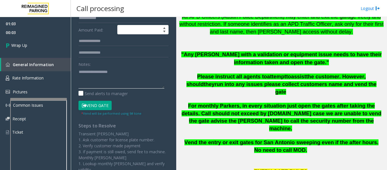
click at [117, 80] on textarea at bounding box center [121, 77] width 86 height 21
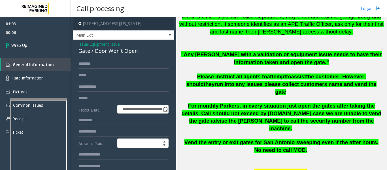
type textarea "******"
click at [85, 45] on span "Issue" at bounding box center [83, 44] width 10 height 6
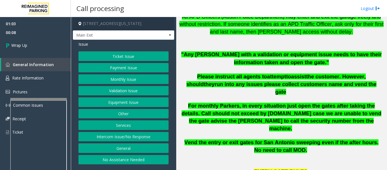
click at [125, 114] on button "Other" at bounding box center [123, 114] width 90 height 10
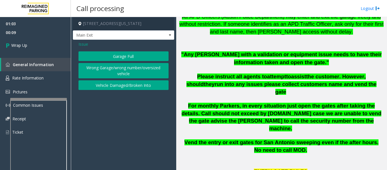
click at [133, 70] on button "Wrong Garage/wrong number/oversized vehicle" at bounding box center [123, 71] width 90 height 16
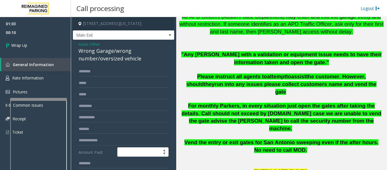
click at [117, 52] on div "Wrong Garage/wrong number/oversized vehicle" at bounding box center [123, 54] width 90 height 15
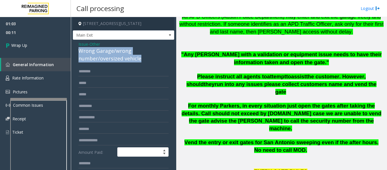
click at [117, 52] on div "Wrong Garage/wrong number/oversized vehicle" at bounding box center [123, 54] width 90 height 15
copy div "Wrong Garage/wrong number/oversized vehicle"
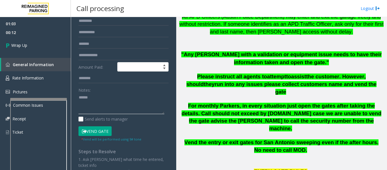
click at [116, 95] on textarea at bounding box center [121, 103] width 86 height 21
paste textarea "**********"
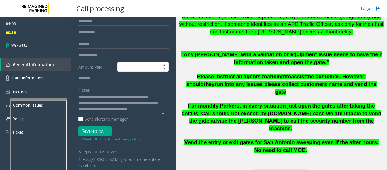
scroll to position [10, 0]
type textarea "**********"
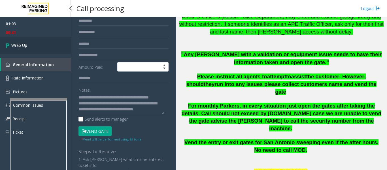
click at [50, 48] on link "Wrap Up" at bounding box center [35, 45] width 71 height 17
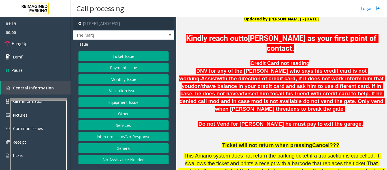
scroll to position [113, 0]
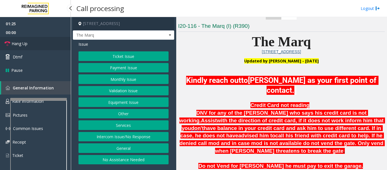
click at [9, 43] on icon at bounding box center [8, 44] width 6 height 6
click at [127, 72] on button "Payment Issue" at bounding box center [123, 68] width 90 height 10
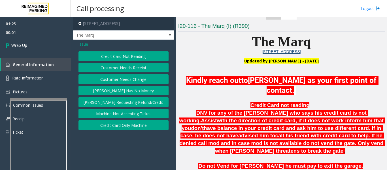
click at [129, 130] on button "Credit Card Only Machine" at bounding box center [123, 125] width 90 height 10
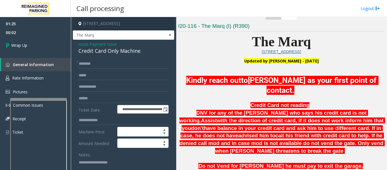
click at [93, 54] on div "Credit Card Only Machine" at bounding box center [123, 51] width 90 height 8
copy div "Credit Card Only Machine"
click at [100, 68] on input "text" at bounding box center [123, 64] width 90 height 10
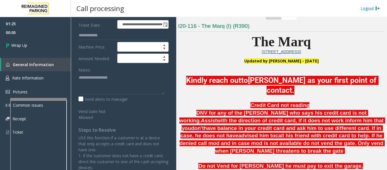
scroll to position [85, 0]
type input "**"
click at [105, 92] on textarea at bounding box center [121, 82] width 86 height 21
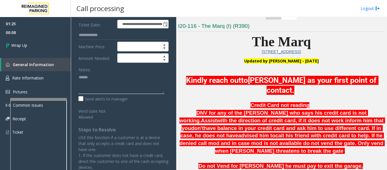
paste textarea "**********"
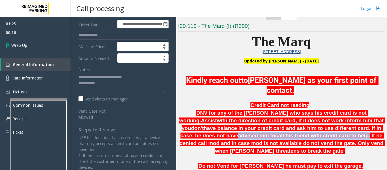
drag, startPoint x: 315, startPoint y: 127, endPoint x: 230, endPoint y: 135, distance: 85.0
click at [230, 135] on span "DNV for any of the parker who says his credit card is not working. Assist with …" at bounding box center [282, 132] width 206 height 44
copy span "advised him to call his friend with credit card to help"
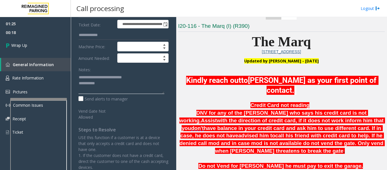
click at [126, 89] on textarea at bounding box center [121, 82] width 86 height 21
paste textarea "**********"
drag, startPoint x: 121, startPoint y: 88, endPoint x: 115, endPoint y: 88, distance: 5.7
click at [115, 88] on textarea at bounding box center [121, 82] width 86 height 21
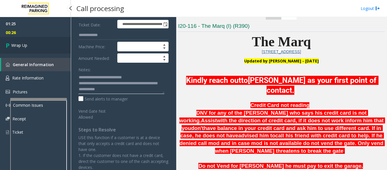
type textarea "**********"
click at [42, 47] on link "Wrap Up" at bounding box center [35, 45] width 71 height 17
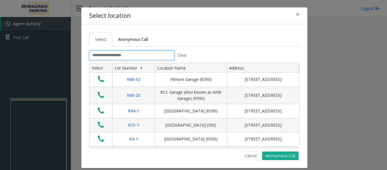
drag, startPoint x: 125, startPoint y: 55, endPoint x: 177, endPoint y: 56, distance: 52.7
click at [132, 55] on input "text" at bounding box center [131, 55] width 85 height 10
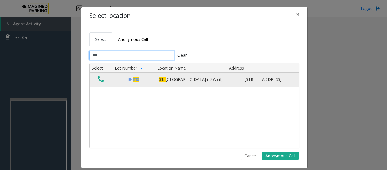
type input "***"
click at [101, 82] on icon "Data table" at bounding box center [101, 79] width 6 height 8
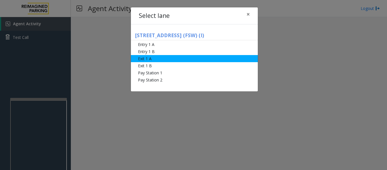
click at [176, 60] on li "Exit 1 A" at bounding box center [194, 58] width 127 height 7
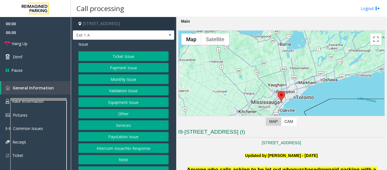
click at [140, 52] on button "Ticket Issue" at bounding box center [123, 56] width 90 height 10
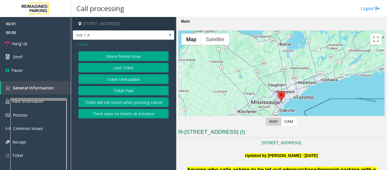
click at [132, 80] on button "Ticket Unreadable" at bounding box center [123, 79] width 90 height 10
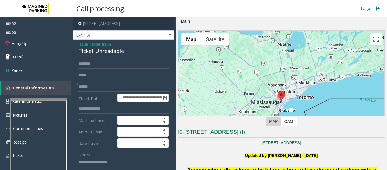
click at [103, 54] on div "Ticket Unreadable" at bounding box center [123, 51] width 90 height 8
copy div "Ticket Unreadable"
click at [106, 155] on div "Notes:" at bounding box center [123, 163] width 90 height 29
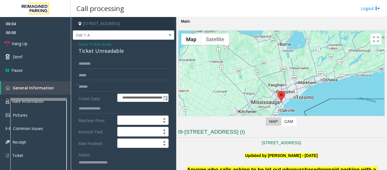
click at [104, 162] on textarea at bounding box center [121, 167] width 86 height 21
paste textarea "**********"
type textarea "**********"
click at [103, 66] on input "text" at bounding box center [123, 64] width 90 height 10
click at [147, 89] on input "text" at bounding box center [123, 87] width 90 height 10
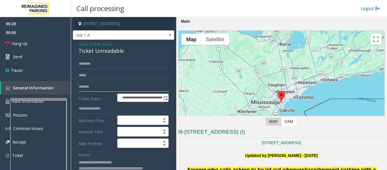
type input "*******"
click at [100, 64] on input "text" at bounding box center [123, 64] width 90 height 10
type input "********"
click at [18, 44] on span "Hang Up" at bounding box center [20, 43] width 16 height 6
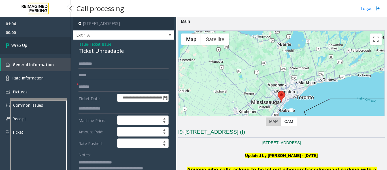
click at [25, 48] on span "Wrap Up" at bounding box center [19, 45] width 16 height 6
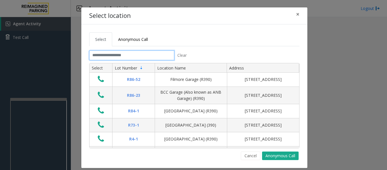
click at [119, 54] on input "text" at bounding box center [131, 55] width 85 height 10
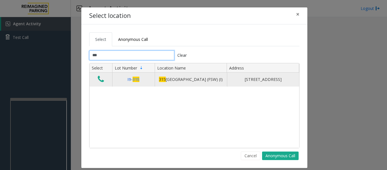
type input "***"
click at [101, 80] on icon "Data table" at bounding box center [101, 79] width 6 height 8
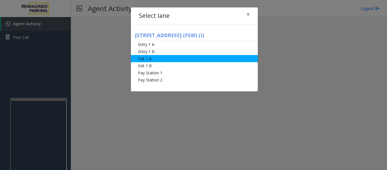
click at [153, 58] on li "Exit 1 A" at bounding box center [194, 58] width 127 height 7
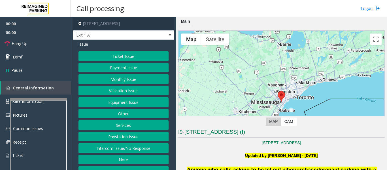
click at [110, 54] on button "Ticket Issue" at bounding box center [123, 56] width 90 height 10
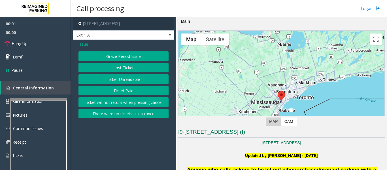
click at [115, 80] on button "Ticket Unreadable" at bounding box center [123, 79] width 90 height 10
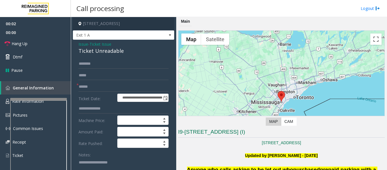
click at [93, 49] on div "Ticket Unreadable" at bounding box center [123, 51] width 90 height 8
copy div "Ticket Unreadable"
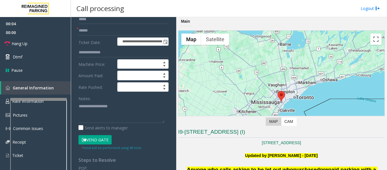
scroll to position [57, 0]
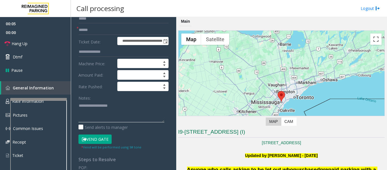
click at [96, 105] on textarea at bounding box center [121, 111] width 86 height 21
paste textarea "**********"
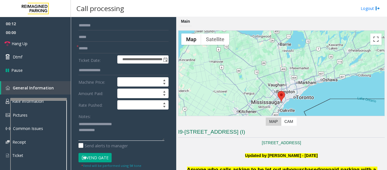
scroll to position [28, 0]
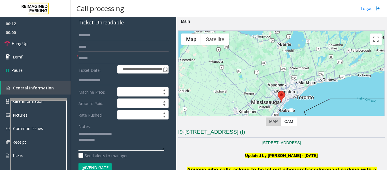
type textarea "**********"
click at [96, 62] on input "text" at bounding box center [123, 58] width 90 height 10
type input "*******"
type textarea "**********"
click at [90, 37] on input "text" at bounding box center [123, 36] width 90 height 10
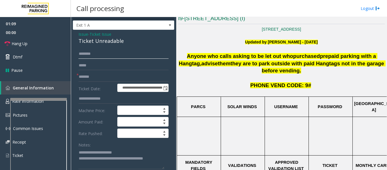
scroll to position [0, 0]
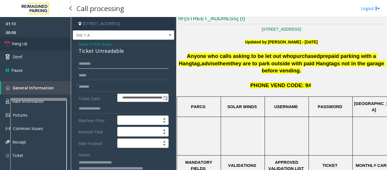
type input "*******"
click at [7, 43] on icon at bounding box center [8, 44] width 6 height 6
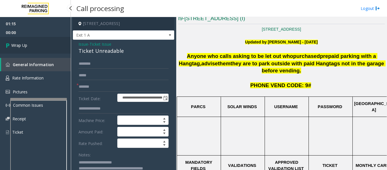
click at [29, 52] on link "Wrap Up" at bounding box center [35, 45] width 71 height 17
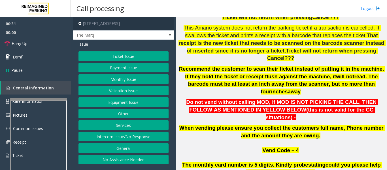
scroll to position [283, 0]
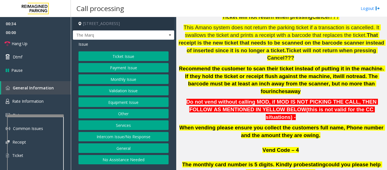
click at [56, 116] on div at bounding box center [35, 115] width 57 height 2
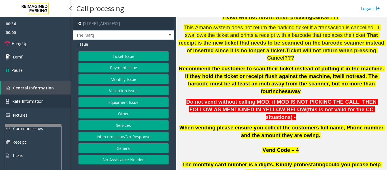
click at [62, 107] on link "Rate Information" at bounding box center [35, 101] width 71 height 14
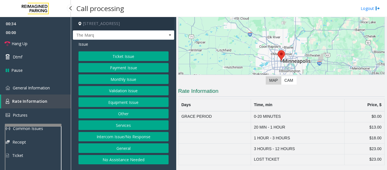
scroll to position [48, 0]
click at [56, 93] on link "General Information" at bounding box center [35, 87] width 71 height 13
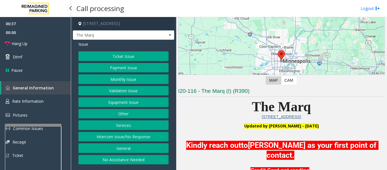
scroll to position [283, 0]
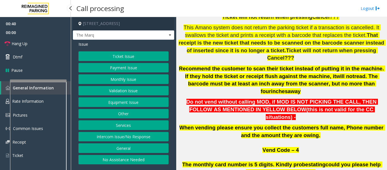
click at [55, 79] on app-root "00:40 00:00 Hang Up Dtmf Pause General Information Rate Information Pictures Co…" at bounding box center [193, 85] width 387 height 170
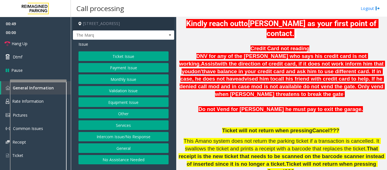
scroll to position [113, 0]
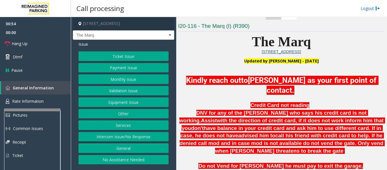
click at [47, 42] on link "Hang Up" at bounding box center [35, 43] width 71 height 13
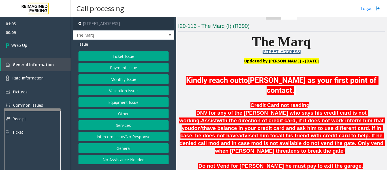
click at [121, 104] on button "Equipment Issue" at bounding box center [123, 102] width 90 height 10
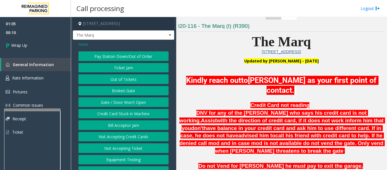
click at [130, 72] on button "Ticket Jam" at bounding box center [123, 68] width 90 height 10
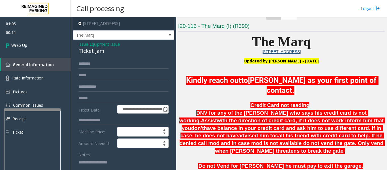
click at [99, 53] on div "Ticket Jam" at bounding box center [123, 51] width 90 height 8
copy div "Ticket Jam"
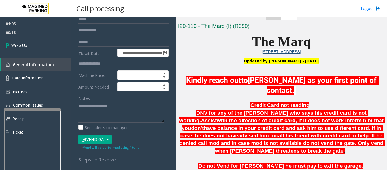
scroll to position [57, 0]
click at [93, 119] on textarea at bounding box center [121, 111] width 86 height 21
paste textarea "**********"
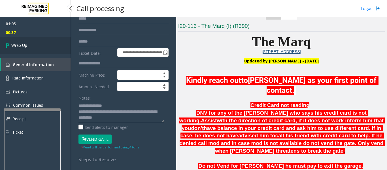
type textarea "**********"
click at [24, 45] on span "Wrap Up" at bounding box center [19, 45] width 16 height 6
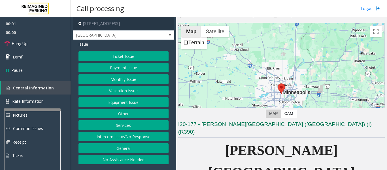
scroll to position [113, 0]
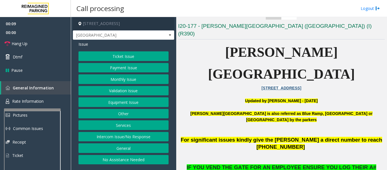
click at [133, 95] on button "Validation Issue" at bounding box center [123, 91] width 90 height 10
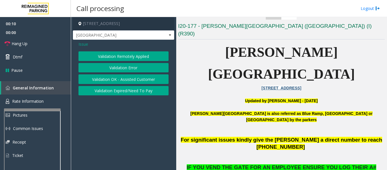
click at [117, 66] on button "Validation Error" at bounding box center [123, 68] width 90 height 10
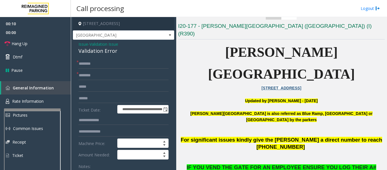
click at [81, 52] on div "Validation Error" at bounding box center [123, 51] width 90 height 8
copy div "Validation Error"
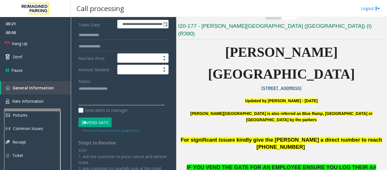
click at [118, 93] on textarea at bounding box center [121, 94] width 86 height 21
paste textarea "**********"
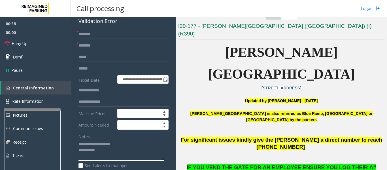
scroll to position [28, 0]
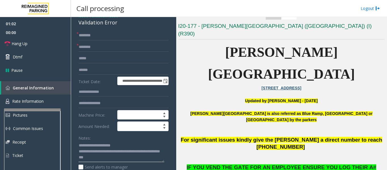
click at [122, 156] on textarea at bounding box center [121, 151] width 86 height 21
type textarea "**********"
click at [96, 49] on input "text" at bounding box center [123, 47] width 90 height 10
type input "**"
click at [104, 34] on input "text" at bounding box center [123, 36] width 90 height 10
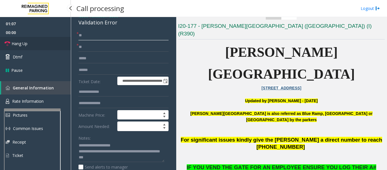
type input "**"
click at [10, 45] on link "Hang Up" at bounding box center [35, 43] width 71 height 13
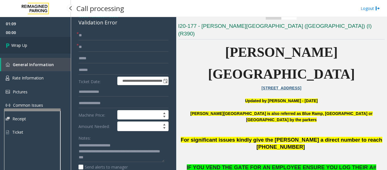
click at [18, 45] on span "Wrap Up" at bounding box center [19, 45] width 16 height 6
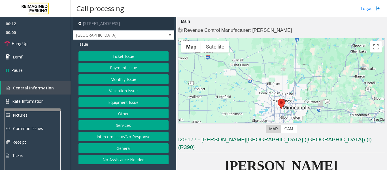
click at [146, 59] on button "Ticket Issue" at bounding box center [123, 56] width 90 height 10
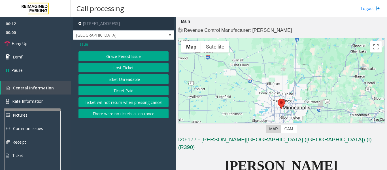
click at [131, 78] on button "Ticket Unreadable" at bounding box center [123, 79] width 90 height 10
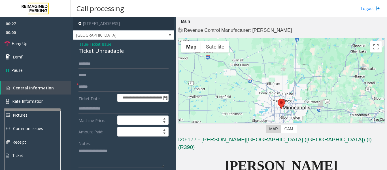
click at [86, 44] on span "Issue" at bounding box center [83, 44] width 10 height 6
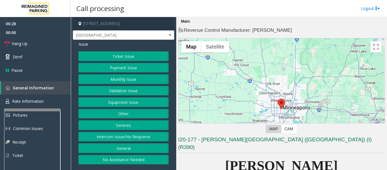
click at [108, 136] on button "Intercom Issue/No Response" at bounding box center [123, 137] width 90 height 10
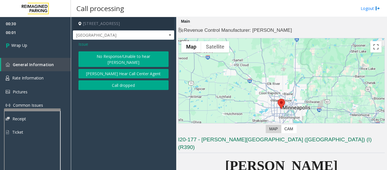
click at [112, 83] on button "Call dropped" at bounding box center [123, 85] width 90 height 10
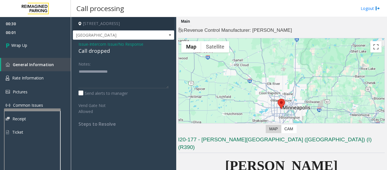
click at [100, 52] on div "Call dropped" at bounding box center [123, 51] width 90 height 8
type textarea "**********"
click at [39, 44] on link "Wrap Up" at bounding box center [35, 45] width 71 height 17
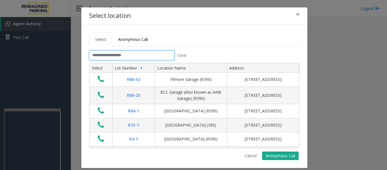
click at [144, 57] on input "text" at bounding box center [131, 55] width 85 height 10
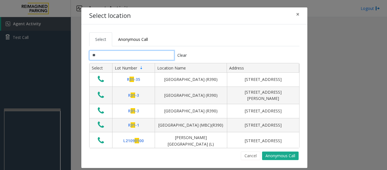
type input "***"
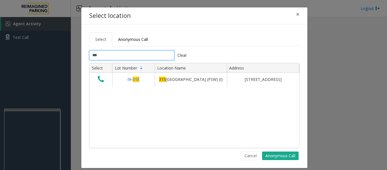
click at [115, 58] on input "***" at bounding box center [131, 55] width 85 height 10
drag, startPoint x: 114, startPoint y: 57, endPoint x: 76, endPoint y: 59, distance: 37.1
click at [81, 59] on div "Select Anonymous Call *** Clear Select Lot Number Location Name Address I9- 315…" at bounding box center [194, 95] width 226 height 143
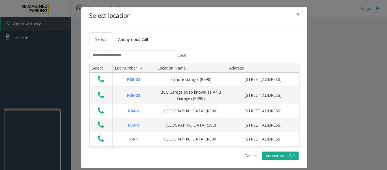
click at [248, 161] on div "Select Anonymous Call Clear Select Lot Number Location Name Address R86-52 Film…" at bounding box center [194, 95] width 226 height 143
click at [248, 158] on button "Cancel" at bounding box center [251, 155] width 20 height 8
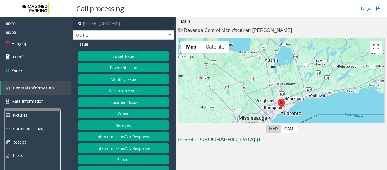
click at [132, 104] on button "Equipment Issue" at bounding box center [123, 102] width 90 height 10
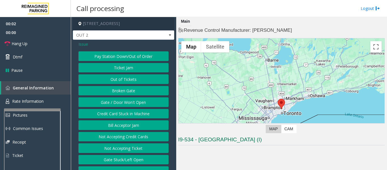
click at [131, 104] on button "Gate / Door Won't Open" at bounding box center [123, 102] width 90 height 10
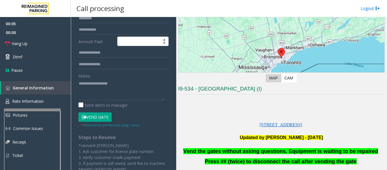
scroll to position [85, 0]
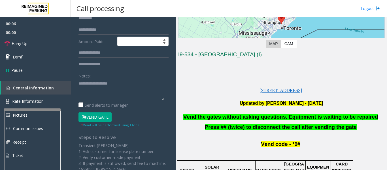
click at [286, 114] on span "Vend the gates without asking questions. Equipment is waiting to be repaired" at bounding box center [280, 117] width 194 height 6
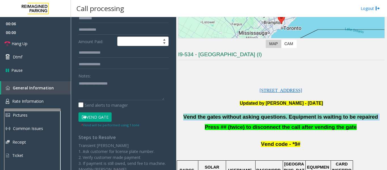
click at [286, 114] on span "Vend the gates without asking questions. Equipment is waiting to be repaired" at bounding box center [280, 117] width 194 height 6
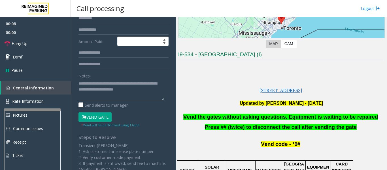
click at [144, 93] on textarea at bounding box center [121, 89] width 86 height 21
click at [150, 91] on textarea at bounding box center [121, 89] width 86 height 21
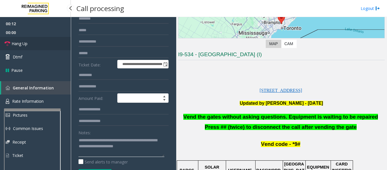
type textarea "**********"
click at [17, 48] on link "Hang Up" at bounding box center [35, 43] width 71 height 13
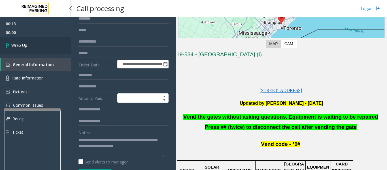
click at [17, 48] on span "Wrap Up" at bounding box center [19, 45] width 16 height 6
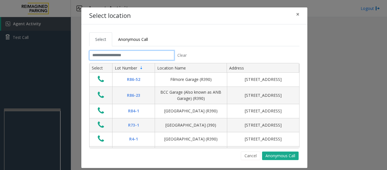
click at [114, 53] on input "text" at bounding box center [131, 55] width 85 height 10
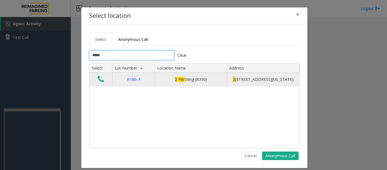
type input "*****"
click at [101, 83] on icon "Data table" at bounding box center [101, 79] width 6 height 8
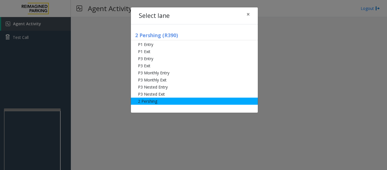
click at [146, 104] on li "2 Pershing" at bounding box center [194, 100] width 127 height 7
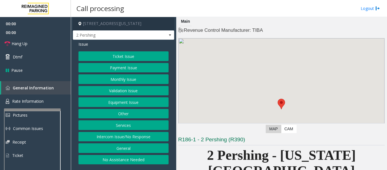
scroll to position [113, 0]
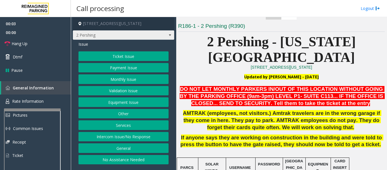
click at [169, 37] on span at bounding box center [170, 35] width 5 height 5
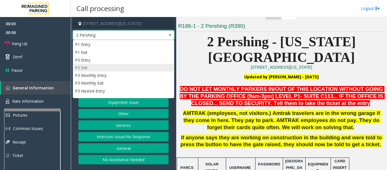
scroll to position [13, 0]
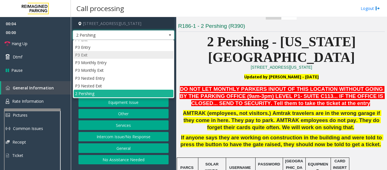
click at [118, 56] on li "P3 Exit" at bounding box center [124, 55] width 100 height 8
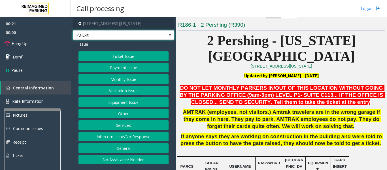
scroll to position [113, 0]
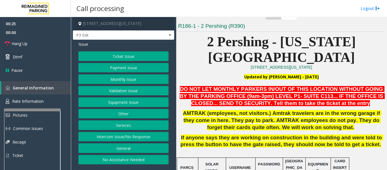
click at [135, 140] on button "Intercom Issue/No Response" at bounding box center [123, 137] width 90 height 10
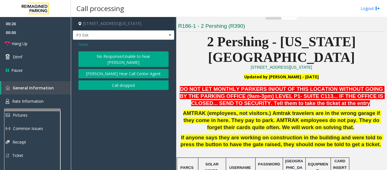
click at [134, 71] on button "[PERSON_NAME] Hear Call Center Agent" at bounding box center [123, 74] width 90 height 10
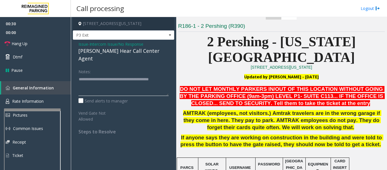
click at [109, 82] on textarea at bounding box center [123, 84] width 90 height 21
type textarea "**********"
click at [16, 42] on span "Hang Up" at bounding box center [20, 43] width 16 height 6
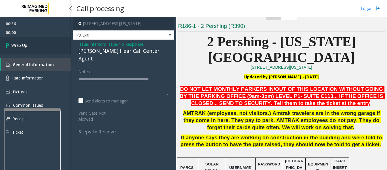
click at [29, 47] on link "Wrap Up" at bounding box center [35, 45] width 71 height 17
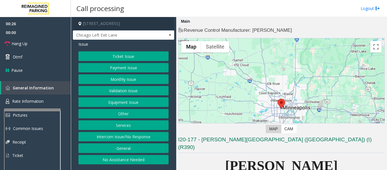
click at [108, 77] on button "Monthly Issue" at bounding box center [123, 79] width 90 height 10
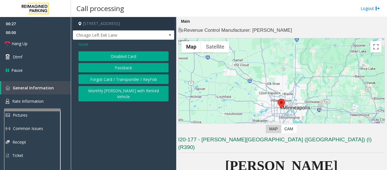
click at [119, 57] on button "Disabled Card" at bounding box center [123, 56] width 90 height 10
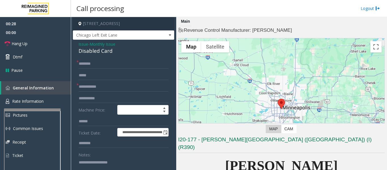
click at [109, 53] on div "Disabled Card" at bounding box center [123, 51] width 90 height 8
copy div "Disabled Card"
click at [108, 165] on textarea at bounding box center [121, 167] width 86 height 21
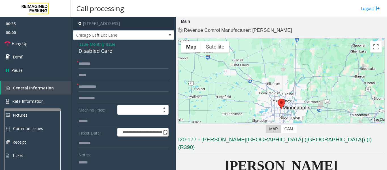
paste textarea "**********"
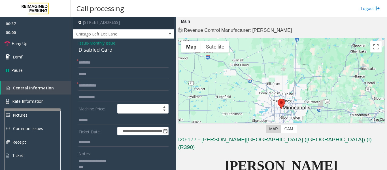
type textarea "**********"
click at [119, 86] on input "text" at bounding box center [123, 86] width 90 height 10
click at [80, 85] on input "******" at bounding box center [123, 86] width 90 height 10
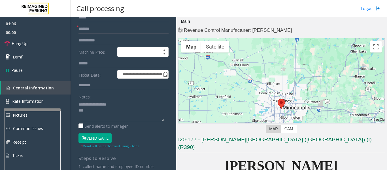
click at [100, 134] on button "Vend Gate" at bounding box center [94, 138] width 33 height 10
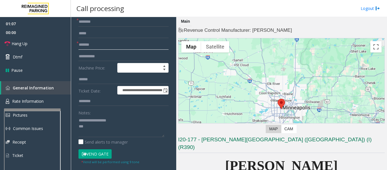
click at [79, 45] on input "*******" at bounding box center [123, 45] width 90 height 10
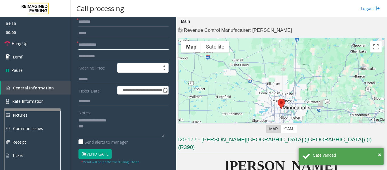
type input "**********"
click at [116, 16] on div "Call processing Logout" at bounding box center [229, 8] width 316 height 17
click at [115, 21] on input "text" at bounding box center [123, 22] width 90 height 10
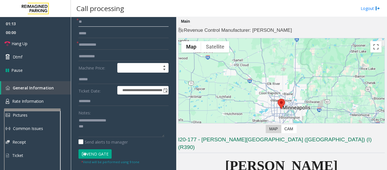
type input "**"
click at [97, 127] on textarea at bounding box center [121, 125] width 86 height 21
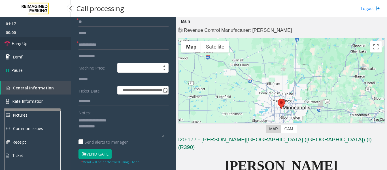
click at [8, 41] on icon at bounding box center [8, 44] width 6 height 6
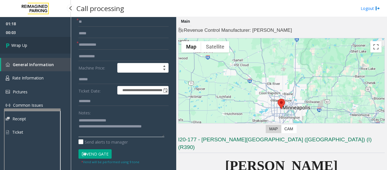
type textarea "**********"
click at [38, 43] on link "Wrap Up" at bounding box center [35, 45] width 71 height 17
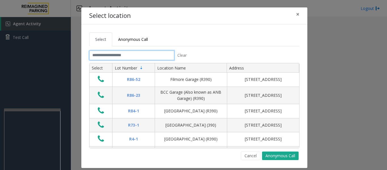
click at [138, 54] on input "text" at bounding box center [131, 55] width 85 height 10
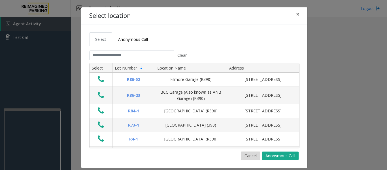
click at [245, 154] on button "Cancel" at bounding box center [251, 155] width 20 height 8
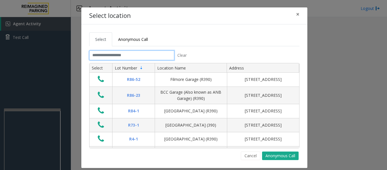
click at [113, 55] on input "text" at bounding box center [131, 55] width 85 height 10
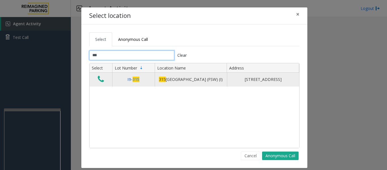
type input "***"
click at [102, 83] on button "Data table" at bounding box center [101, 79] width 10 height 9
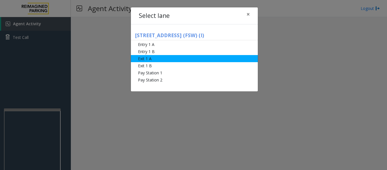
click at [160, 58] on li "Exit 1 A" at bounding box center [194, 58] width 127 height 7
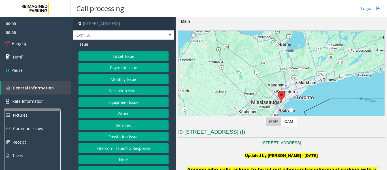
click at [140, 59] on button "Ticket Issue" at bounding box center [123, 56] width 90 height 10
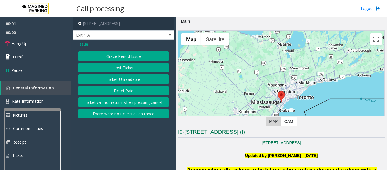
click at [126, 79] on button "Ticket Unreadable" at bounding box center [123, 79] width 90 height 10
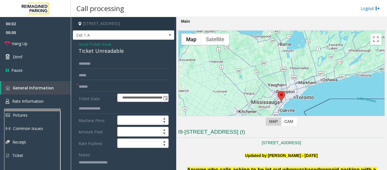
click at [102, 50] on div "Ticket Unreadable" at bounding box center [123, 51] width 90 height 8
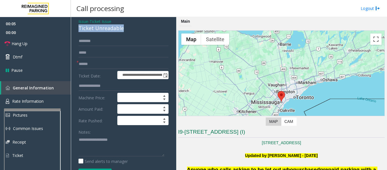
scroll to position [57, 0]
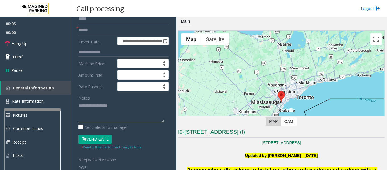
click at [104, 117] on textarea at bounding box center [121, 111] width 86 height 21
paste textarea "**********"
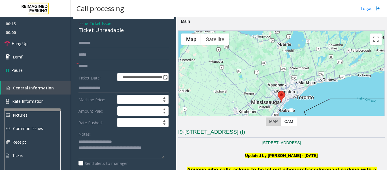
scroll to position [0, 0]
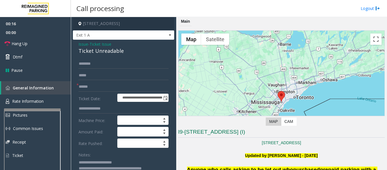
type textarea "**********"
click at [98, 89] on input "text" at bounding box center [123, 87] width 90 height 10
type input "******"
click at [92, 67] on input "text" at bounding box center [123, 64] width 90 height 10
click at [85, 64] on input "****" at bounding box center [123, 64] width 90 height 10
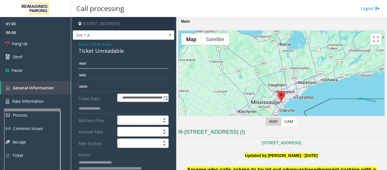
click at [92, 65] on input "****" at bounding box center [123, 64] width 90 height 10
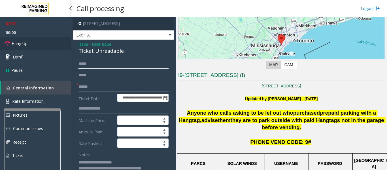
type input "****"
click at [35, 43] on link "Hang Up" at bounding box center [35, 43] width 71 height 13
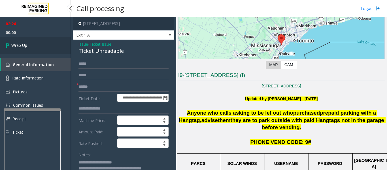
click at [34, 43] on link "Wrap Up" at bounding box center [35, 45] width 71 height 17
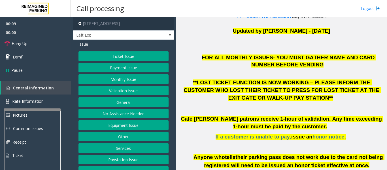
scroll to position [57, 0]
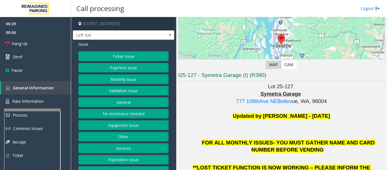
click at [125, 91] on button "Validation Issue" at bounding box center [123, 91] width 90 height 10
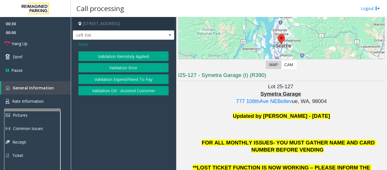
click at [139, 69] on button "Validation Error" at bounding box center [123, 68] width 90 height 10
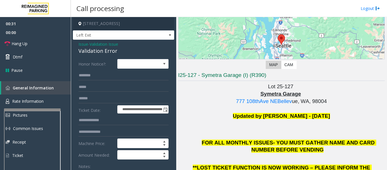
click at [99, 54] on div "Validation Error" at bounding box center [123, 51] width 90 height 8
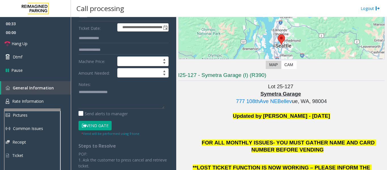
scroll to position [85, 0]
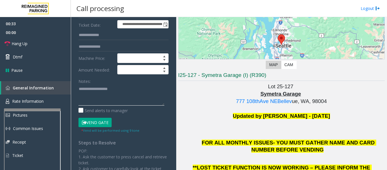
drag, startPoint x: 103, startPoint y: 93, endPoint x: 112, endPoint y: 93, distance: 9.1
click at [106, 93] on textarea at bounding box center [121, 94] width 86 height 21
paste textarea "**********"
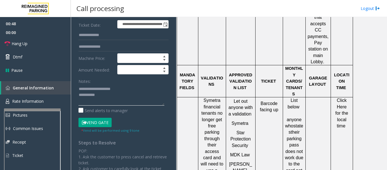
scroll to position [481, 0]
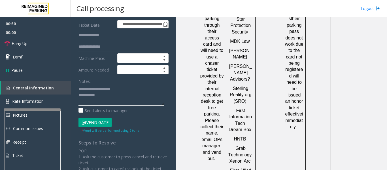
click at [110, 99] on textarea at bounding box center [121, 94] width 86 height 21
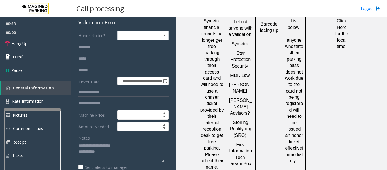
scroll to position [396, 0]
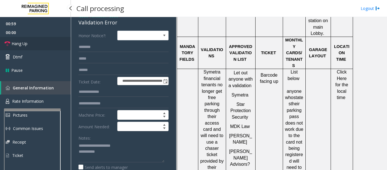
click at [18, 45] on span "Hang Up" at bounding box center [20, 43] width 16 height 6
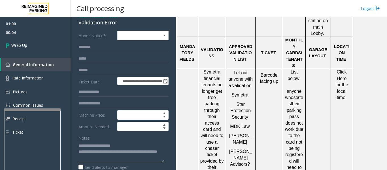
click at [101, 144] on textarea at bounding box center [121, 151] width 86 height 21
drag, startPoint x: 147, startPoint y: 152, endPoint x: 151, endPoint y: 152, distance: 4.2
click at [151, 152] on textarea at bounding box center [121, 151] width 86 height 21
paste textarea "********"
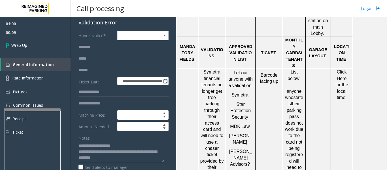
click at [85, 156] on textarea at bounding box center [121, 151] width 86 height 21
type textarea "**********"
click at [39, 51] on link "Wrap Up" at bounding box center [35, 45] width 71 height 17
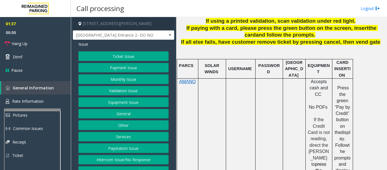
scroll to position [255, 0]
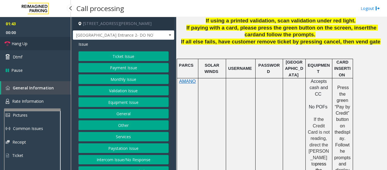
click at [7, 42] on icon at bounding box center [8, 44] width 6 height 6
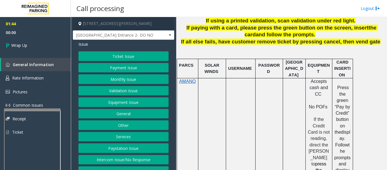
click at [109, 106] on button "Equipment Issue" at bounding box center [123, 102] width 90 height 10
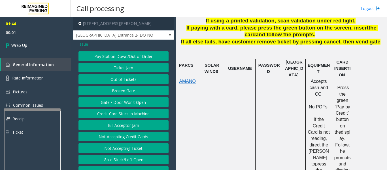
click at [104, 98] on div "Pay Station Down/Out of Order Ticket Jam Out of Tickets Broken Gate Gate / Door…" at bounding box center [123, 113] width 90 height 124
click at [104, 100] on button "Gate / Door Won't Open" at bounding box center [123, 102] width 90 height 10
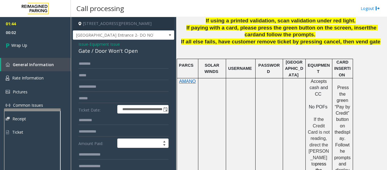
click at [98, 51] on div "Gate / Door Won't Open" at bounding box center [123, 51] width 90 height 8
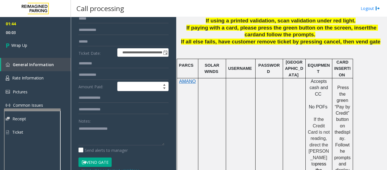
scroll to position [113, 0]
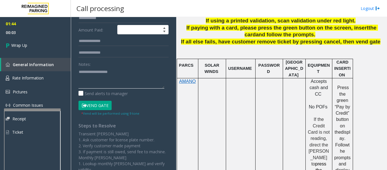
click at [99, 69] on textarea at bounding box center [121, 77] width 86 height 21
paste textarea "**********"
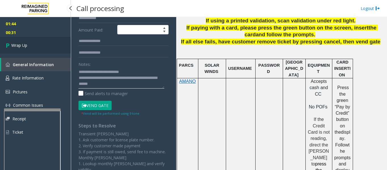
type textarea "**********"
click at [11, 43] on span "Wrap Up" at bounding box center [19, 45] width 16 height 6
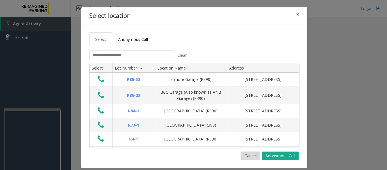
click at [244, 153] on button "Cancel" at bounding box center [251, 155] width 20 height 8
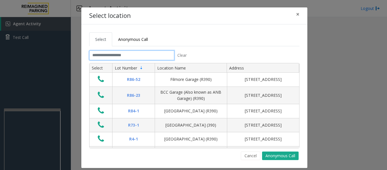
click at [121, 57] on input "text" at bounding box center [131, 55] width 85 height 10
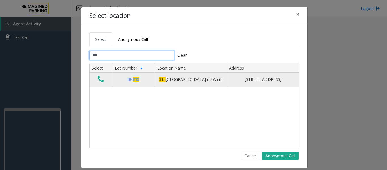
type input "***"
click at [99, 82] on icon "Data table" at bounding box center [101, 79] width 6 height 8
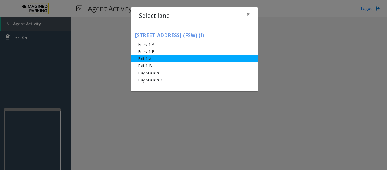
click at [143, 56] on li "Exit 1 A" at bounding box center [194, 58] width 127 height 7
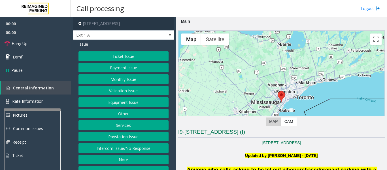
click at [114, 57] on button "Ticket Issue" at bounding box center [123, 56] width 90 height 10
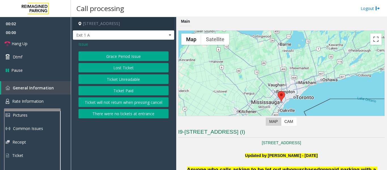
click at [116, 93] on button "Ticket Paid" at bounding box center [123, 91] width 90 height 10
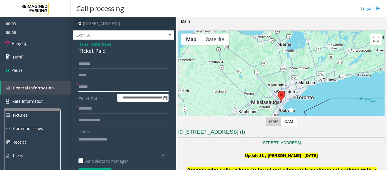
click at [98, 87] on input "text" at bounding box center [123, 87] width 90 height 10
click at [94, 50] on div "Ticket Paid" at bounding box center [123, 51] width 90 height 8
click at [99, 84] on input "text" at bounding box center [123, 87] width 90 height 10
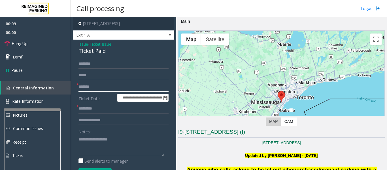
type input "*******"
click at [92, 146] on textarea at bounding box center [121, 144] width 86 height 21
paste textarea "**********"
type textarea "**********"
click at [111, 106] on input "text" at bounding box center [123, 109] width 90 height 10
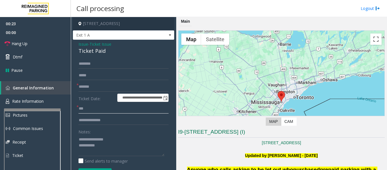
type input "**"
click at [105, 122] on input "text" at bounding box center [123, 120] width 90 height 10
type input "***"
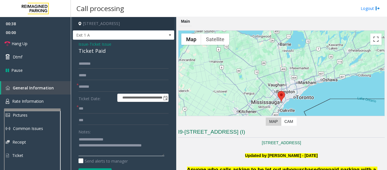
type textarea "**********"
click at [94, 119] on input "***" at bounding box center [123, 120] width 90 height 10
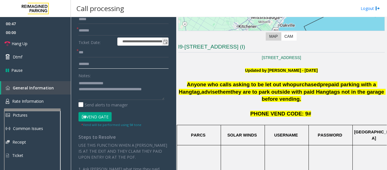
scroll to position [57, 0]
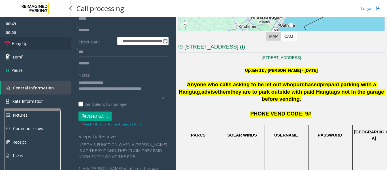
type input "*******"
click at [19, 45] on span "Hang Up" at bounding box center [20, 43] width 16 height 6
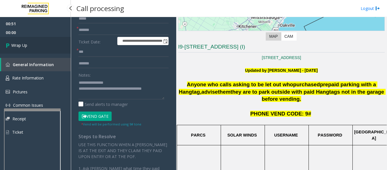
click at [34, 42] on link "Wrap Up" at bounding box center [35, 45] width 71 height 17
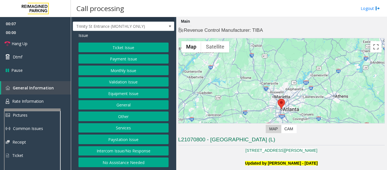
scroll to position [142, 0]
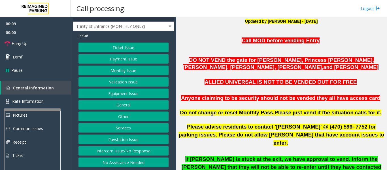
click at [139, 153] on button "Intercom Issue/No Response" at bounding box center [123, 151] width 90 height 10
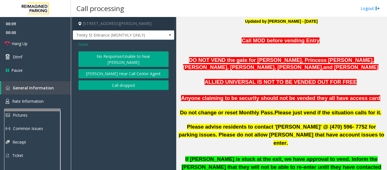
click at [129, 59] on button "No Response/Unable to hear [PERSON_NAME]" at bounding box center [123, 59] width 90 height 16
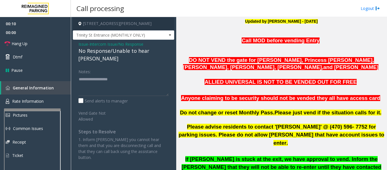
click at [126, 53] on div "No Response/Unable to hear [PERSON_NAME]" at bounding box center [123, 54] width 90 height 15
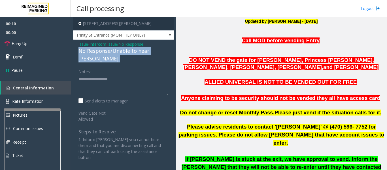
drag, startPoint x: 126, startPoint y: 53, endPoint x: 167, endPoint y: 53, distance: 41.3
click at [138, 53] on div "No Response/Unable to hear [PERSON_NAME]" at bounding box center [123, 54] width 90 height 15
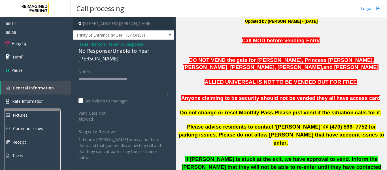
click at [164, 75] on textarea at bounding box center [123, 84] width 90 height 21
type textarea "**********"
click at [16, 40] on link "Hang Up" at bounding box center [35, 43] width 71 height 13
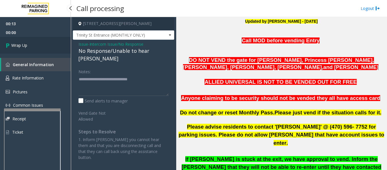
click at [16, 40] on link "Wrap Up" at bounding box center [35, 45] width 71 height 17
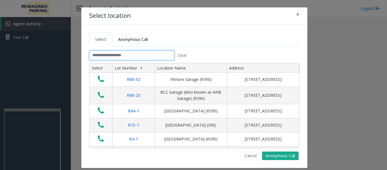
click at [122, 53] on input "text" at bounding box center [131, 55] width 85 height 10
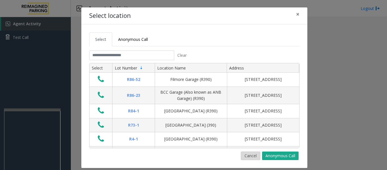
click at [243, 157] on button "Cancel" at bounding box center [251, 155] width 20 height 8
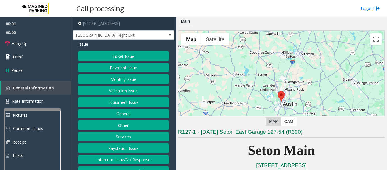
click at [110, 105] on button "Equipment Issue" at bounding box center [123, 102] width 90 height 10
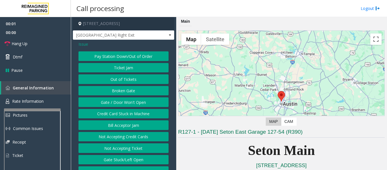
click at [111, 103] on button "Gate / Door Won't Open" at bounding box center [123, 102] width 90 height 10
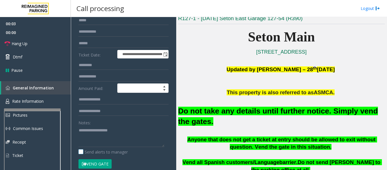
scroll to position [57, 0]
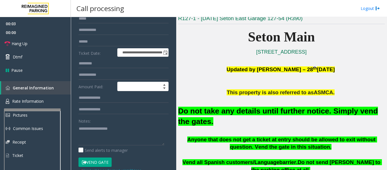
click at [92, 159] on button "Vend Gate" at bounding box center [94, 162] width 33 height 10
click at [199, 108] on font "Do not take any details until further notice. Simply vend the gates." at bounding box center [278, 115] width 200 height 19
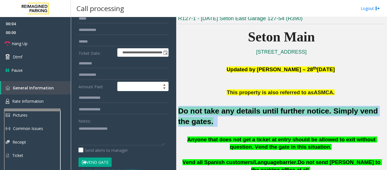
click at [199, 108] on font "Do not take any details until further notice. Simply vend the gates." at bounding box center [278, 115] width 200 height 19
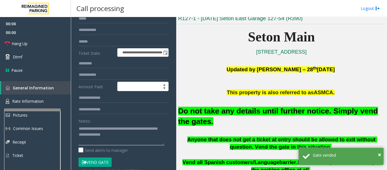
click at [140, 140] on textarea at bounding box center [121, 134] width 86 height 21
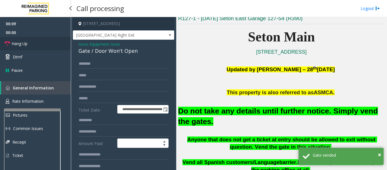
type textarea "**********"
click at [39, 44] on link "Hang Up" at bounding box center [35, 43] width 71 height 13
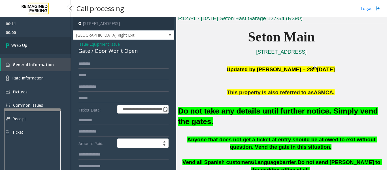
click at [4, 49] on link "Wrap Up" at bounding box center [35, 45] width 71 height 17
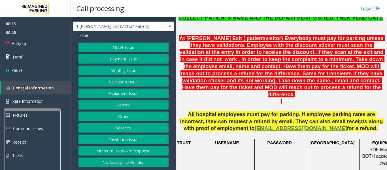
scroll to position [198, 0]
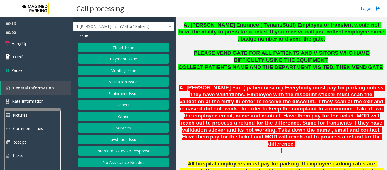
click at [155, 157] on div "Ticket Issue Payment Issue Monthly Issue Validation Issue Equipment Issue Gener…" at bounding box center [123, 104] width 90 height 124
click at [147, 160] on button "No Assistance Needed" at bounding box center [123, 162] width 90 height 10
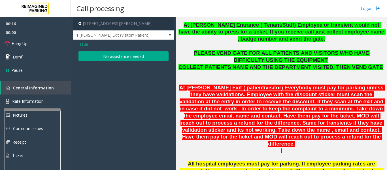
scroll to position [0, 0]
click at [126, 56] on button "No assistance needed" at bounding box center [123, 56] width 90 height 10
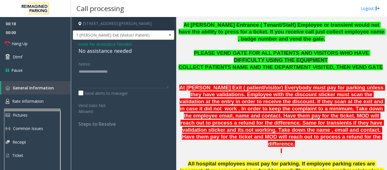
click at [110, 52] on div "No assistance needed" at bounding box center [123, 51] width 90 height 8
click at [137, 71] on textarea at bounding box center [123, 77] width 90 height 21
type textarea "**********"
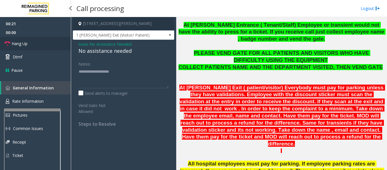
click at [16, 45] on span "Hang Up" at bounding box center [20, 43] width 16 height 6
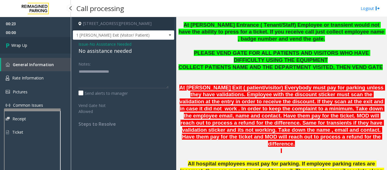
click at [14, 51] on link "Wrap Up" at bounding box center [35, 45] width 71 height 17
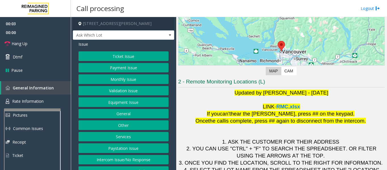
scroll to position [88, 0]
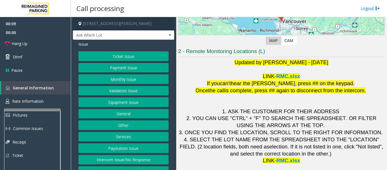
click at [108, 94] on button "Validation Issue" at bounding box center [123, 91] width 90 height 10
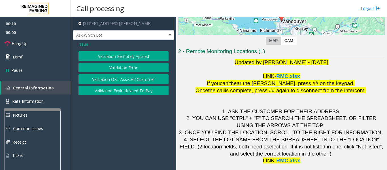
click at [150, 69] on button "Validation Error" at bounding box center [123, 68] width 90 height 10
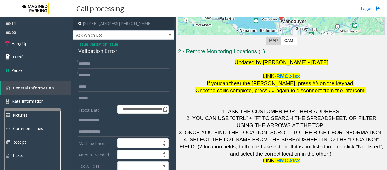
click at [106, 53] on div "Validation Error" at bounding box center [123, 51] width 90 height 8
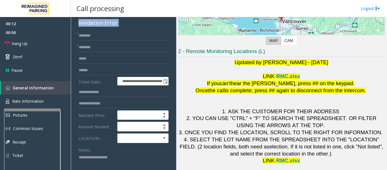
scroll to position [85, 0]
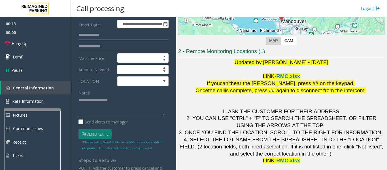
click at [88, 100] on textarea at bounding box center [121, 106] width 86 height 21
paste textarea "**********"
click at [125, 81] on span at bounding box center [137, 80] width 40 height 9
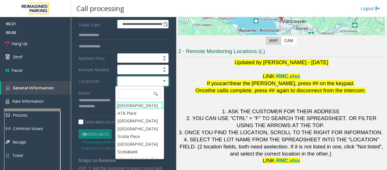
click at [130, 107] on Village "[GEOGRAPHIC_DATA]" at bounding box center [139, 105] width 47 height 8
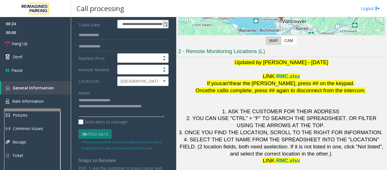
scroll to position [0, 0]
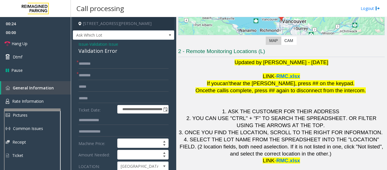
type textarea "**********"
click at [112, 76] on input "text" at bounding box center [123, 75] width 90 height 10
type input "********"
click at [139, 61] on input "text" at bounding box center [123, 64] width 90 height 10
click at [102, 98] on input "text" at bounding box center [123, 98] width 90 height 10
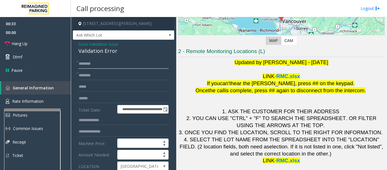
click at [121, 64] on input "text" at bounding box center [123, 64] width 90 height 10
click at [113, 98] on input "text" at bounding box center [123, 98] width 90 height 10
type input "*******"
click at [114, 62] on input "text" at bounding box center [123, 64] width 90 height 10
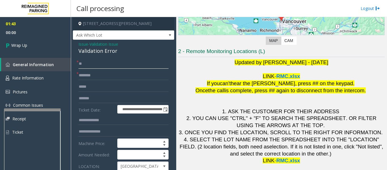
scroll to position [85, 0]
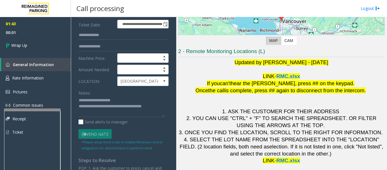
type input "**"
drag, startPoint x: 98, startPoint y: 108, endPoint x: 168, endPoint y: 111, distance: 70.3
click at [168, 111] on div "**********" at bounding box center [123, 132] width 98 height 316
click at [135, 108] on textarea at bounding box center [121, 106] width 86 height 21
type textarea "**********"
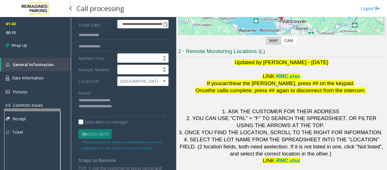
click at [36, 36] on span "00:15" at bounding box center [35, 32] width 71 height 9
click at [31, 54] on div "01:43 00:15 Wrap Up General Information Rate Information Pictures Common Issues…" at bounding box center [35, 80] width 71 height 126
click at [32, 53] on link "Wrap Up" at bounding box center [35, 45] width 71 height 17
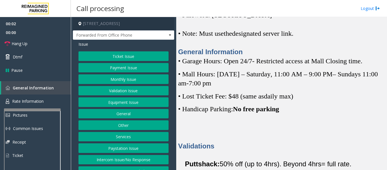
scroll to position [142, 0]
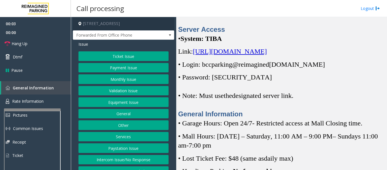
click at [229, 55] on span "https://spark-cloud.tibaparking.net/reimaginedparking/account/login" at bounding box center [230, 51] width 74 height 7
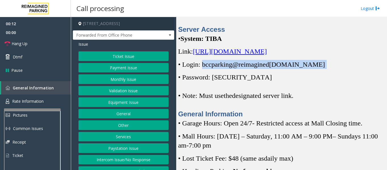
drag, startPoint x: 202, startPoint y: 75, endPoint x: 327, endPoint y: 72, distance: 125.4
click at [327, 69] on p "• Login: bccparking@re imagined parking.com" at bounding box center [281, 64] width 206 height 9
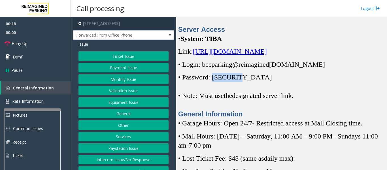
drag, startPoint x: 215, startPoint y: 88, endPoint x: 241, endPoint y: 89, distance: 26.9
click at [241, 81] on span "• Password: Parking1!" at bounding box center [225, 76] width 94 height 7
click at [242, 81] on span "• Password: Parking1!" at bounding box center [225, 76] width 94 height 7
drag, startPoint x: 244, startPoint y: 87, endPoint x: 215, endPoint y: 87, distance: 29.2
click at [215, 82] on p "• Password: Parking1!" at bounding box center [281, 76] width 206 height 9
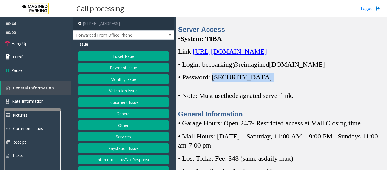
click at [243, 79] on div "Server Access • System: TIBA Link: https://spark-cloud.tibaparking.net/reimagin…" at bounding box center [281, 72] width 206 height 94
click at [229, 81] on span "• Password: Parking1!" at bounding box center [225, 76] width 94 height 7
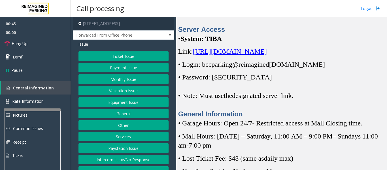
click at [228, 81] on span "• Password: Parking1!" at bounding box center [225, 76] width 94 height 7
drag, startPoint x: 215, startPoint y: 85, endPoint x: 242, endPoint y: 87, distance: 26.6
click at [242, 81] on span "• Password: Parking1!" at bounding box center [225, 76] width 94 height 7
click at [123, 81] on button "Monthly Issue" at bounding box center [123, 79] width 90 height 10
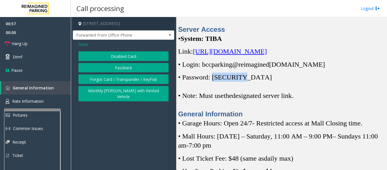
click at [136, 56] on button "Disabled Card" at bounding box center [123, 56] width 90 height 10
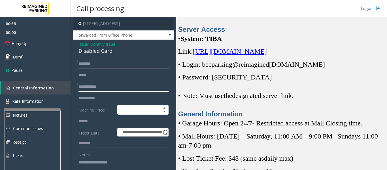
click at [115, 85] on input "text" at bounding box center [123, 87] width 90 height 10
click at [104, 59] on input "text" at bounding box center [123, 64] width 90 height 10
type input "*******"
click at [95, 88] on input "text" at bounding box center [123, 87] width 90 height 10
type input "*"
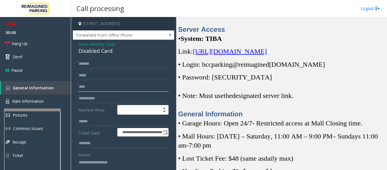
click at [99, 85] on input "****" at bounding box center [123, 87] width 90 height 10
type input "**********"
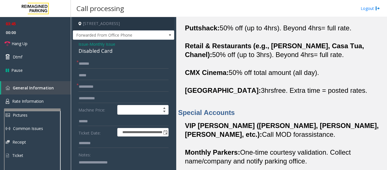
scroll to position [340, 0]
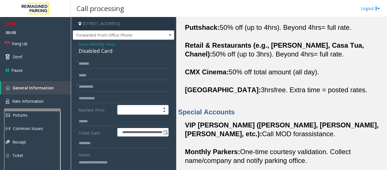
click at [100, 162] on textarea at bounding box center [121, 167] width 86 height 21
click at [31, 40] on link "Hang Up" at bounding box center [35, 43] width 71 height 13
click at [89, 52] on div "Disabled Card" at bounding box center [123, 51] width 90 height 8
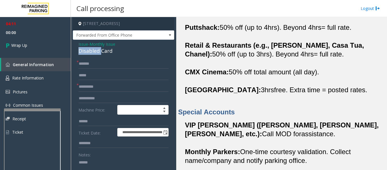
click at [89, 52] on div "Disabled Card" at bounding box center [123, 51] width 90 height 8
click at [104, 164] on textarea at bounding box center [121, 167] width 86 height 21
paste textarea "**********"
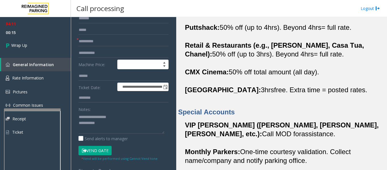
scroll to position [48, 0]
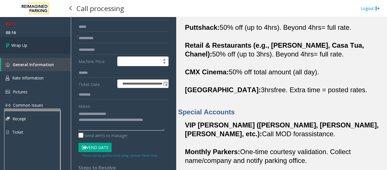
type textarea "**********"
click at [44, 46] on link "Wrap Up" at bounding box center [35, 45] width 71 height 17
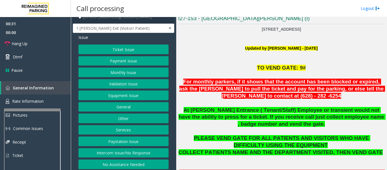
scroll to position [9, 0]
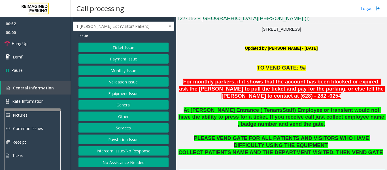
click at [138, 153] on button "Intercom Issue/No Response" at bounding box center [123, 151] width 90 height 10
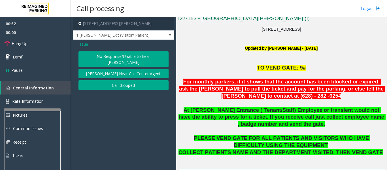
scroll to position [0, 0]
click at [134, 69] on button "[PERSON_NAME] Hear Call Center Agent" at bounding box center [123, 74] width 90 height 10
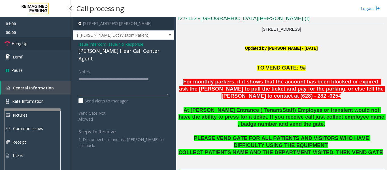
type textarea "**********"
click at [29, 43] on link "Hang Up" at bounding box center [35, 43] width 71 height 13
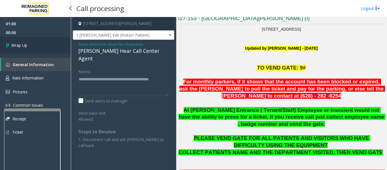
drag, startPoint x: 24, startPoint y: 43, endPoint x: 213, endPoint y: 76, distance: 191.0
click at [25, 44] on span "Wrap Up" at bounding box center [19, 45] width 16 height 6
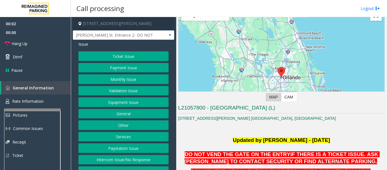
scroll to position [113, 0]
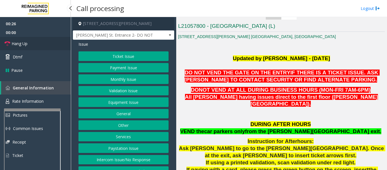
click at [7, 48] on link "Hang Up" at bounding box center [35, 43] width 71 height 13
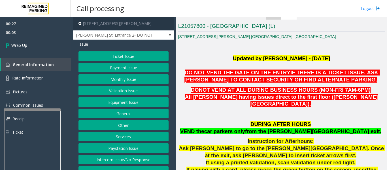
click at [112, 103] on button "Equipment Issue" at bounding box center [123, 102] width 90 height 10
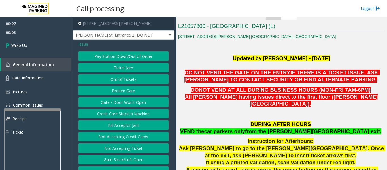
click at [112, 102] on button "Gate / Door Won't Open" at bounding box center [123, 102] width 90 height 10
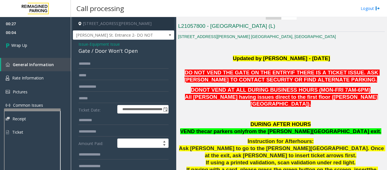
click at [96, 49] on div "Gate / Door Won't Open" at bounding box center [123, 51] width 90 height 8
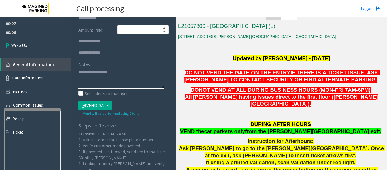
click at [89, 77] on textarea at bounding box center [121, 77] width 86 height 21
paste textarea "**********"
type textarea "**********"
drag, startPoint x: 45, startPoint y: 28, endPoint x: 43, endPoint y: 38, distance: 9.8
click at [44, 30] on ul "00:27 00:25 Wrap Up" at bounding box center [35, 35] width 71 height 37
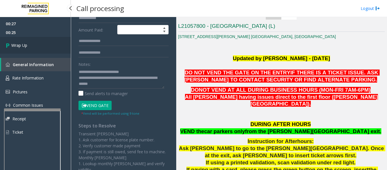
click at [43, 42] on link "Wrap Up" at bounding box center [35, 45] width 71 height 17
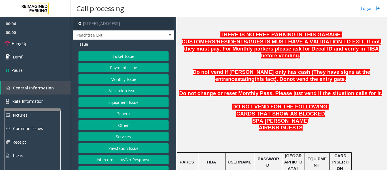
scroll to position [226, 0]
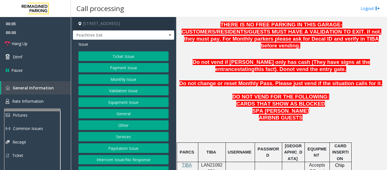
click at [209, 162] on span "LAN21082601" at bounding box center [212, 167] width 22 height 11
click at [26, 98] on link "Rate Information" at bounding box center [35, 101] width 71 height 14
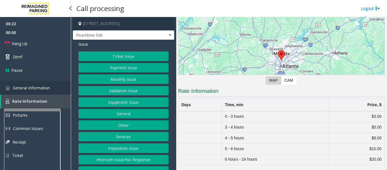
click at [53, 86] on link "General Information" at bounding box center [35, 87] width 71 height 13
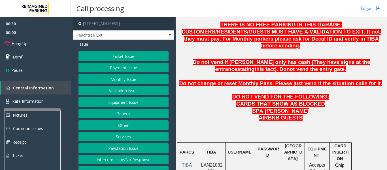
scroll to position [340, 0]
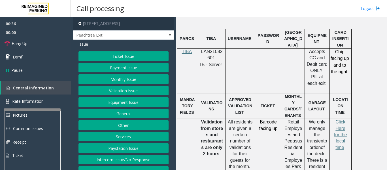
click at [132, 94] on button "Validation Issue" at bounding box center [123, 91] width 90 height 10
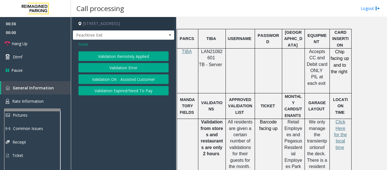
click at [134, 67] on button "Validation Error" at bounding box center [123, 68] width 90 height 10
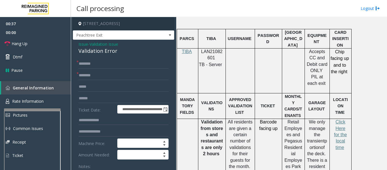
click at [104, 55] on div "Validation Error" at bounding box center [123, 51] width 90 height 8
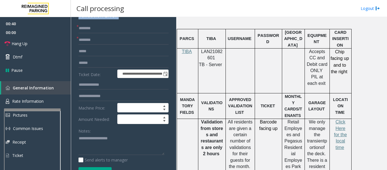
scroll to position [85, 0]
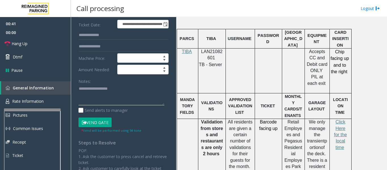
click at [117, 100] on textarea at bounding box center [121, 94] width 86 height 21
paste textarea "**********"
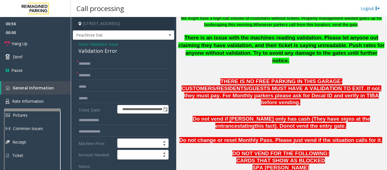
scroll to position [113, 0]
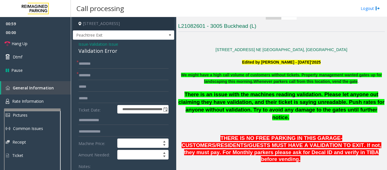
type textarea "**********"
click at [118, 103] on input "text" at bounding box center [123, 98] width 90 height 10
click at [115, 103] on input "text" at bounding box center [123, 98] width 90 height 10
type input "*******"
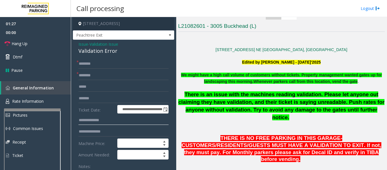
click at [116, 123] on input "text" at bounding box center [123, 120] width 90 height 10
click at [148, 124] on input "text" at bounding box center [123, 120] width 90 height 10
type input "******"
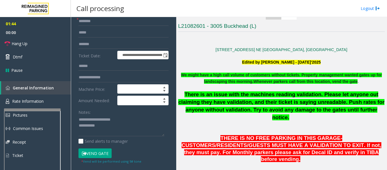
scroll to position [57, 0]
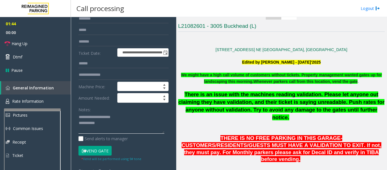
click at [136, 121] on textarea at bounding box center [121, 122] width 86 height 21
type textarea "**********"
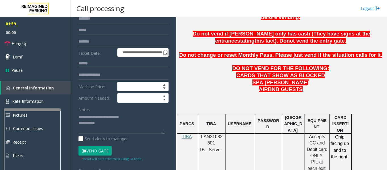
scroll to position [396, 0]
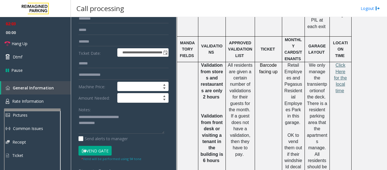
click at [340, 63] on span "Click Here for the local time" at bounding box center [340, 78] width 13 height 30
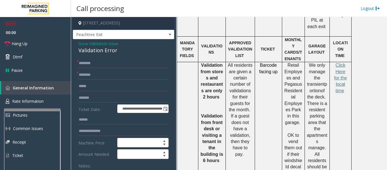
scroll to position [0, 0]
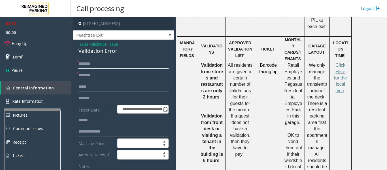
drag, startPoint x: 114, startPoint y: 72, endPoint x: 192, endPoint y: 78, distance: 78.4
click at [114, 68] on input "text" at bounding box center [123, 64] width 90 height 10
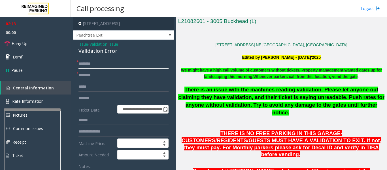
scroll to position [57, 0]
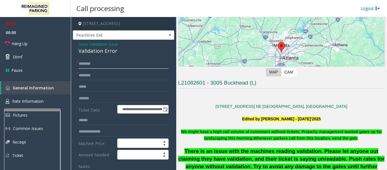
click at [112, 67] on input "text" at bounding box center [123, 64] width 90 height 10
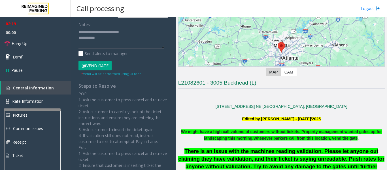
type input "***"
click at [100, 69] on button "Vend Gate" at bounding box center [94, 66] width 33 height 10
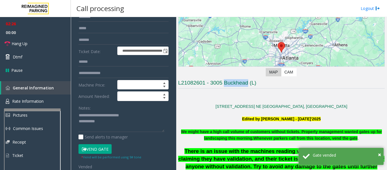
drag, startPoint x: 223, startPoint y: 83, endPoint x: 247, endPoint y: 84, distance: 24.1
click at [247, 84] on h3 "L21082601 - 3005 Buckhead (L)" at bounding box center [281, 83] width 206 height 9
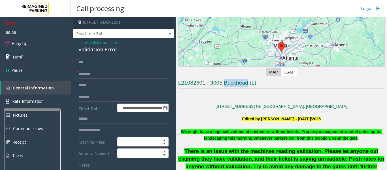
scroll to position [0, 0]
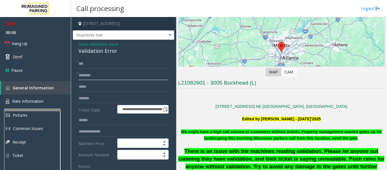
click at [88, 78] on input "text" at bounding box center [123, 75] width 90 height 10
paste input "********"
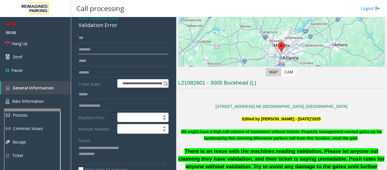
scroll to position [57, 0]
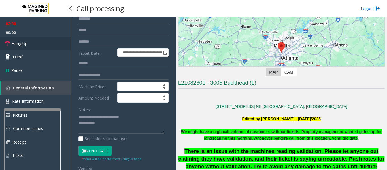
type input "********"
click at [44, 42] on link "Hang Up" at bounding box center [35, 43] width 71 height 13
drag, startPoint x: 106, startPoint y: 120, endPoint x: 119, endPoint y: 132, distance: 17.6
click at [107, 121] on textarea at bounding box center [121, 122] width 86 height 21
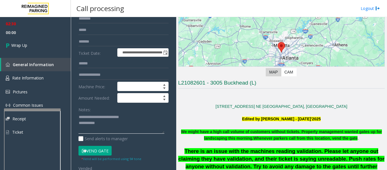
click at [119, 132] on textarea at bounding box center [121, 122] width 86 height 21
click at [120, 131] on textarea at bounding box center [121, 122] width 86 height 21
paste textarea "**********"
drag, startPoint x: 120, startPoint y: 121, endPoint x: 133, endPoint y: 121, distance: 12.7
click at [133, 121] on textarea at bounding box center [121, 122] width 86 height 21
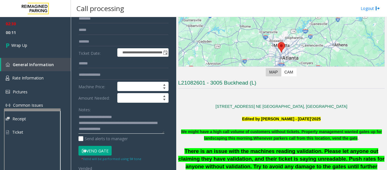
click at [132, 134] on textarea at bounding box center [121, 122] width 86 height 21
paste textarea "******"
type textarea "**********"
click at [42, 35] on span "00:14" at bounding box center [35, 32] width 71 height 9
click at [40, 43] on link "Wrap Up" at bounding box center [35, 45] width 71 height 17
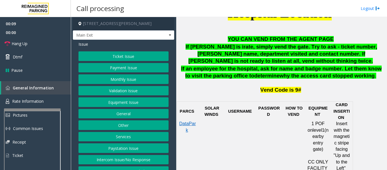
scroll to position [9, 0]
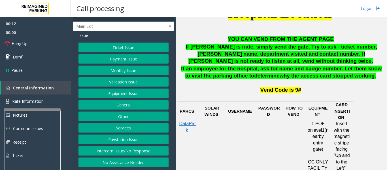
click at [119, 149] on button "Intercom Issue/No Response" at bounding box center [123, 151] width 90 height 10
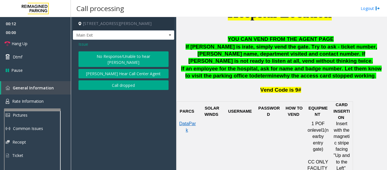
scroll to position [0, 0]
click at [138, 59] on button "No Response/Unable to hear [PERSON_NAME]" at bounding box center [123, 59] width 90 height 16
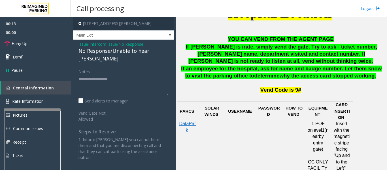
click at [130, 49] on div "No Response/Unable to hear [PERSON_NAME]" at bounding box center [123, 54] width 90 height 15
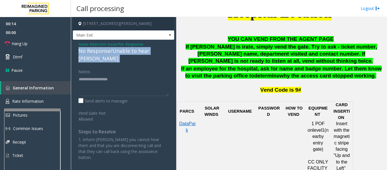
click at [130, 49] on div "No Response/Unable to hear [PERSON_NAME]" at bounding box center [123, 54] width 90 height 15
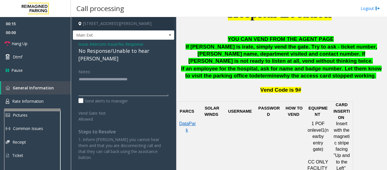
click at [153, 74] on textarea at bounding box center [123, 84] width 90 height 21
type textarea "**********"
click at [24, 41] on span "Hang Up" at bounding box center [20, 43] width 16 height 6
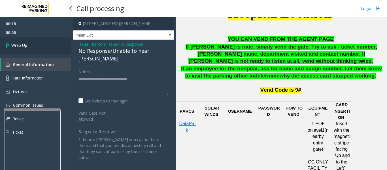
click at [24, 49] on link "Wrap Up" at bounding box center [35, 45] width 71 height 17
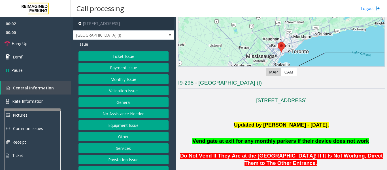
scroll to position [170, 0]
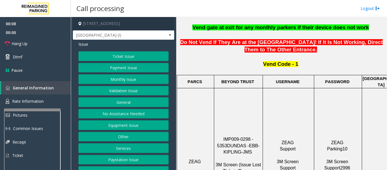
click at [142, 93] on button "Validation Issue" at bounding box center [123, 91] width 90 height 10
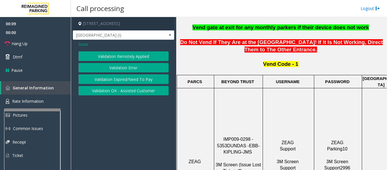
click at [136, 65] on button "Validation Error" at bounding box center [123, 68] width 90 height 10
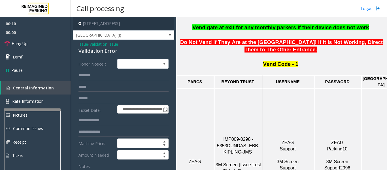
click at [91, 48] on div "Validation Error" at bounding box center [123, 51] width 90 height 8
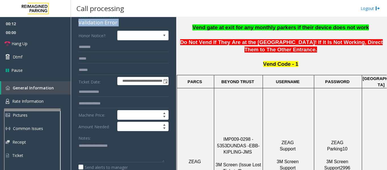
scroll to position [0, 0]
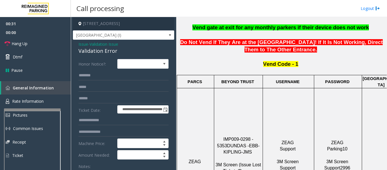
click at [92, 46] on span "Validation Issue" at bounding box center [103, 44] width 29 height 6
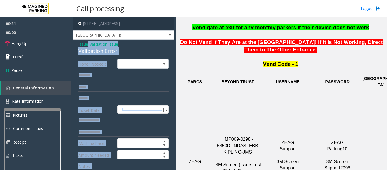
click at [92, 46] on div "Issue - Validation Issue Validation Error" at bounding box center [123, 48] width 90 height 14
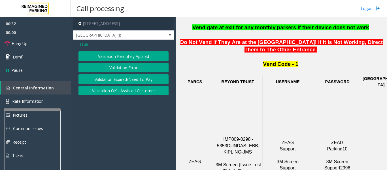
click at [97, 64] on button "Validation Error" at bounding box center [123, 68] width 90 height 10
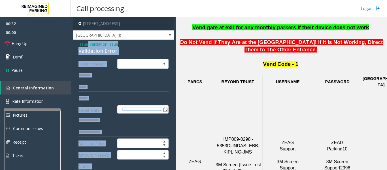
click at [97, 49] on div "Validation Error" at bounding box center [123, 51] width 90 height 8
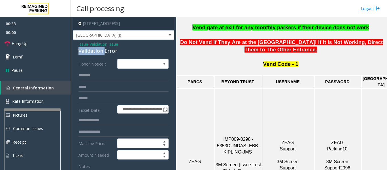
click at [97, 49] on div "Validation Error" at bounding box center [123, 51] width 90 height 8
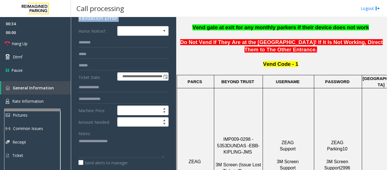
scroll to position [85, 0]
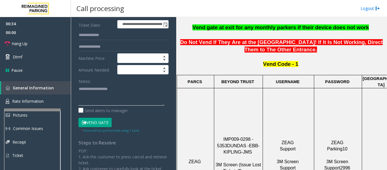
click at [83, 98] on textarea at bounding box center [121, 94] width 86 height 21
paste textarea "**********"
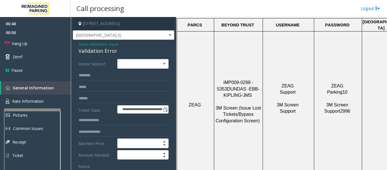
scroll to position [28, 0]
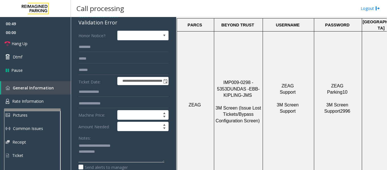
click at [119, 155] on textarea at bounding box center [121, 151] width 86 height 21
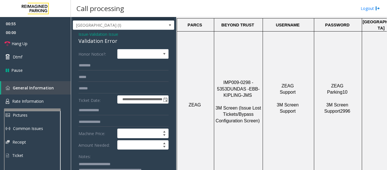
scroll to position [0, 0]
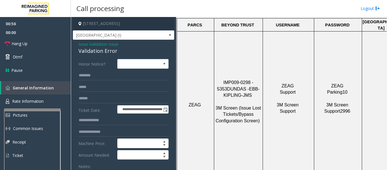
type textarea "**********"
click at [93, 74] on input "text" at bounding box center [123, 75] width 90 height 10
drag, startPoint x: 220, startPoint y: 66, endPoint x: 246, endPoint y: 68, distance: 25.3
click at [246, 80] on span "IMP009-0298 - 5353" at bounding box center [236, 85] width 38 height 11
click at [240, 86] on span "DUNDAS -" at bounding box center [238, 88] width 22 height 5
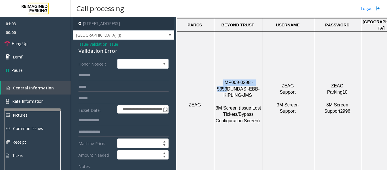
drag, startPoint x: 219, startPoint y: 67, endPoint x: 257, endPoint y: 66, distance: 38.5
click at [257, 79] on p "IMP009-0298 - 5353 DUNDAS - EBB-KIPLING-JMS 3M Screen (Issue Lost Tickets/Bypas…" at bounding box center [238, 104] width 48 height 51
click at [110, 74] on input "text" at bounding box center [123, 75] width 90 height 10
type input "***"
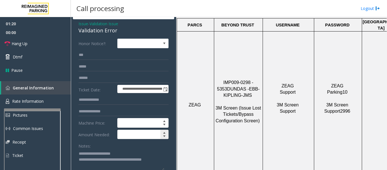
scroll to position [28, 0]
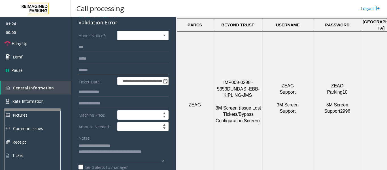
click at [100, 70] on input "text" at bounding box center [123, 70] width 90 height 10
click at [84, 68] on input "text" at bounding box center [123, 70] width 90 height 10
click at [90, 71] on input "text" at bounding box center [123, 70] width 90 height 10
type input "**********"
click at [92, 87] on form "**********" at bounding box center [123, 110] width 90 height 159
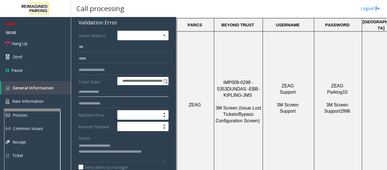
click at [92, 88] on input "text" at bounding box center [123, 92] width 90 height 10
click at [85, 93] on input "text" at bounding box center [123, 92] width 90 height 10
type input "*"
click at [83, 96] on input "text" at bounding box center [123, 92] width 90 height 10
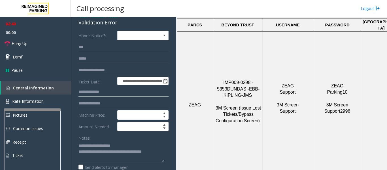
type input "*"
type input "**********"
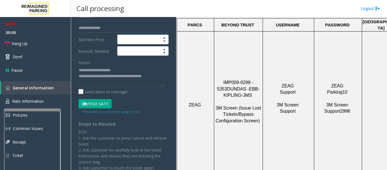
scroll to position [113, 0]
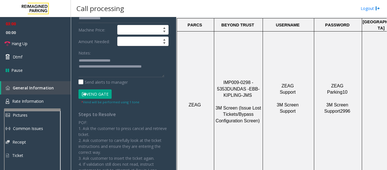
click at [100, 92] on button "Vend Gate" at bounding box center [94, 94] width 33 height 10
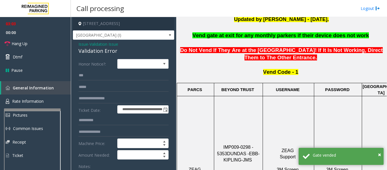
scroll to position [85, 0]
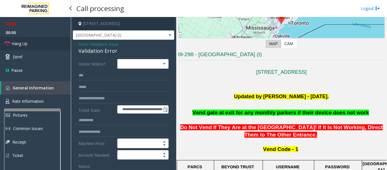
click at [25, 42] on span "Hang Up" at bounding box center [20, 43] width 16 height 6
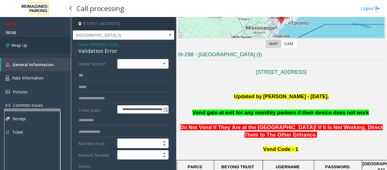
click at [25, 46] on span "Wrap Up" at bounding box center [19, 45] width 16 height 6
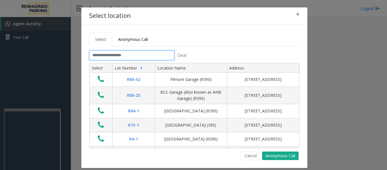
click at [134, 53] on input "text" at bounding box center [131, 55] width 85 height 10
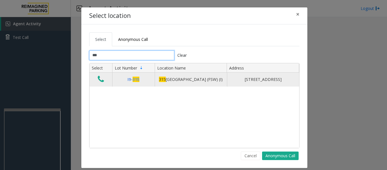
type input "***"
click at [100, 78] on icon "Data table" at bounding box center [101, 79] width 6 height 8
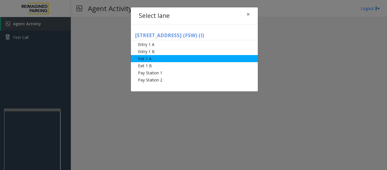
click at [147, 59] on li "Exit 1 A" at bounding box center [194, 58] width 127 height 7
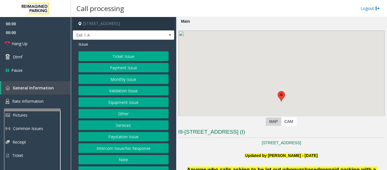
click at [132, 57] on button "Ticket Issue" at bounding box center [123, 56] width 90 height 10
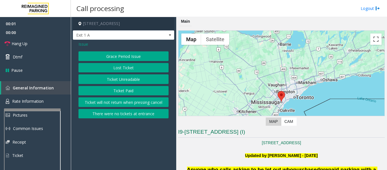
click at [121, 91] on button "Ticket Paid" at bounding box center [123, 91] width 90 height 10
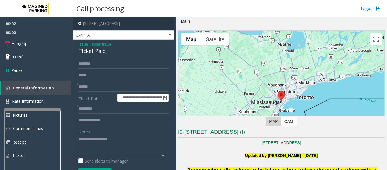
click at [93, 52] on div "Ticket Paid" at bounding box center [123, 51] width 90 height 8
click at [93, 140] on textarea at bounding box center [121, 144] width 86 height 21
paste textarea "**********"
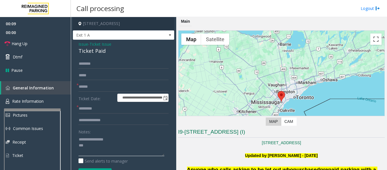
type textarea "**********"
click at [98, 88] on input "text" at bounding box center [123, 87] width 90 height 10
type input "*******"
click at [89, 149] on textarea at bounding box center [121, 144] width 86 height 21
type textarea "**********"
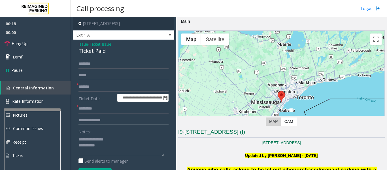
click at [108, 123] on input "text" at bounding box center [123, 120] width 90 height 10
type input "*******"
click at [111, 149] on textarea at bounding box center [121, 144] width 86 height 21
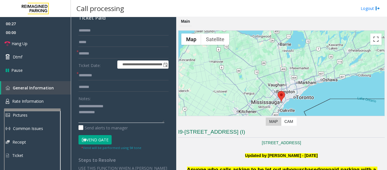
scroll to position [57, 0]
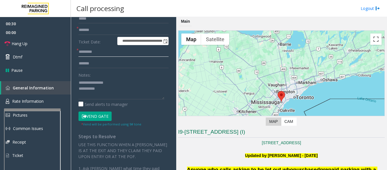
click at [110, 55] on input "text" at bounding box center [123, 52] width 90 height 10
type input "**"
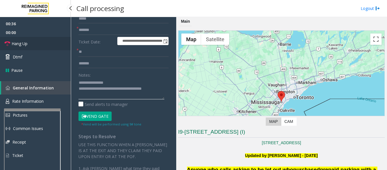
type textarea "**********"
click at [20, 42] on span "Hang Up" at bounding box center [20, 43] width 16 height 6
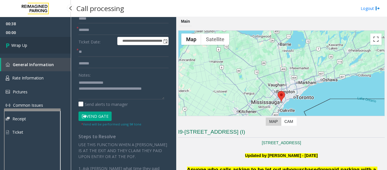
click at [15, 44] on span "Wrap Up" at bounding box center [19, 45] width 16 height 6
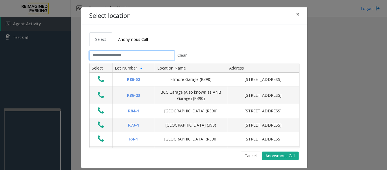
click at [125, 58] on input "text" at bounding box center [131, 55] width 85 height 10
click at [153, 54] on input "text" at bounding box center [131, 55] width 85 height 10
click at [252, 160] on div "Select Anonymous Call Clear Select Lot Number Location Name Address R86-52 Film…" at bounding box center [194, 95] width 226 height 143
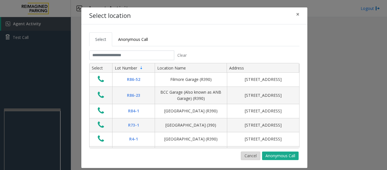
click at [252, 158] on button "Cancel" at bounding box center [251, 155] width 20 height 8
